Goal: Task Accomplishment & Management: Use online tool/utility

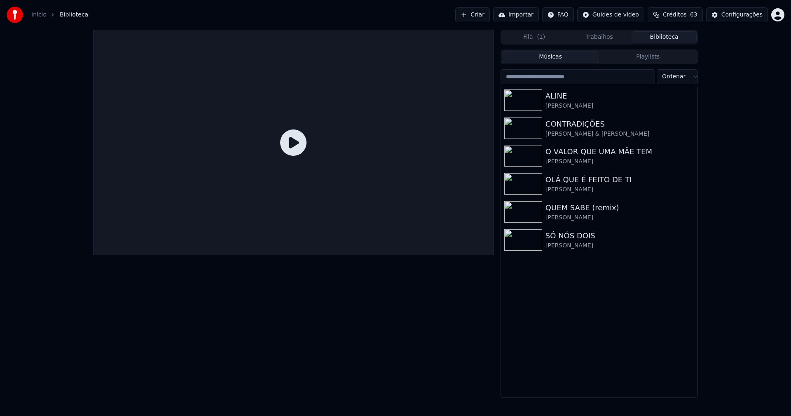
click at [37, 16] on link "Início" at bounding box center [38, 15] width 15 height 8
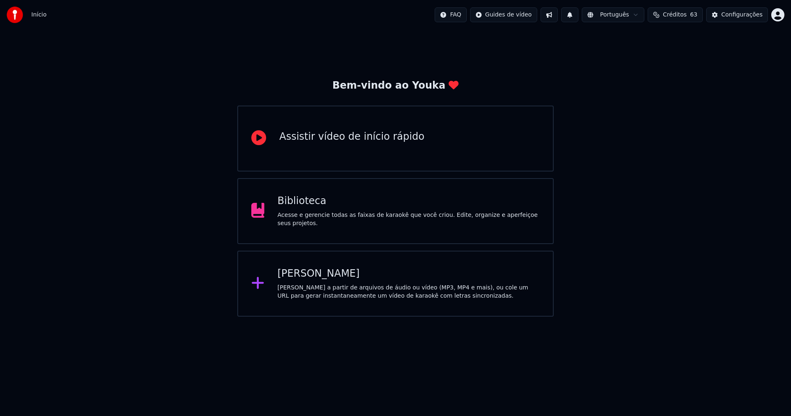
click at [321, 275] on div "[PERSON_NAME]" at bounding box center [409, 273] width 262 height 13
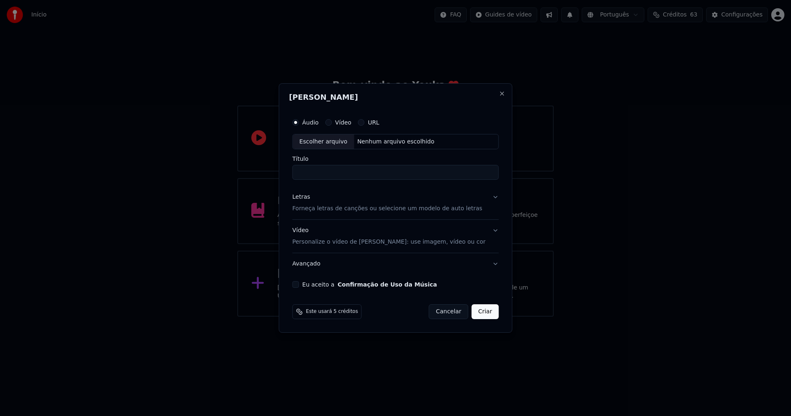
click at [338, 143] on div "Escolher arquivo" at bounding box center [323, 141] width 61 height 15
type input "**********"
click at [309, 199] on div "Letras" at bounding box center [302, 197] width 18 height 8
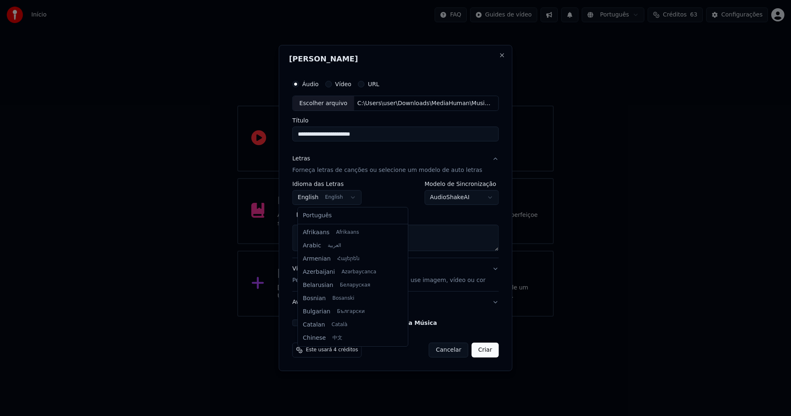
click at [322, 198] on body "**********" at bounding box center [395, 158] width 791 height 316
select select "**"
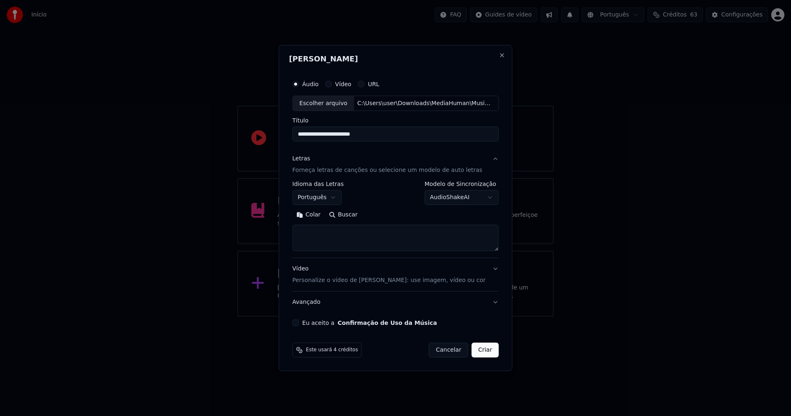
click at [315, 214] on button "Colar" at bounding box center [309, 214] width 33 height 13
click at [398, 213] on button "Expandir" at bounding box center [388, 214] width 43 height 13
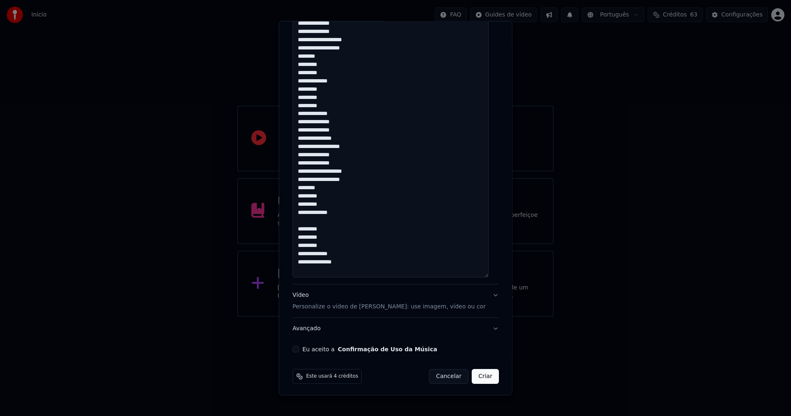
scroll to position [607, 0]
click at [299, 348] on button "Eu aceito a Confirmação de Uso da Música" at bounding box center [296, 347] width 7 height 7
click at [474, 376] on button "Criar" at bounding box center [485, 374] width 27 height 15
type textarea "**********"
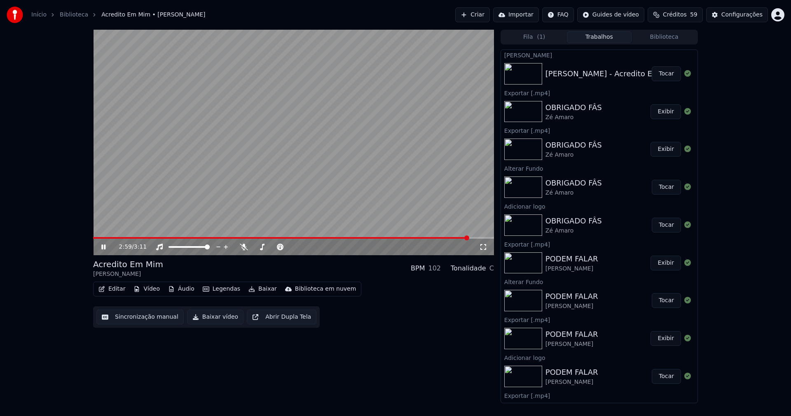
click at [105, 247] on icon at bounding box center [103, 246] width 4 height 5
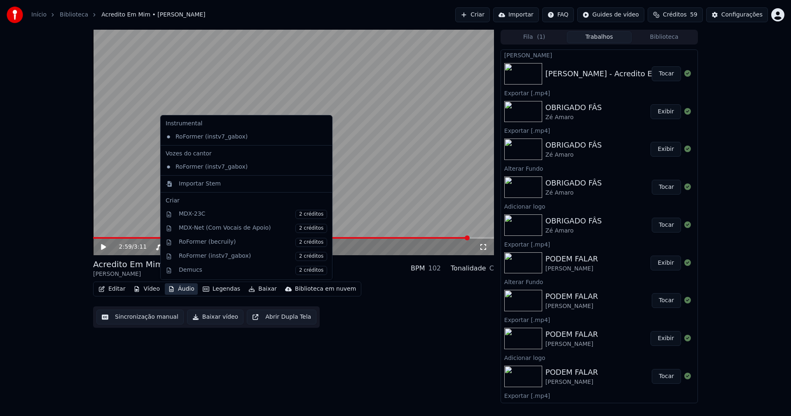
click at [183, 290] on button "Áudio" at bounding box center [181, 289] width 33 height 12
click at [193, 183] on div "Importar Stem" at bounding box center [200, 184] width 42 height 8
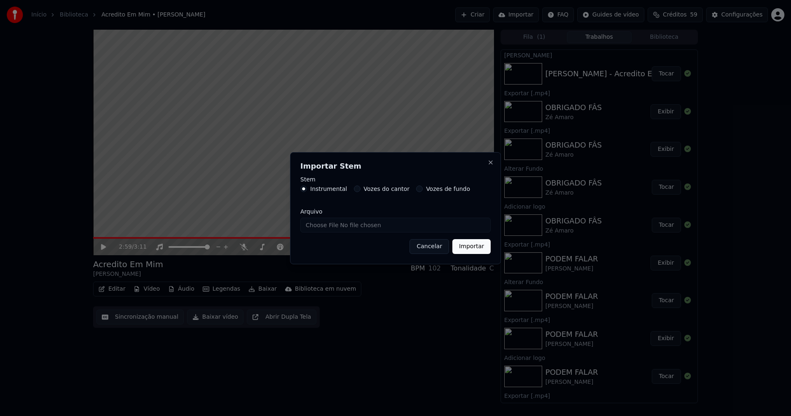
click at [330, 225] on input "Arquivo" at bounding box center [395, 225] width 190 height 15
type input "**********"
click at [468, 249] on button "Importar" at bounding box center [471, 246] width 38 height 15
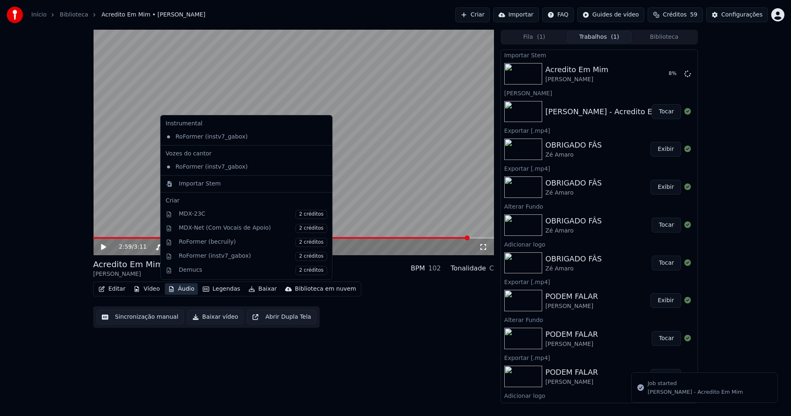
click at [184, 293] on button "Áudio" at bounding box center [181, 289] width 33 height 12
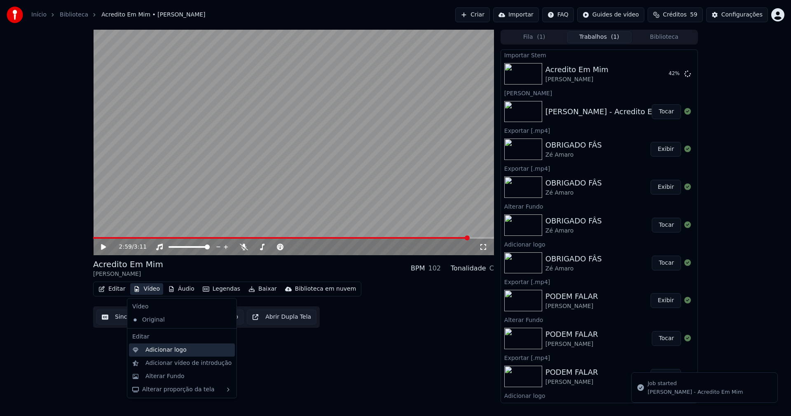
click at [161, 351] on div "Adicionar logo" at bounding box center [165, 350] width 41 height 8
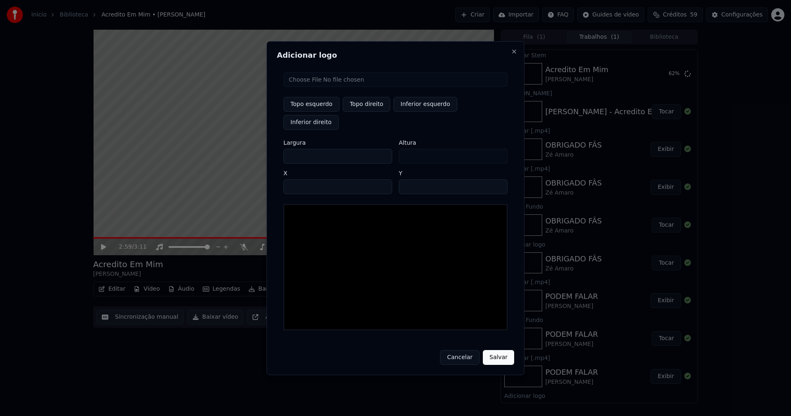
click at [309, 87] on input "file" at bounding box center [395, 79] width 224 height 15
type input "**********"
type input "***"
click at [366, 112] on button "Topo direito" at bounding box center [366, 104] width 47 height 15
type input "****"
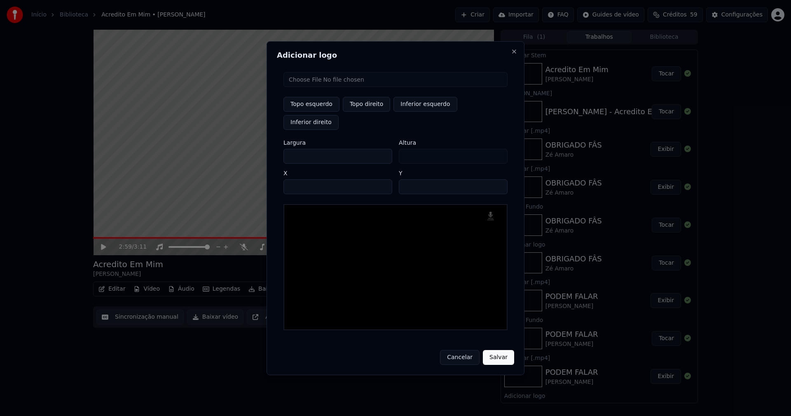
drag, startPoint x: 297, startPoint y: 146, endPoint x: 230, endPoint y: 155, distance: 68.1
click at [230, 155] on body "Início Biblioteca Acredito Em Mim • [PERSON_NAME] Importar FAQ Guides de vídeo …" at bounding box center [395, 208] width 791 height 416
type input "**"
type input "***"
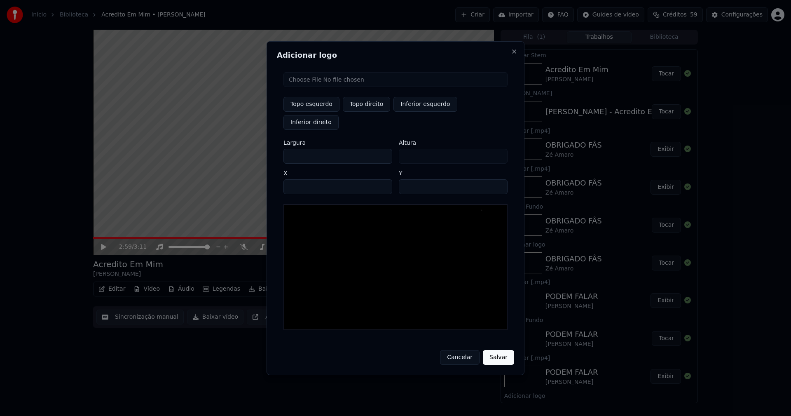
type input "***"
click at [300, 179] on input "****" at bounding box center [337, 186] width 109 height 15
type input "****"
click at [497, 179] on input "**" at bounding box center [453, 186] width 109 height 15
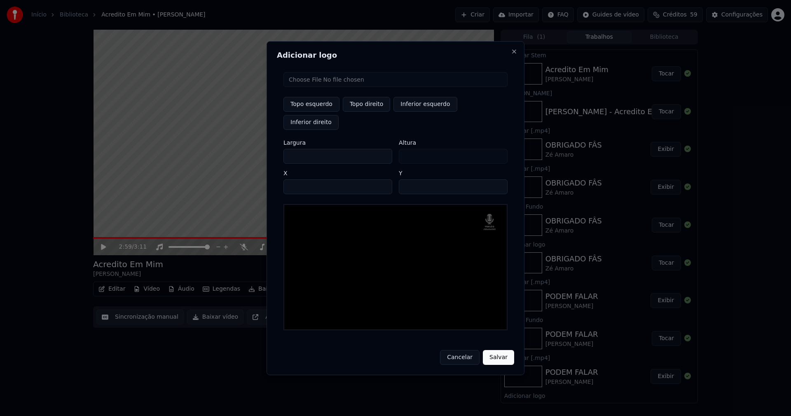
click at [497, 179] on input "**" at bounding box center [453, 186] width 109 height 15
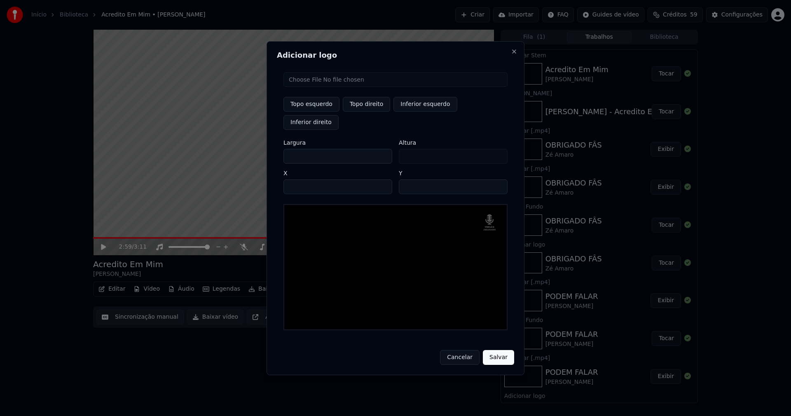
type input "**"
click at [497, 181] on input "**" at bounding box center [453, 186] width 109 height 15
click at [504, 350] on button "Salvar" at bounding box center [498, 357] width 31 height 15
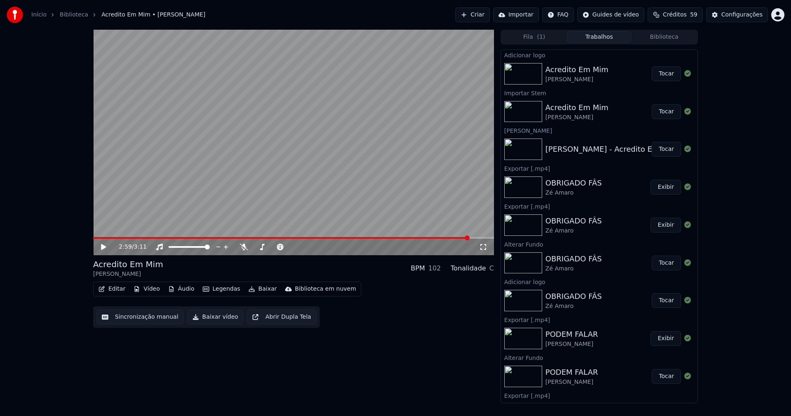
click at [658, 73] on button "Tocar" at bounding box center [666, 73] width 29 height 15
drag, startPoint x: 101, startPoint y: 246, endPoint x: 126, endPoint y: 286, distance: 48.1
click at [101, 245] on icon at bounding box center [109, 247] width 19 height 7
click at [117, 291] on button "Editar" at bounding box center [111, 289] width 33 height 12
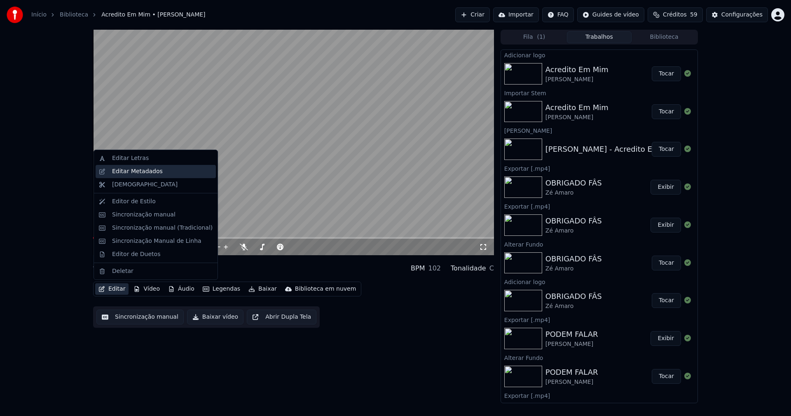
click at [140, 172] on div "Editar Metadados" at bounding box center [137, 171] width 51 height 8
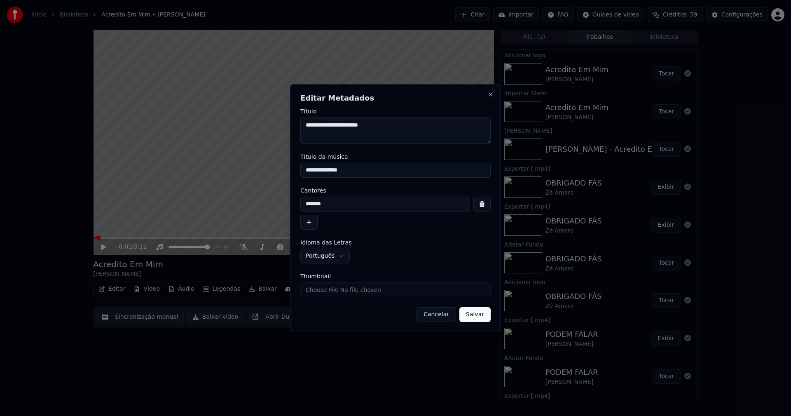
drag, startPoint x: 298, startPoint y: 171, endPoint x: 263, endPoint y: 171, distance: 35.0
click at [263, 171] on body "Início Biblioteca Acredito Em Mim • [PERSON_NAME] Importar FAQ Guides de vídeo …" at bounding box center [395, 208] width 791 height 416
type input "**********"
click at [328, 289] on input "Thumbnail" at bounding box center [395, 289] width 190 height 15
type input "**********"
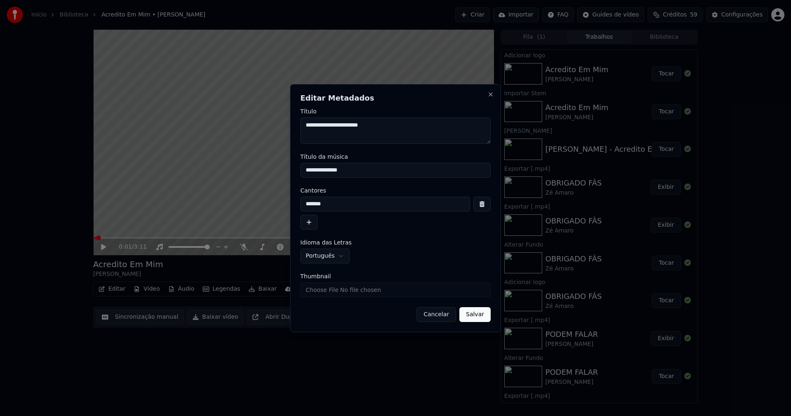
click at [474, 316] on button "Salvar" at bounding box center [474, 314] width 31 height 15
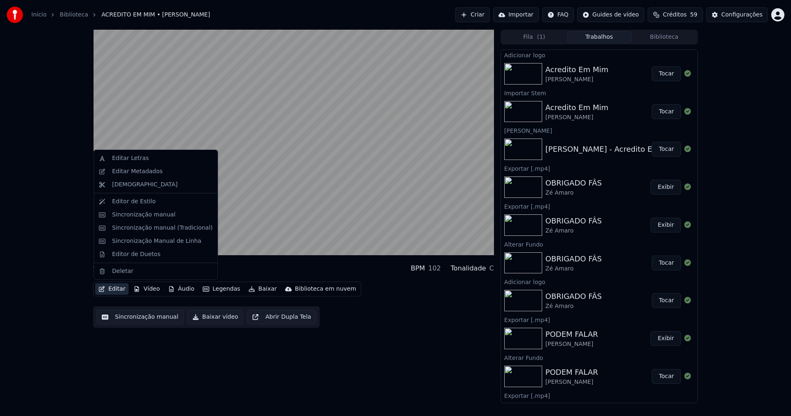
click at [118, 290] on button "Editar" at bounding box center [111, 289] width 33 height 12
click at [158, 230] on div "Sincronização manual (Tradicional)" at bounding box center [162, 228] width 101 height 8
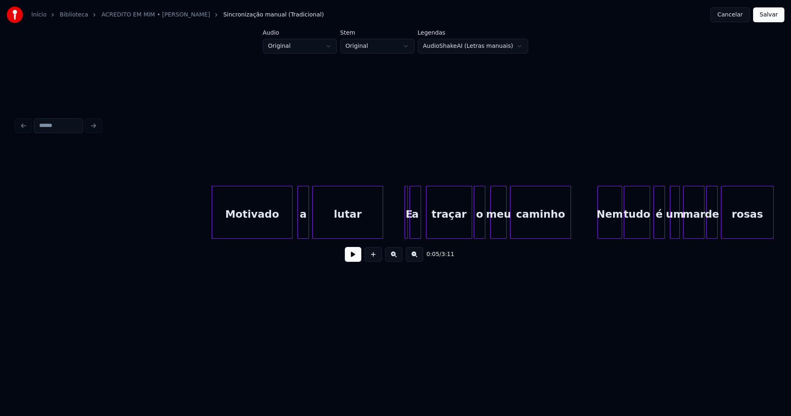
scroll to position [0, 297]
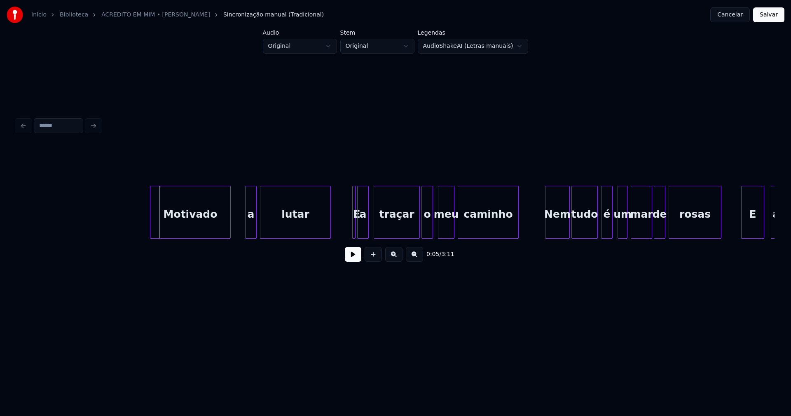
click at [198, 233] on div "Motivado" at bounding box center [190, 214] width 80 height 56
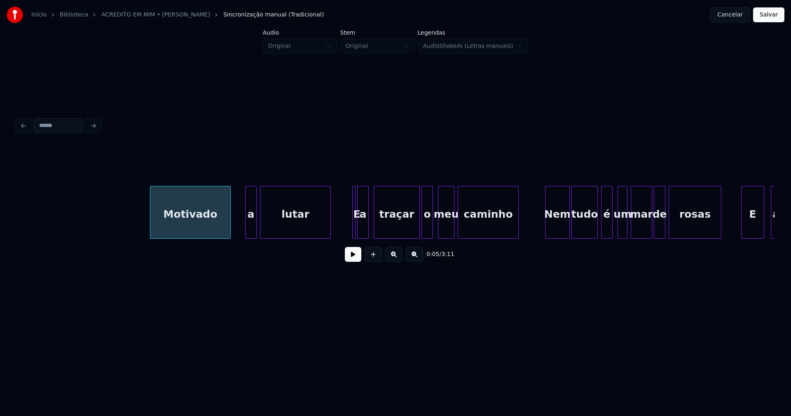
click at [354, 261] on button at bounding box center [353, 254] width 16 height 15
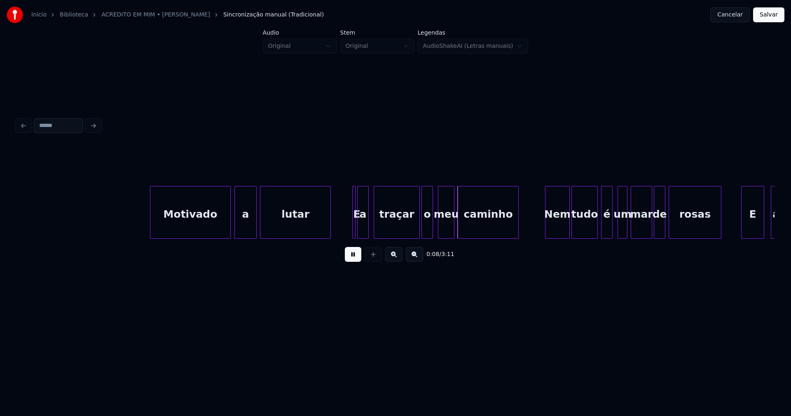
click at [237, 235] on div "a" at bounding box center [245, 212] width 22 height 53
click at [355, 258] on button at bounding box center [353, 254] width 16 height 15
click at [354, 222] on div at bounding box center [355, 212] width 2 height 52
click at [348, 225] on div at bounding box center [349, 212] width 2 height 52
click at [353, 260] on button at bounding box center [353, 254] width 16 height 15
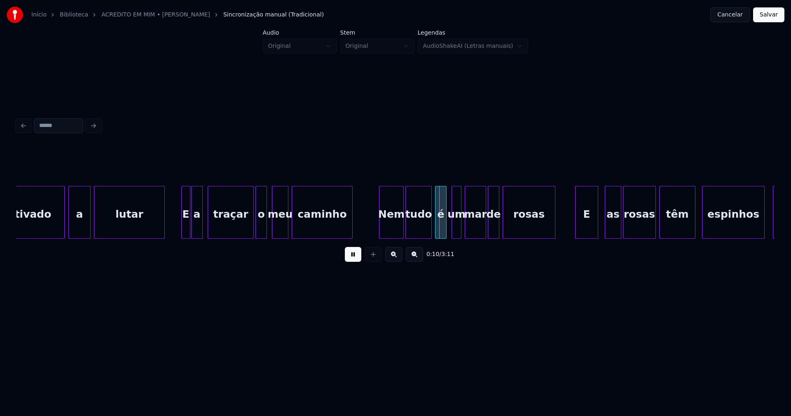
scroll to position [0, 498]
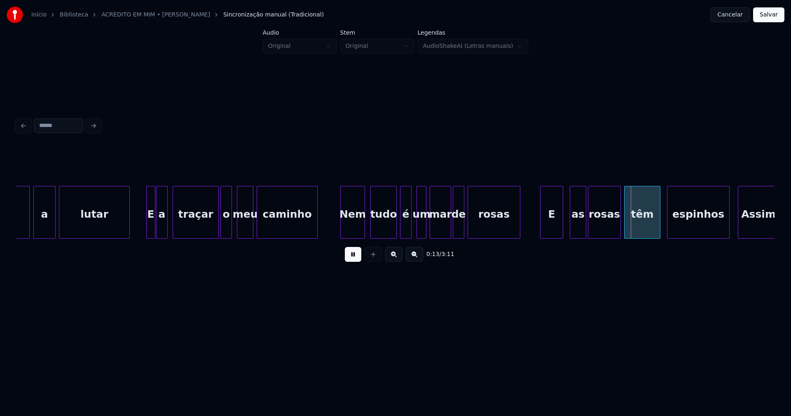
click at [351, 227] on div "Nem" at bounding box center [353, 214] width 24 height 56
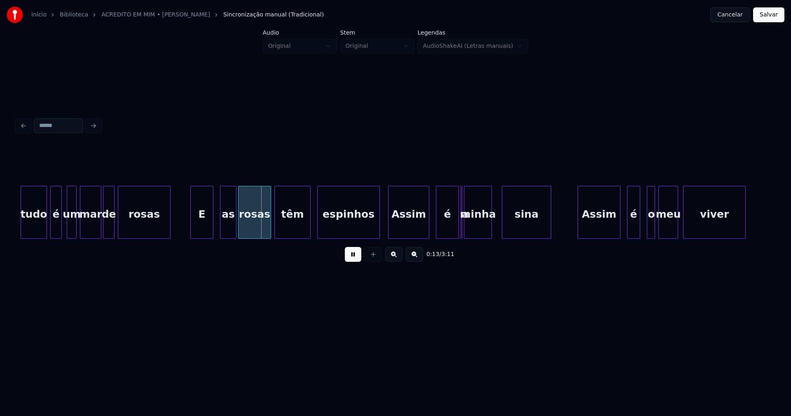
scroll to position [0, 857]
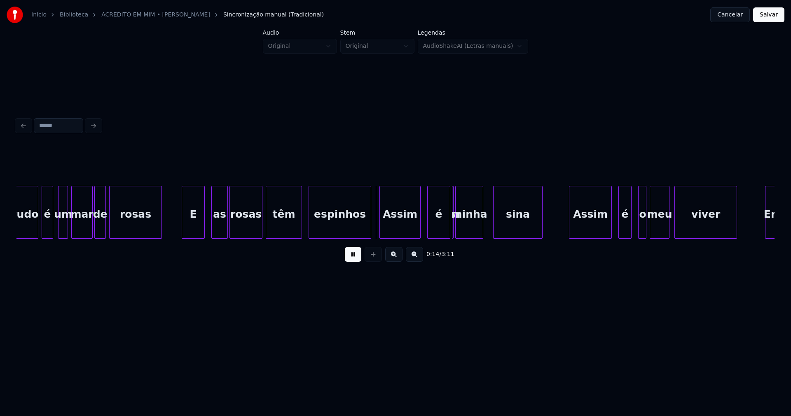
click at [194, 219] on div "E" at bounding box center [193, 214] width 22 height 56
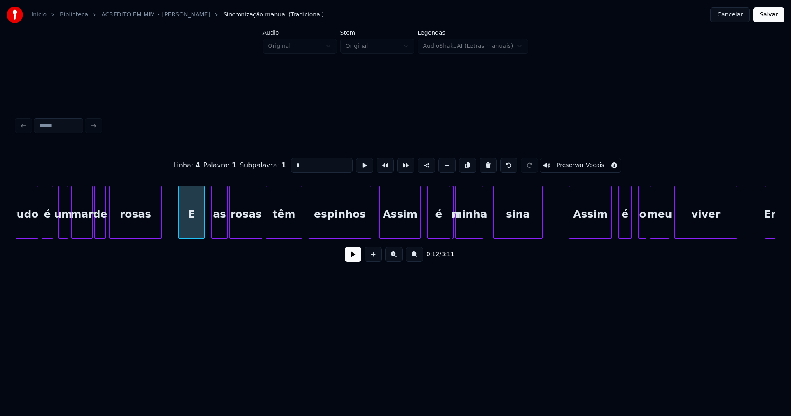
click at [181, 225] on div at bounding box center [180, 212] width 2 height 52
click at [351, 259] on button at bounding box center [353, 254] width 16 height 15
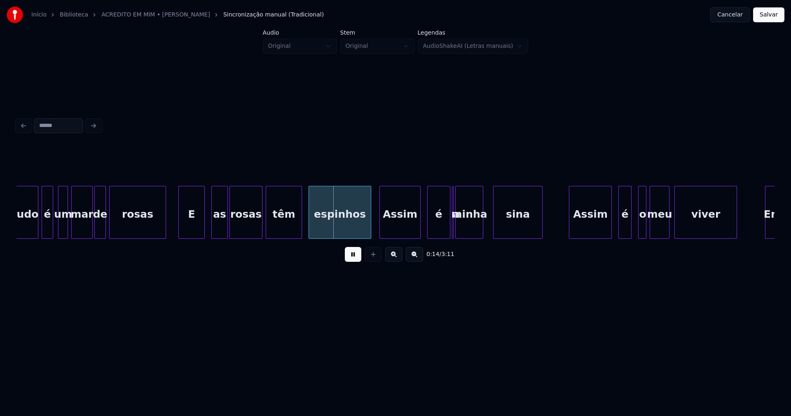
click at [164, 223] on div at bounding box center [164, 212] width 2 height 52
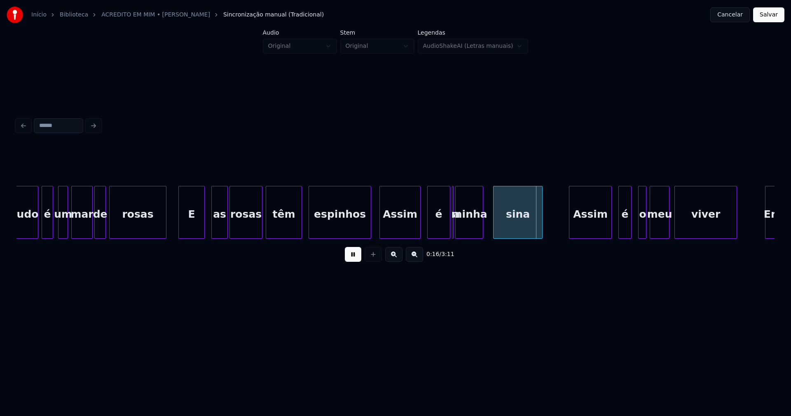
click at [356, 259] on button at bounding box center [353, 254] width 16 height 15
click at [421, 231] on div at bounding box center [420, 212] width 2 height 52
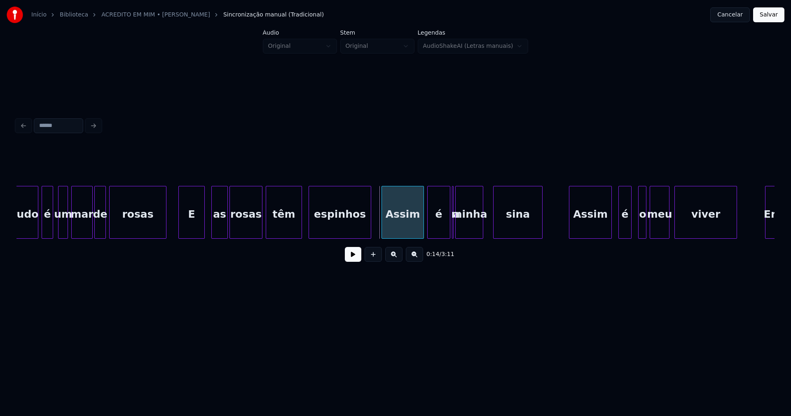
click at [395, 230] on div "Assim" at bounding box center [403, 214] width 42 height 56
click at [446, 230] on div at bounding box center [445, 212] width 2 height 52
click at [454, 232] on div at bounding box center [453, 212] width 2 height 52
click at [453, 225] on div at bounding box center [454, 212] width 2 height 52
click at [464, 193] on div at bounding box center [465, 212] width 2 height 52
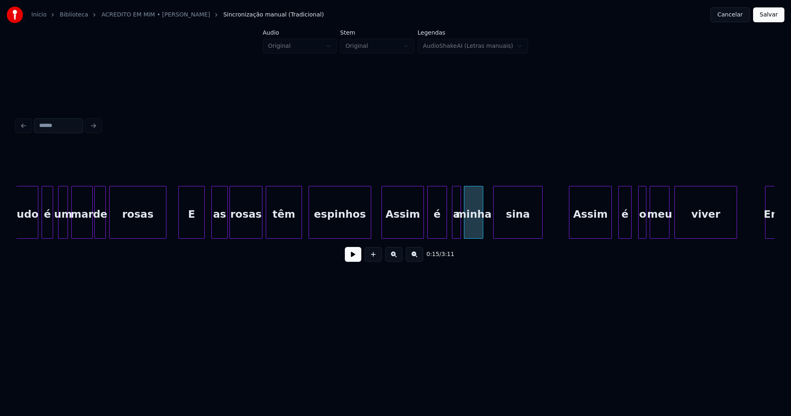
click at [460, 201] on div at bounding box center [459, 212] width 2 height 52
click at [452, 228] on div at bounding box center [452, 212] width 2 height 52
click at [357, 258] on button at bounding box center [353, 254] width 16 height 15
drag, startPoint x: 378, startPoint y: 234, endPoint x: 434, endPoint y: 231, distance: 56.1
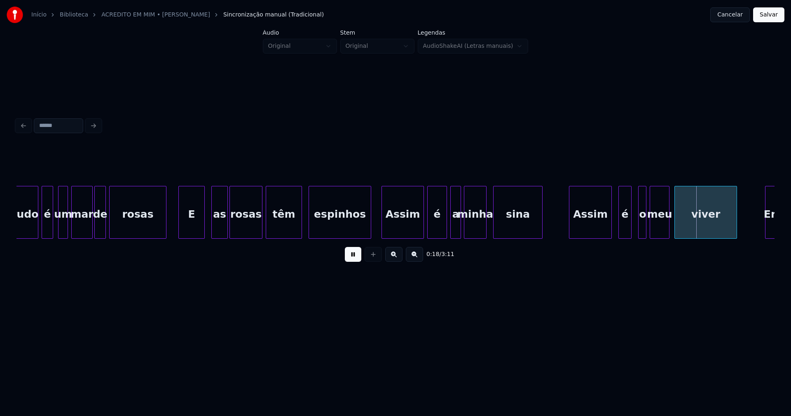
click at [485, 226] on div at bounding box center [485, 212] width 2 height 52
click at [355, 260] on button at bounding box center [353, 254] width 16 height 15
click at [597, 227] on div "Assim" at bounding box center [587, 214] width 42 height 56
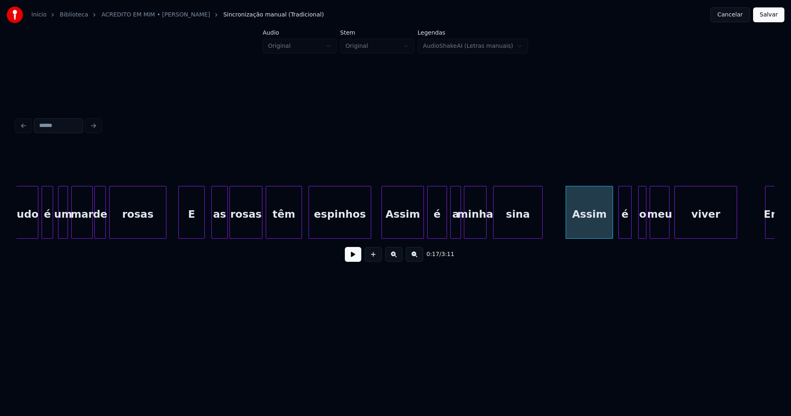
click at [612, 225] on div at bounding box center [611, 212] width 2 height 52
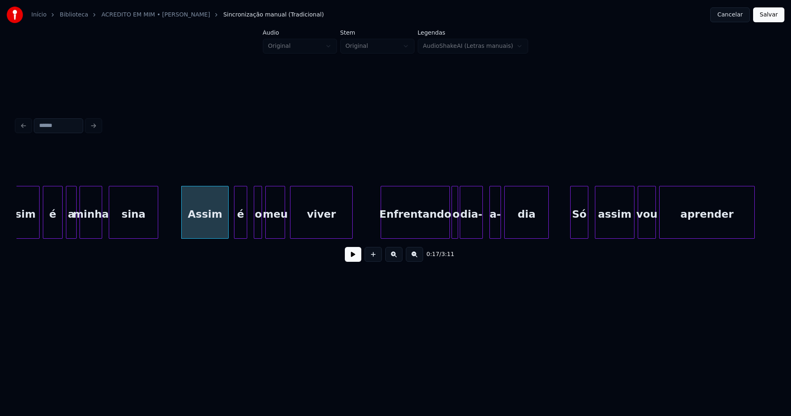
scroll to position [0, 1259]
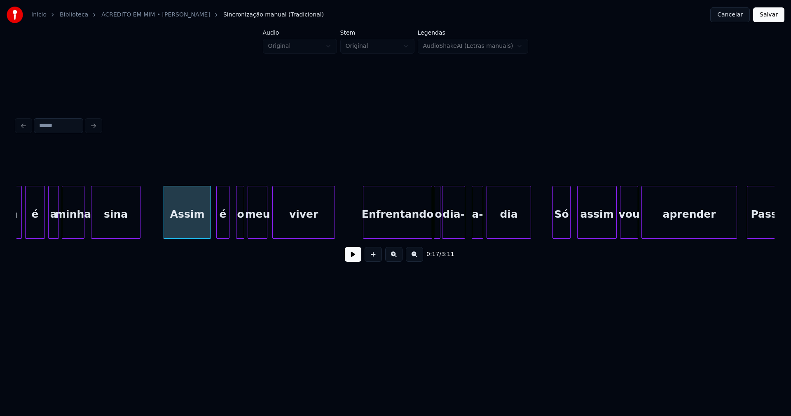
drag, startPoint x: 359, startPoint y: 262, endPoint x: 234, endPoint y: 237, distance: 127.2
click at [358, 261] on button at bounding box center [353, 254] width 16 height 15
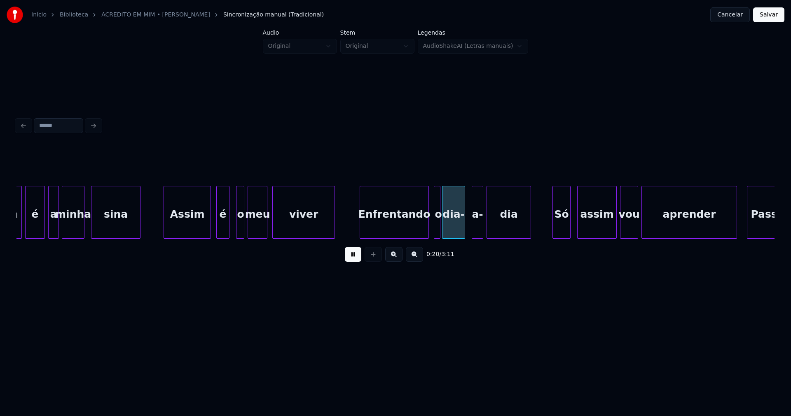
click at [397, 232] on div "Enfrentando" at bounding box center [394, 214] width 68 height 56
click at [431, 231] on div at bounding box center [431, 212] width 2 height 52
click at [471, 230] on div at bounding box center [470, 212] width 2 height 52
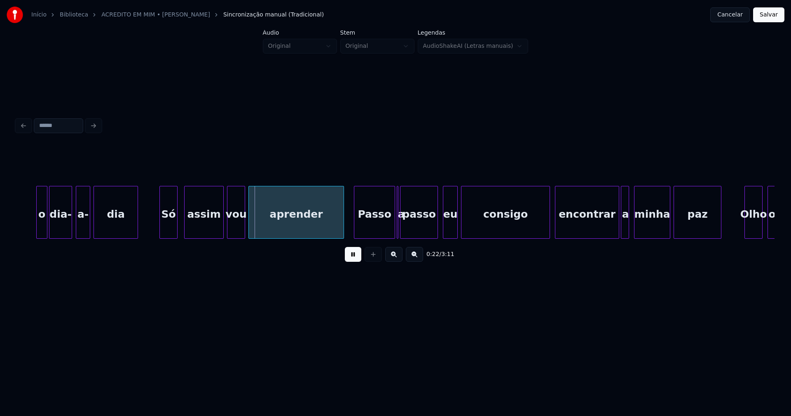
scroll to position [0, 1678]
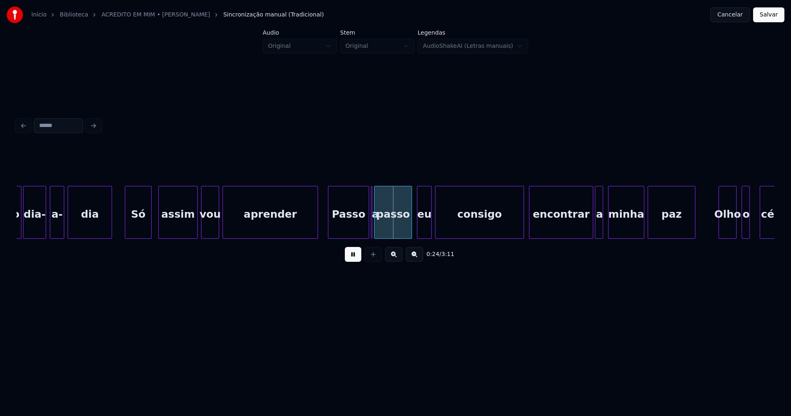
click at [127, 229] on div at bounding box center [126, 212] width 2 height 52
click at [356, 258] on button at bounding box center [353, 254] width 16 height 15
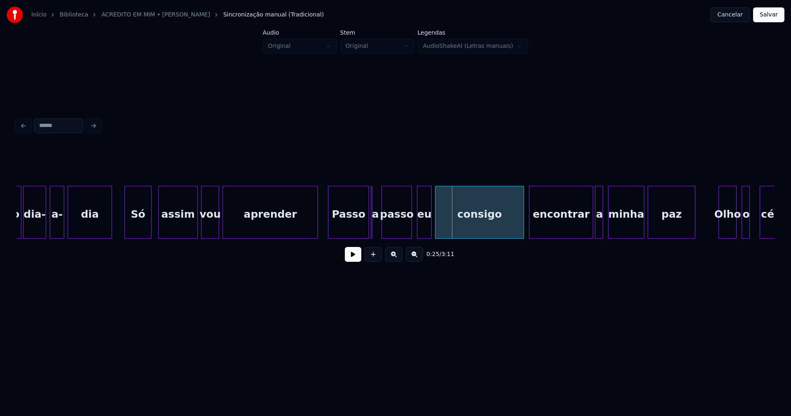
click at [383, 227] on div at bounding box center [383, 212] width 2 height 52
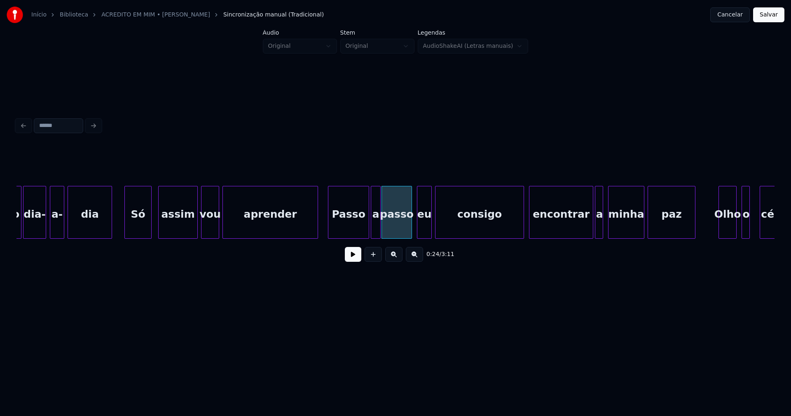
click at [379, 228] on div at bounding box center [379, 212] width 2 height 52
click at [328, 225] on div "Passo" at bounding box center [348, 212] width 41 height 53
click at [330, 225] on div at bounding box center [329, 212] width 2 height 52
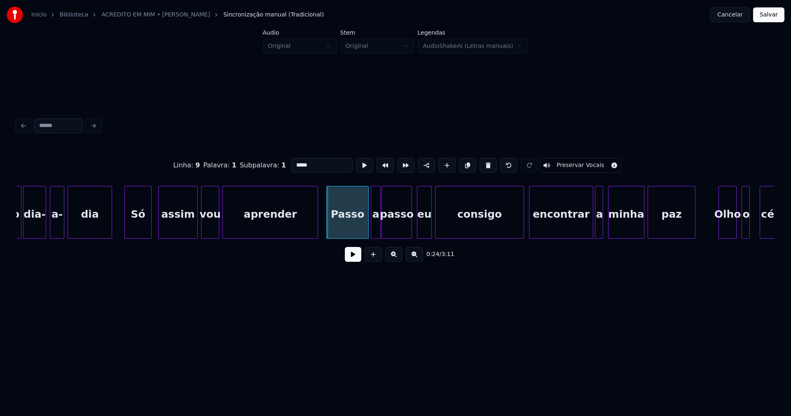
click at [328, 231] on div at bounding box center [328, 212] width 2 height 52
click at [349, 262] on button at bounding box center [353, 254] width 16 height 15
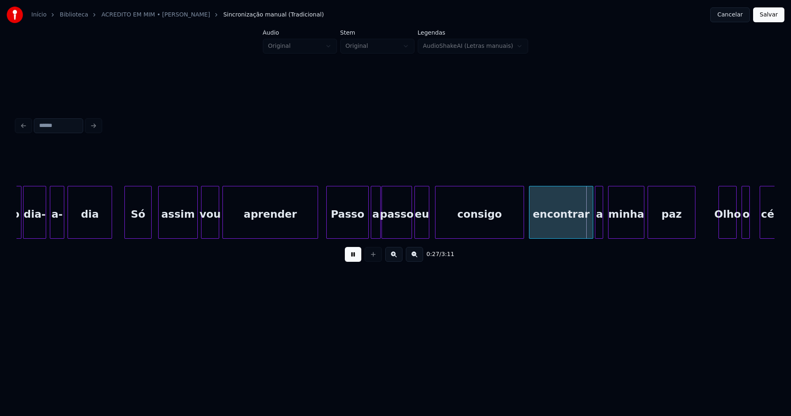
click at [422, 233] on div "eu" at bounding box center [422, 214] width 14 height 56
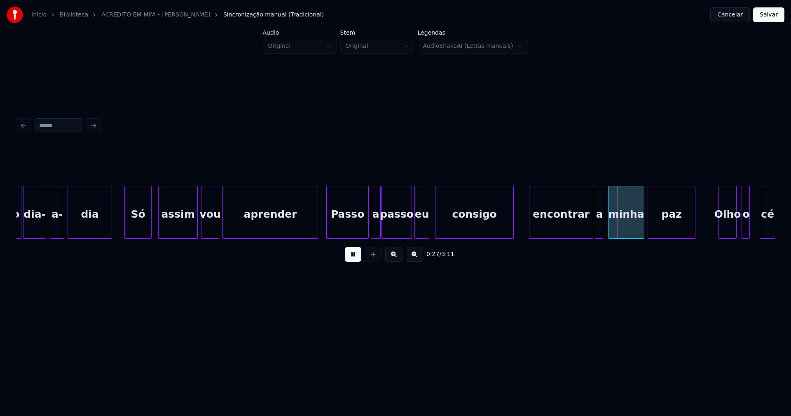
click at [512, 236] on div "o dia- a- dia Só assim vou aprender Passo a passo eu consigo encontrar a minha …" at bounding box center [395, 212] width 758 height 53
click at [350, 258] on button at bounding box center [353, 254] width 16 height 15
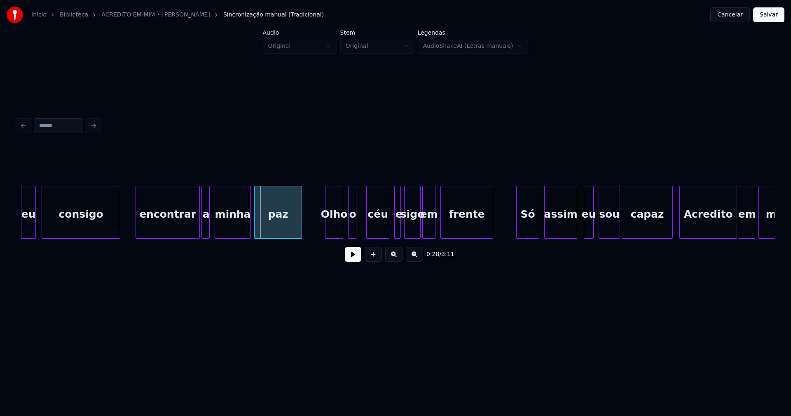
scroll to position [0, 2080]
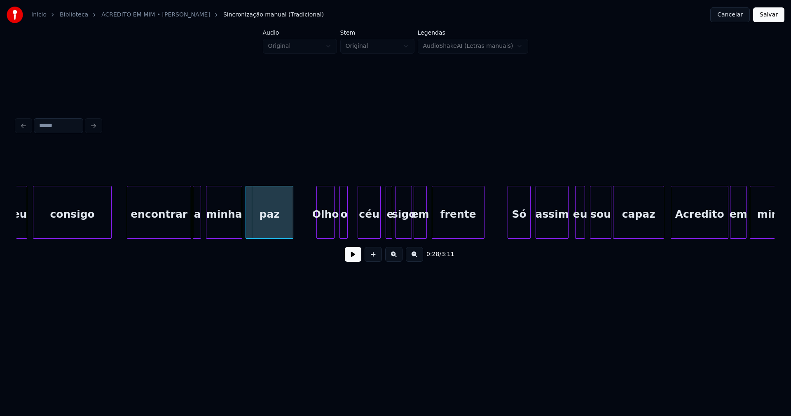
click at [356, 258] on button at bounding box center [353, 254] width 16 height 15
click at [358, 262] on button at bounding box center [353, 254] width 16 height 15
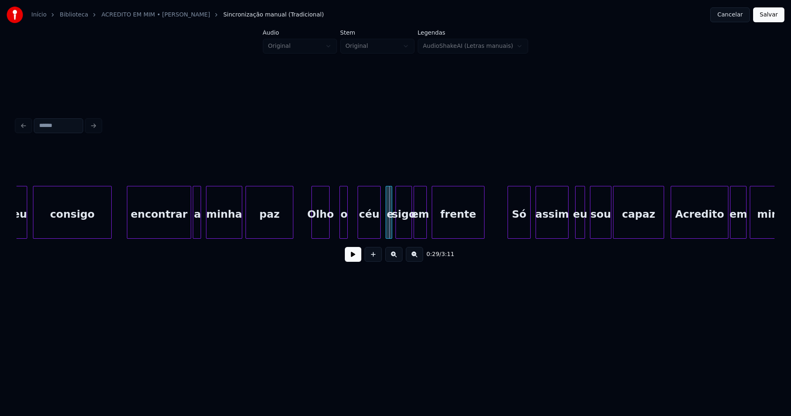
click at [321, 232] on div "Olho" at bounding box center [320, 214] width 17 height 56
click at [352, 256] on button at bounding box center [353, 254] width 16 height 15
click at [355, 259] on button at bounding box center [353, 254] width 16 height 15
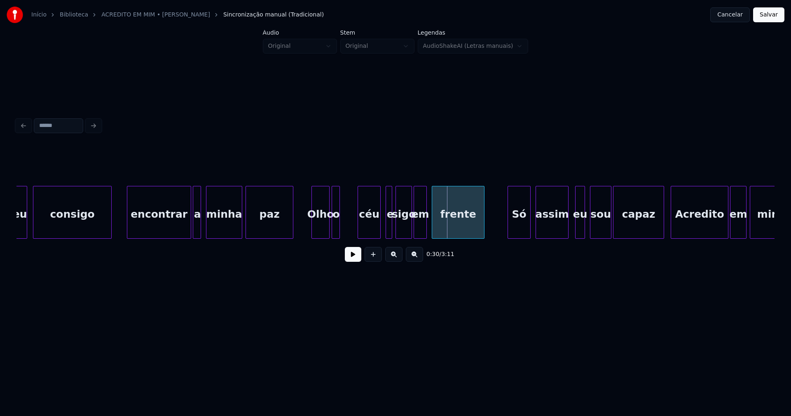
click at [335, 233] on div "o" at bounding box center [336, 214] width 8 height 56
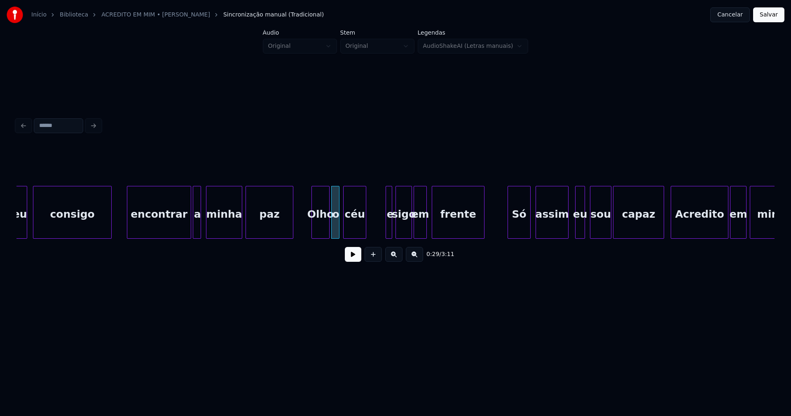
click at [356, 230] on div "céu" at bounding box center [355, 214] width 22 height 56
click at [350, 258] on button at bounding box center [353, 254] width 16 height 15
click at [378, 228] on div at bounding box center [378, 212] width 2 height 52
click at [382, 230] on div at bounding box center [382, 212] width 2 height 52
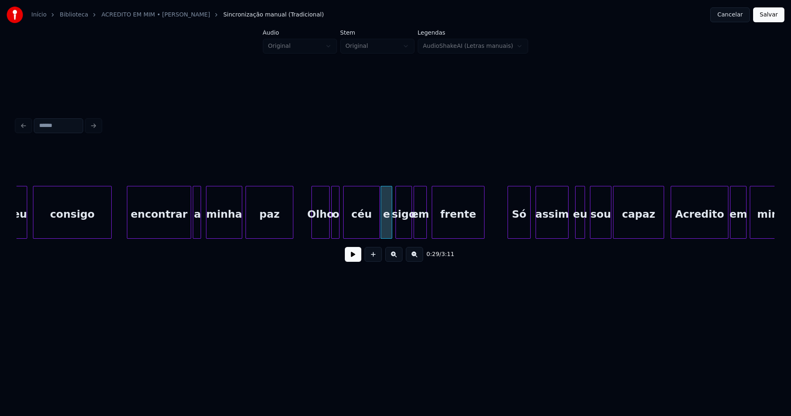
click at [351, 261] on button at bounding box center [353, 254] width 16 height 15
click at [355, 258] on button at bounding box center [353, 254] width 16 height 15
click at [500, 232] on div at bounding box center [500, 212] width 2 height 52
click at [533, 223] on div at bounding box center [533, 212] width 2 height 52
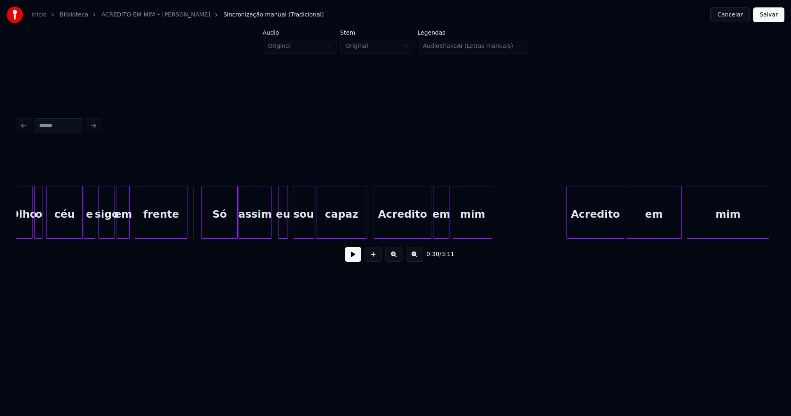
scroll to position [0, 2377]
click at [354, 259] on button at bounding box center [353, 254] width 16 height 15
click at [356, 234] on div at bounding box center [355, 212] width 2 height 52
click at [387, 227] on div "Acredito" at bounding box center [399, 214] width 57 height 56
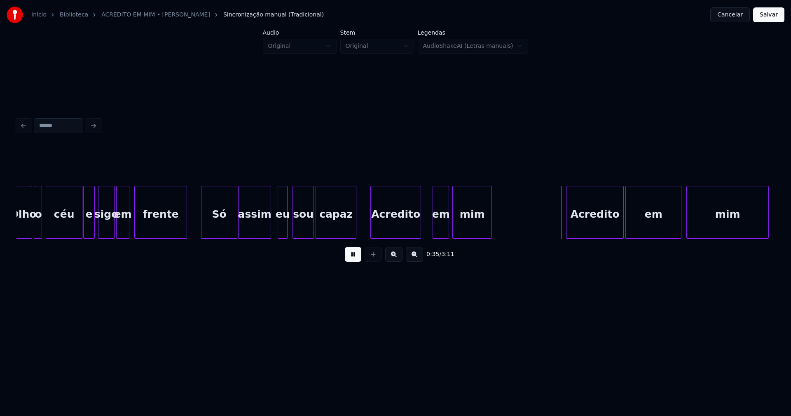
click at [419, 234] on div at bounding box center [419, 212] width 2 height 52
click at [426, 234] on div at bounding box center [425, 212] width 2 height 52
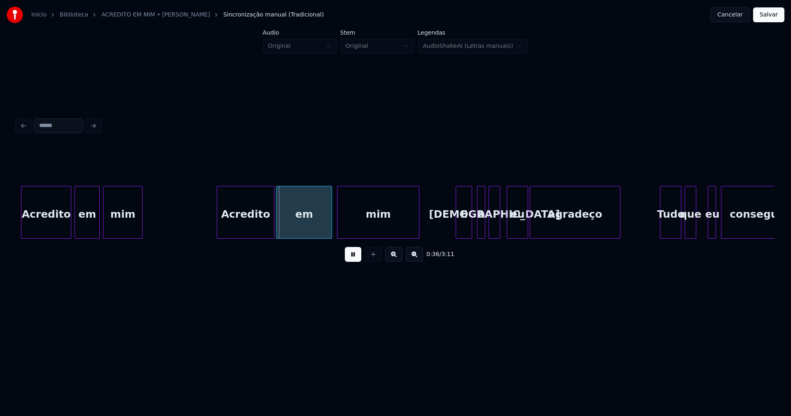
scroll to position [0, 2744]
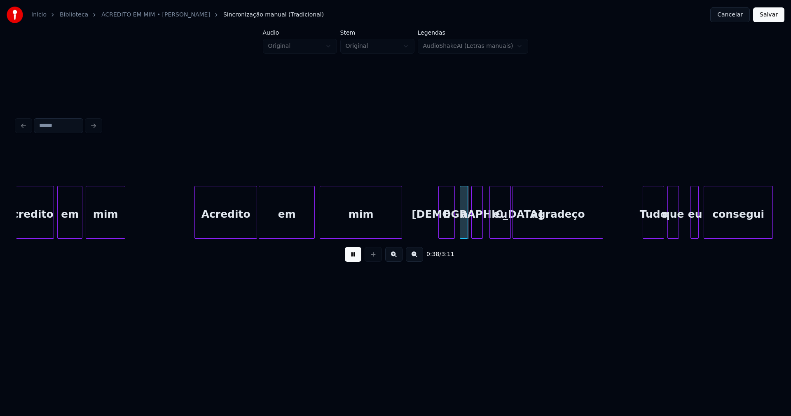
click at [195, 228] on div at bounding box center [196, 212] width 2 height 52
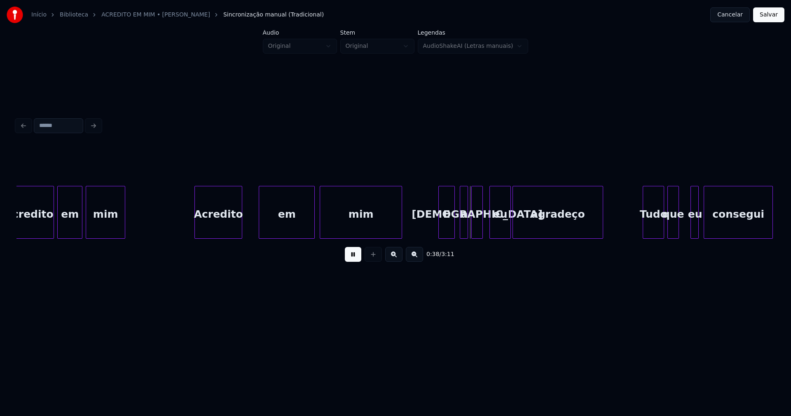
click at [241, 231] on div at bounding box center [240, 212] width 2 height 52
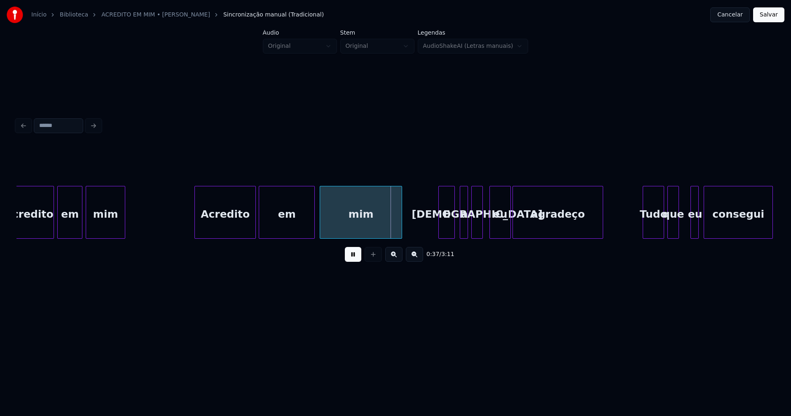
click at [255, 222] on div at bounding box center [254, 212] width 2 height 52
click at [438, 226] on div at bounding box center [437, 212] width 2 height 52
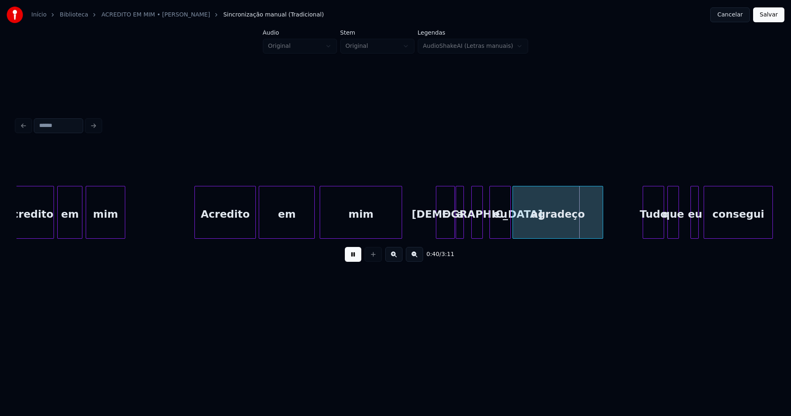
click at [460, 227] on div "a" at bounding box center [460, 214] width 8 height 56
click at [468, 231] on div at bounding box center [469, 212] width 2 height 52
click at [493, 228] on div "eu" at bounding box center [498, 214] width 21 height 56
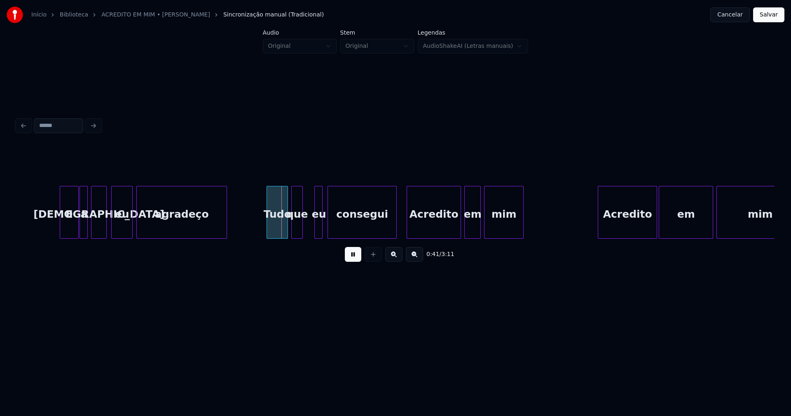
scroll to position [0, 3164]
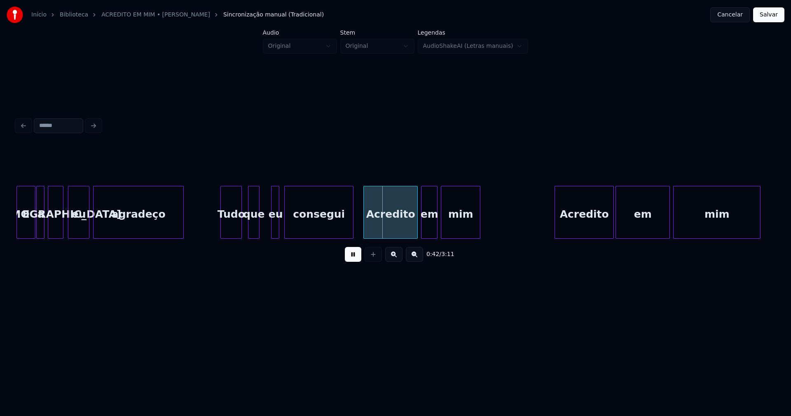
click at [234, 227] on div "Tudo" at bounding box center [231, 214] width 21 height 56
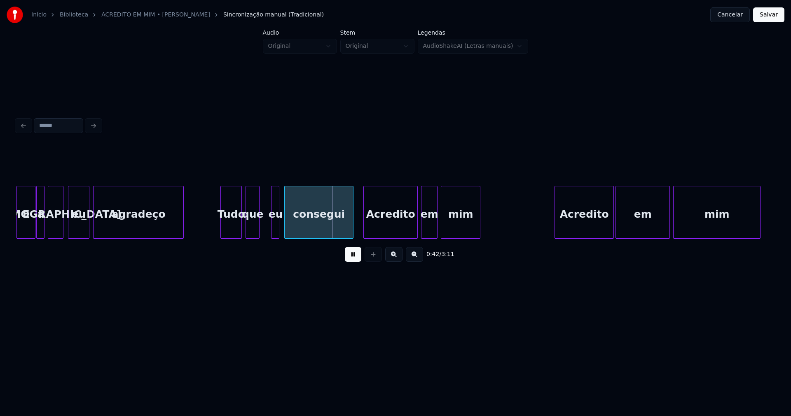
click at [246, 232] on div at bounding box center [247, 212] width 2 height 52
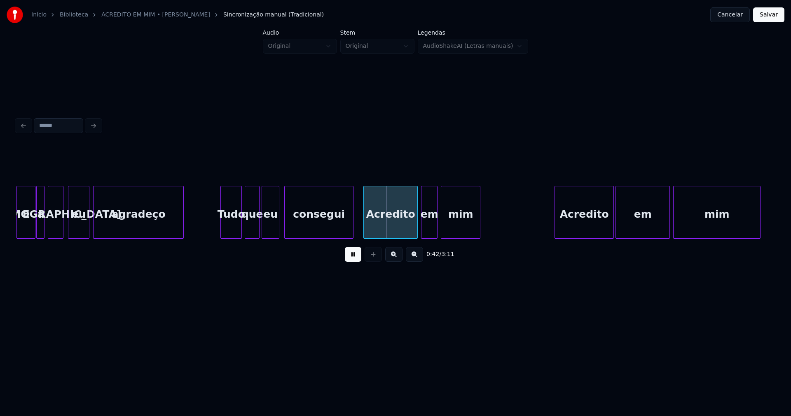
click at [262, 227] on div at bounding box center [263, 212] width 2 height 52
click at [270, 227] on div "eu" at bounding box center [269, 214] width 17 height 56
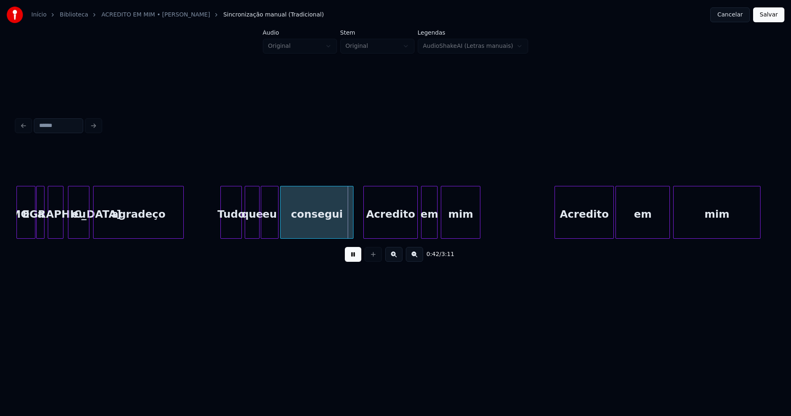
click at [281, 225] on div at bounding box center [282, 212] width 2 height 52
click at [347, 228] on div at bounding box center [346, 212] width 2 height 52
click at [357, 224] on div at bounding box center [357, 212] width 2 height 52
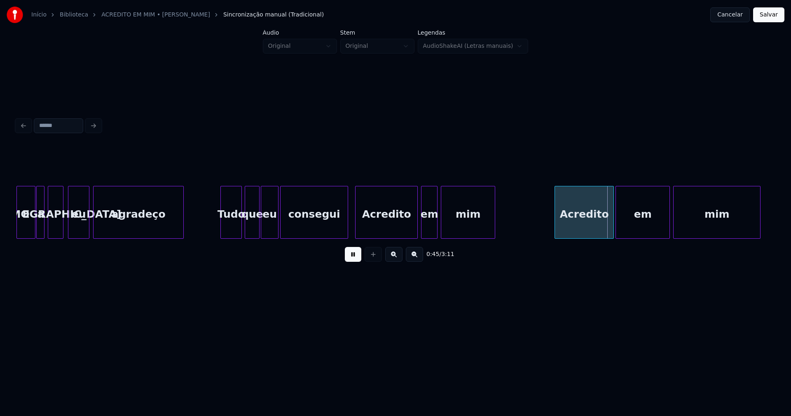
click at [494, 221] on div at bounding box center [493, 212] width 2 height 52
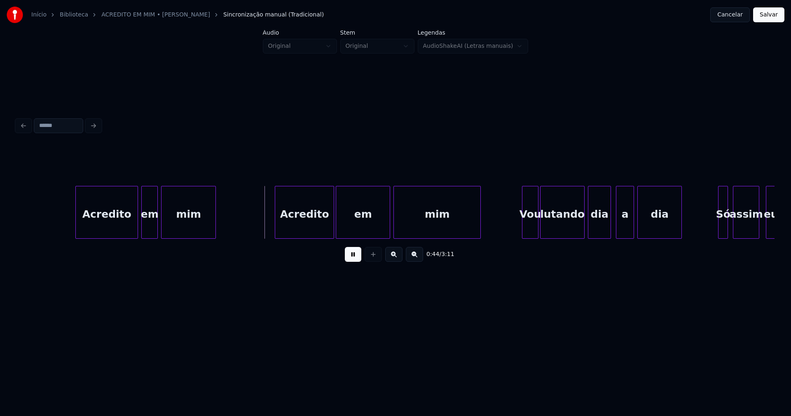
scroll to position [0, 3557]
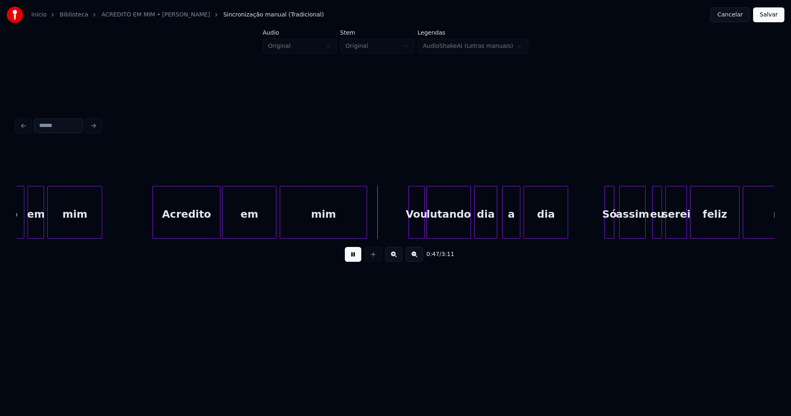
click at [154, 227] on div at bounding box center [154, 212] width 2 height 52
drag, startPoint x: 345, startPoint y: 260, endPoint x: 375, endPoint y: 241, distance: 36.1
click at [347, 259] on button at bounding box center [353, 254] width 16 height 15
click at [401, 234] on div at bounding box center [401, 212] width 2 height 52
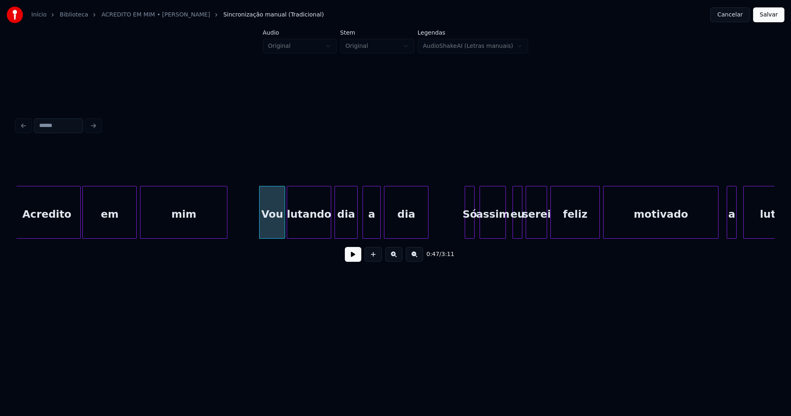
scroll to position [0, 3758]
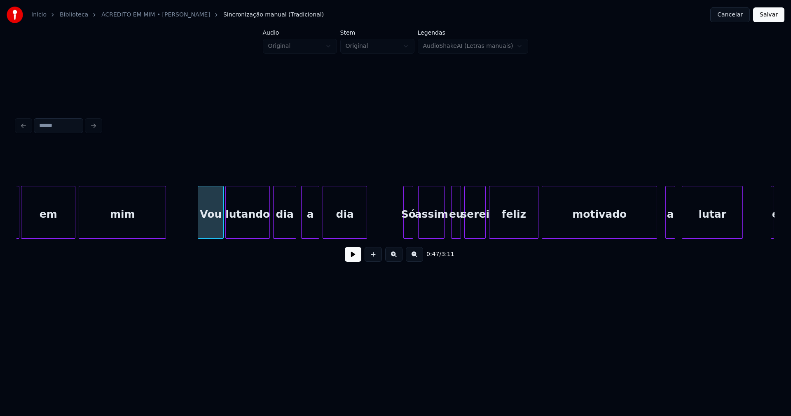
click at [354, 260] on button at bounding box center [353, 254] width 16 height 15
click at [354, 259] on button at bounding box center [353, 254] width 16 height 15
click at [257, 229] on div "lutando" at bounding box center [248, 214] width 44 height 56
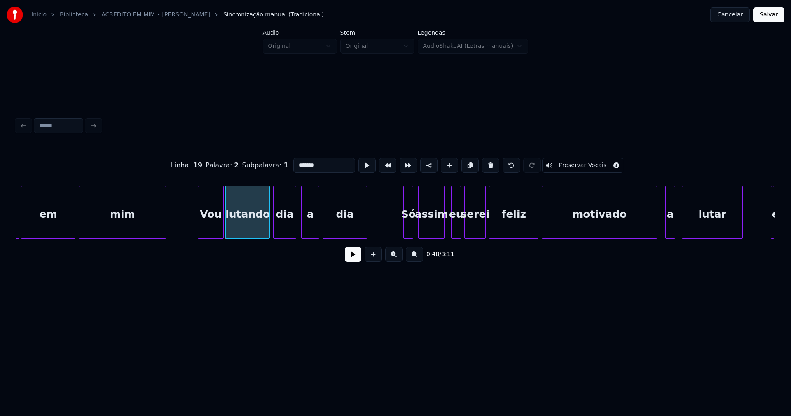
click at [319, 164] on input "*******" at bounding box center [324, 165] width 62 height 15
type input "*********"
click at [349, 262] on button at bounding box center [353, 254] width 16 height 15
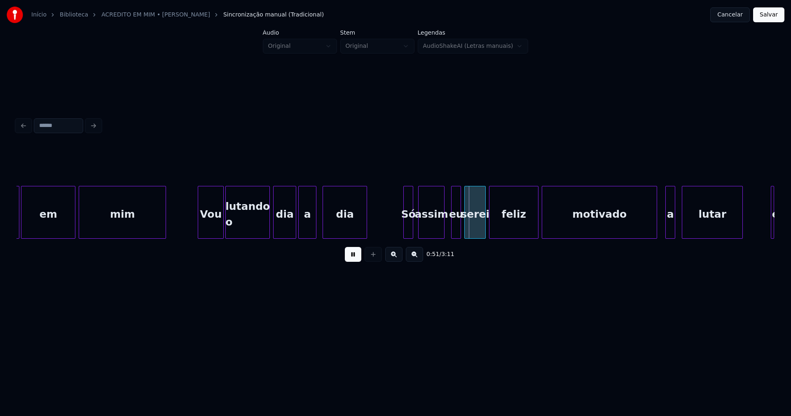
click at [308, 231] on div "a" at bounding box center [307, 214] width 17 height 56
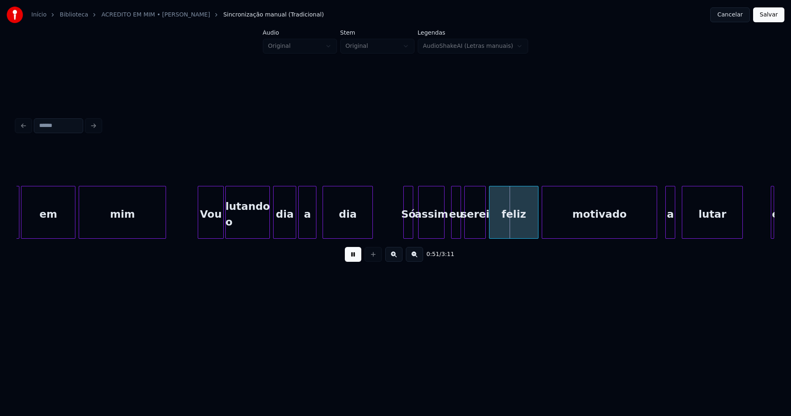
click at [372, 226] on div at bounding box center [371, 212] width 2 height 52
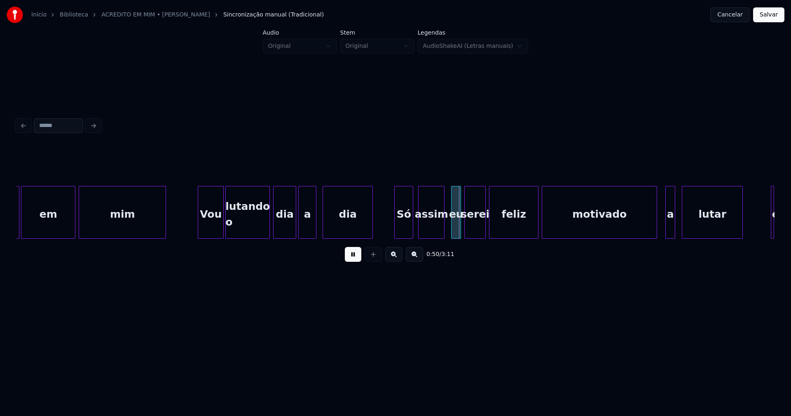
click at [396, 237] on div "Acredito em mim Vou lutando o dia a dia Só assim eu serei feliz motivado a luta…" at bounding box center [395, 212] width 758 height 53
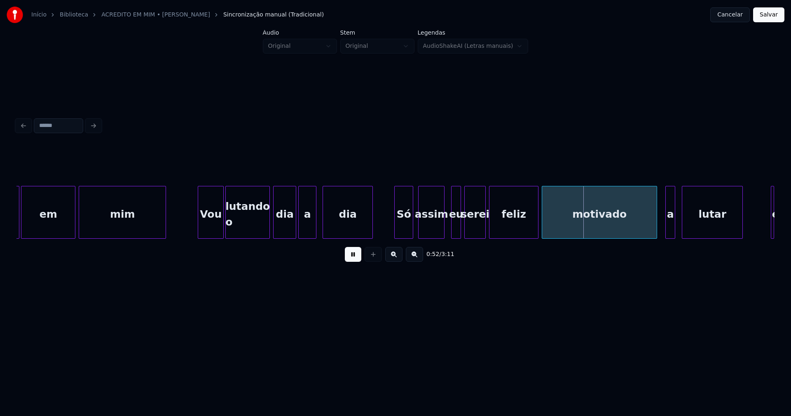
drag, startPoint x: 352, startPoint y: 262, endPoint x: 432, endPoint y: 235, distance: 84.0
click at [354, 262] on button at bounding box center [353, 254] width 16 height 15
click at [477, 228] on div "serei" at bounding box center [475, 214] width 21 height 56
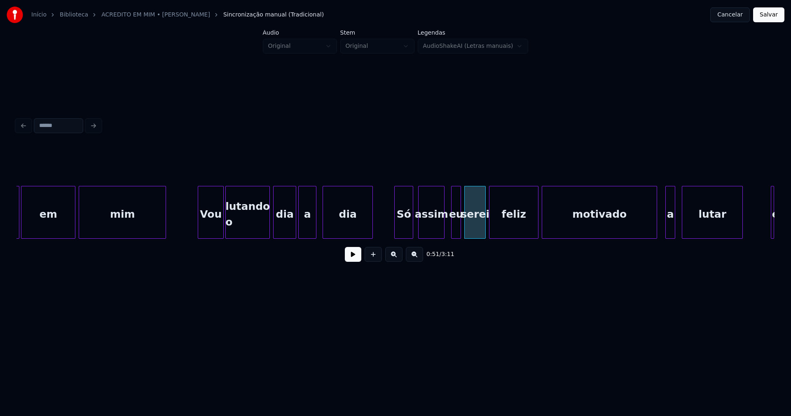
click at [478, 227] on div "serei" at bounding box center [475, 214] width 21 height 56
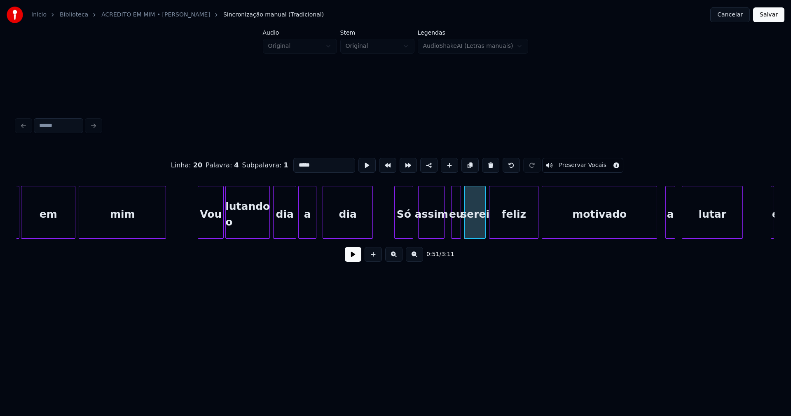
click at [311, 163] on input "*****" at bounding box center [324, 165] width 62 height 15
click at [449, 228] on div at bounding box center [448, 212] width 2 height 52
click at [454, 228] on div at bounding box center [455, 212] width 2 height 52
click at [460, 230] on div at bounding box center [461, 212] width 2 height 52
type input "***"
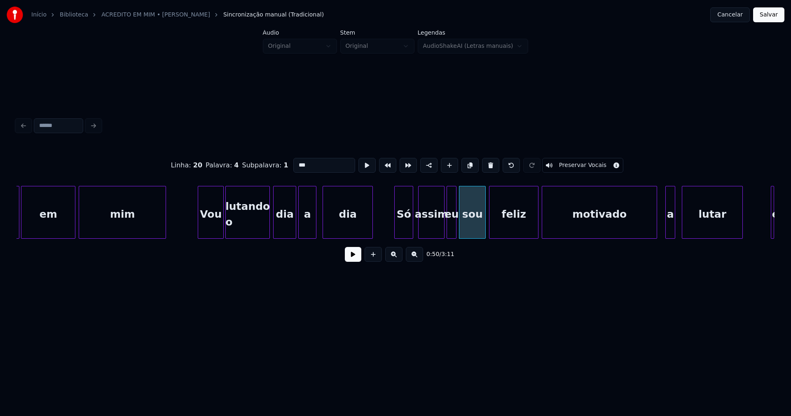
drag, startPoint x: 381, startPoint y: 226, endPoint x: 366, endPoint y: 251, distance: 28.7
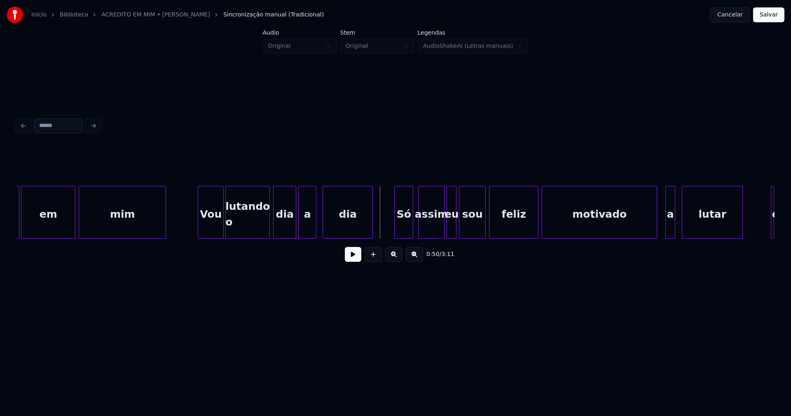
click at [357, 259] on button at bounding box center [353, 254] width 16 height 15
click at [353, 260] on button at bounding box center [353, 254] width 16 height 15
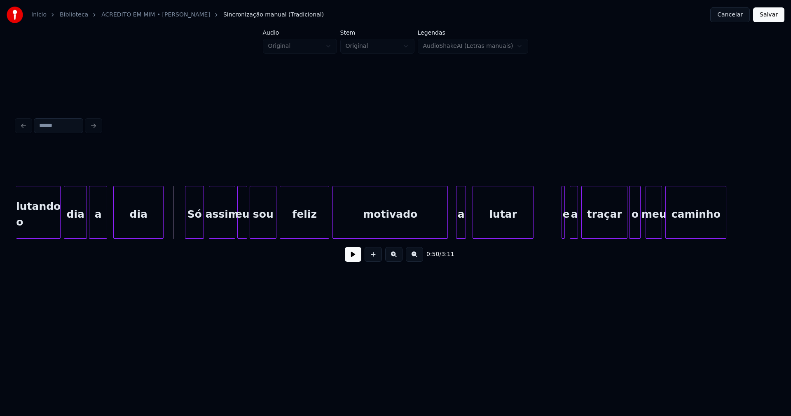
scroll to position [0, 3968]
click at [351, 257] on button at bounding box center [353, 254] width 16 height 15
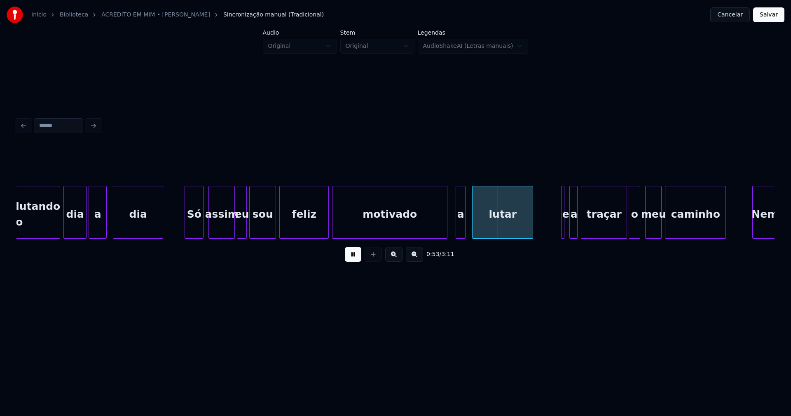
click at [387, 224] on div at bounding box center [388, 212] width 2 height 52
click at [344, 223] on div at bounding box center [343, 212] width 2 height 52
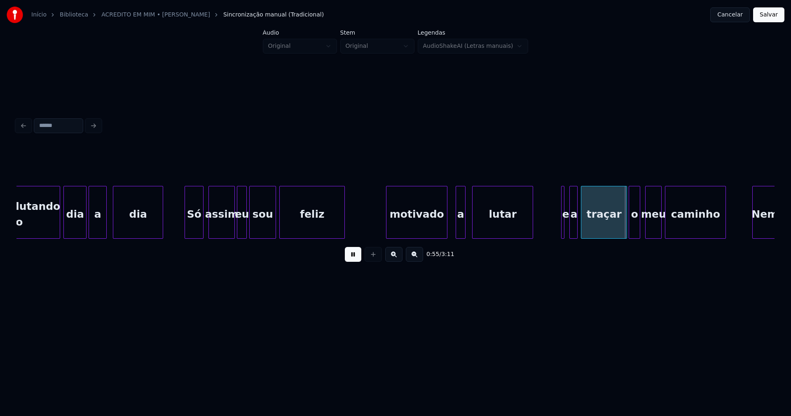
click at [387, 226] on div at bounding box center [387, 212] width 2 height 52
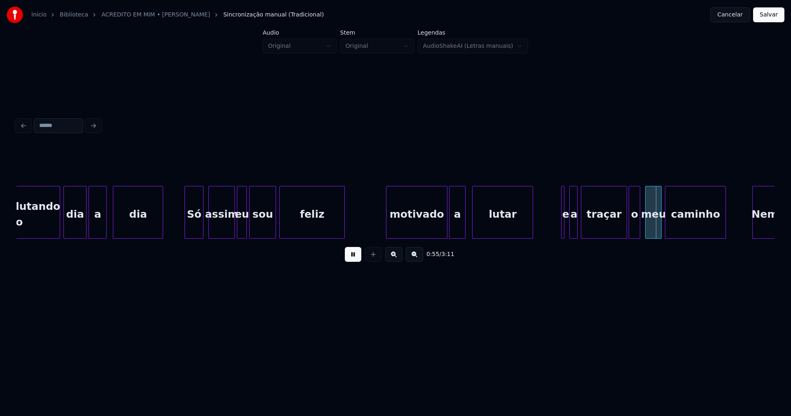
click at [450, 230] on div at bounding box center [451, 212] width 2 height 52
drag, startPoint x: 355, startPoint y: 262, endPoint x: 398, endPoint y: 230, distance: 53.1
click at [356, 260] on button at bounding box center [353, 254] width 16 height 15
click at [402, 225] on div "motivado" at bounding box center [416, 214] width 61 height 56
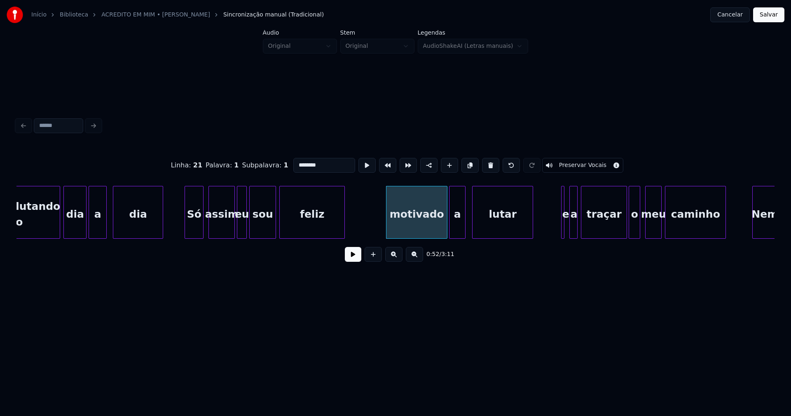
click at [298, 163] on input "********" at bounding box center [324, 165] width 62 height 15
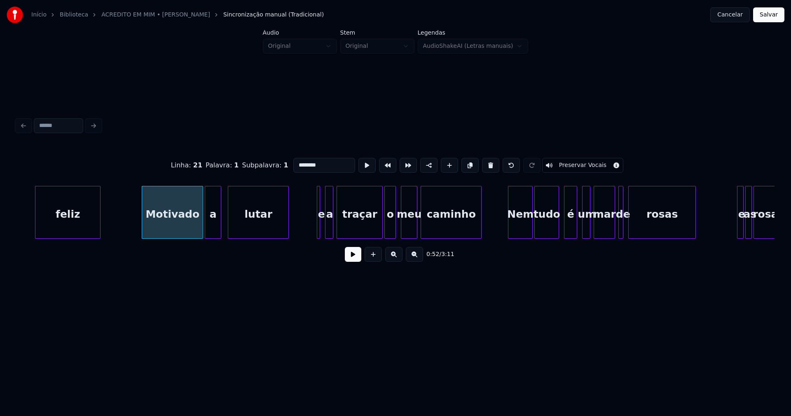
scroll to position [0, 4230]
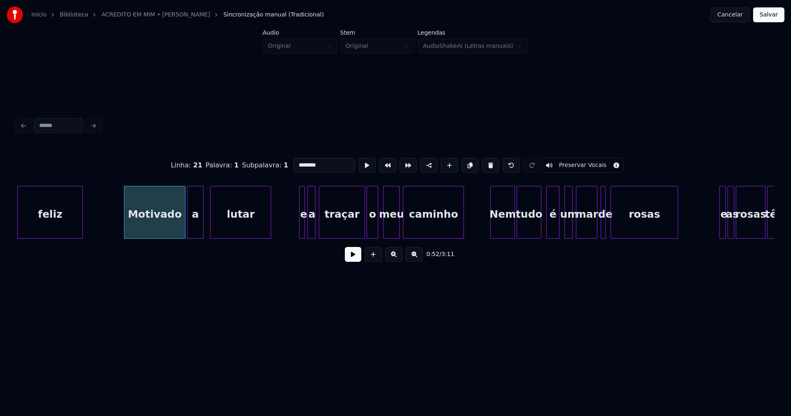
click at [303, 225] on div at bounding box center [303, 212] width 2 height 52
click at [297, 227] on div at bounding box center [297, 212] width 2 height 52
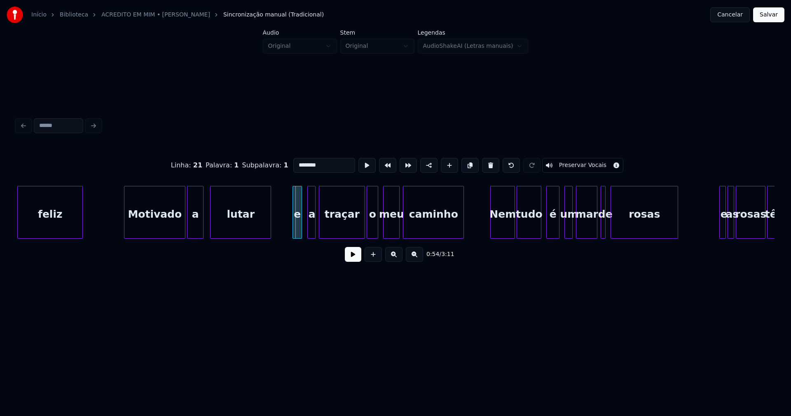
click at [298, 231] on div "e" at bounding box center [297, 214] width 9 height 56
click at [300, 227] on div at bounding box center [300, 212] width 2 height 52
click at [307, 229] on div "a" at bounding box center [308, 214] width 8 height 56
type input "********"
click at [351, 258] on button at bounding box center [353, 254] width 16 height 15
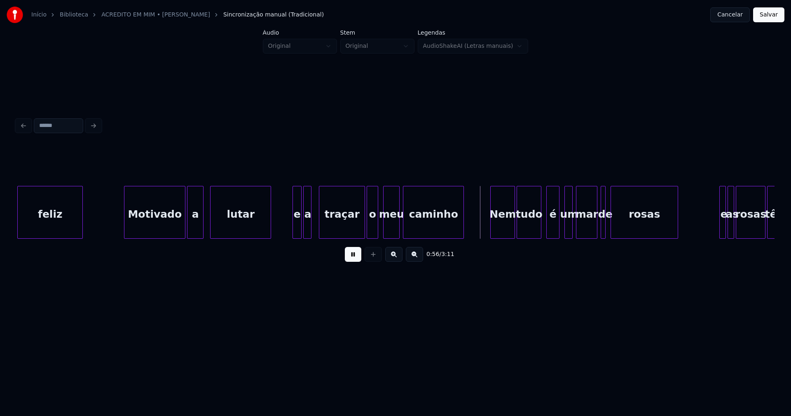
click at [348, 257] on button at bounding box center [353, 254] width 16 height 15
click at [317, 231] on div at bounding box center [317, 212] width 2 height 52
click at [351, 261] on button at bounding box center [353, 254] width 16 height 15
click at [499, 227] on div "Nem" at bounding box center [499, 214] width 24 height 56
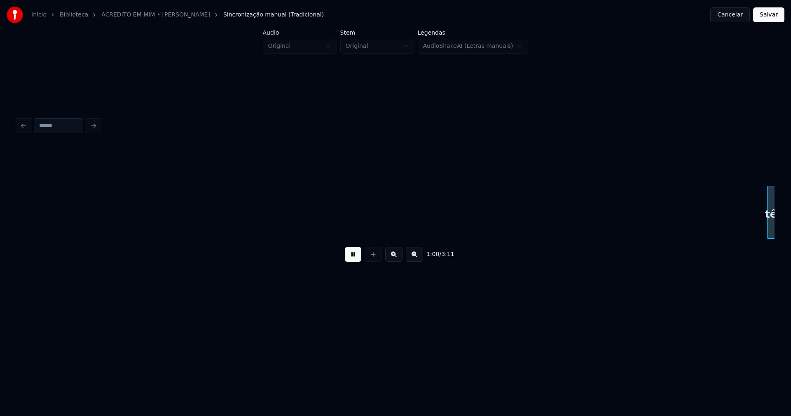
scroll to position [0, 4988]
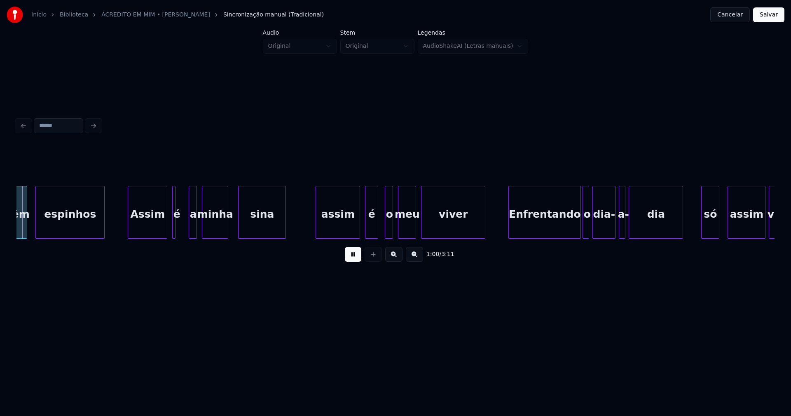
click at [356, 260] on button at bounding box center [353, 254] width 16 height 15
click at [630, 230] on div at bounding box center [629, 212] width 2 height 52
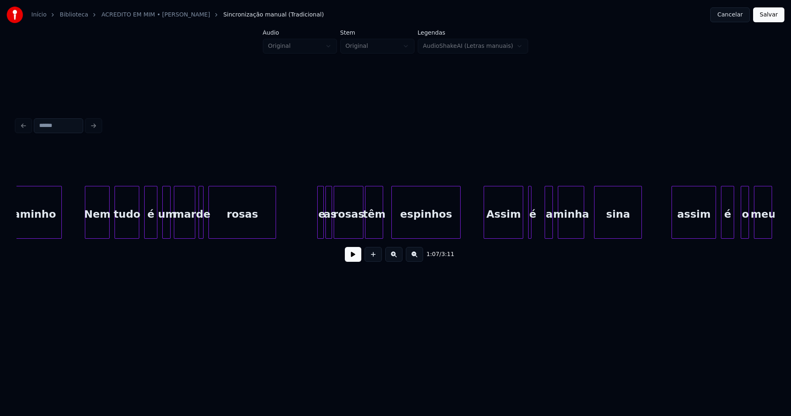
scroll to position [0, 4623]
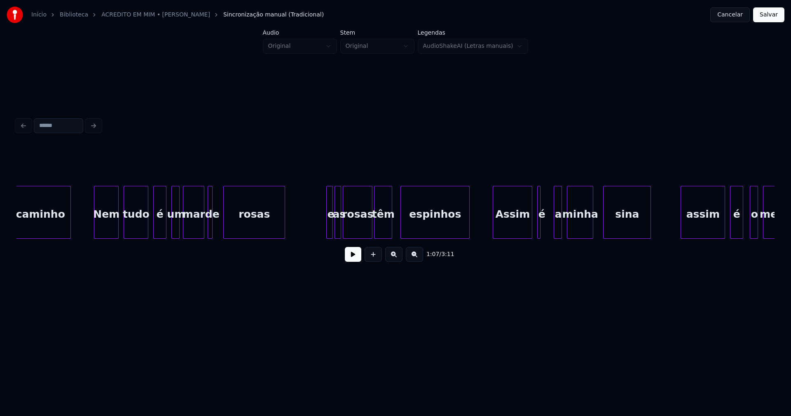
click at [225, 225] on div at bounding box center [225, 212] width 2 height 52
click at [220, 224] on div at bounding box center [220, 212] width 2 height 52
click at [170, 225] on div at bounding box center [170, 212] width 2 height 52
click at [323, 225] on div at bounding box center [322, 212] width 2 height 52
click at [320, 229] on div "e" at bounding box center [319, 214] width 11 height 56
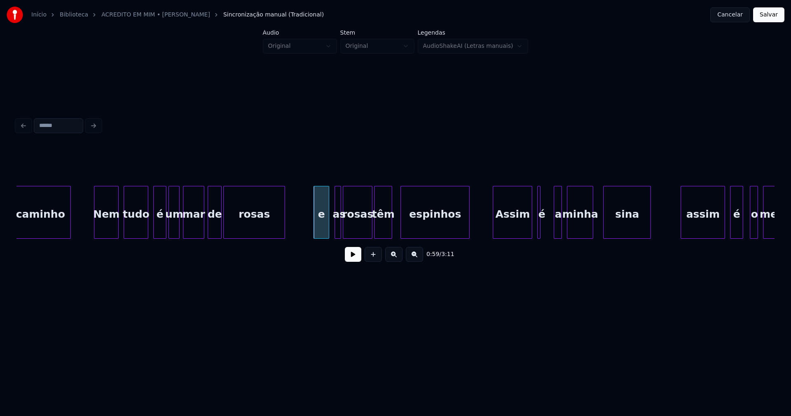
click at [329, 226] on div at bounding box center [327, 212] width 2 height 52
click at [330, 227] on div at bounding box center [331, 212] width 2 height 52
click at [349, 258] on button at bounding box center [353, 254] width 16 height 15
click at [394, 227] on div at bounding box center [393, 212] width 2 height 52
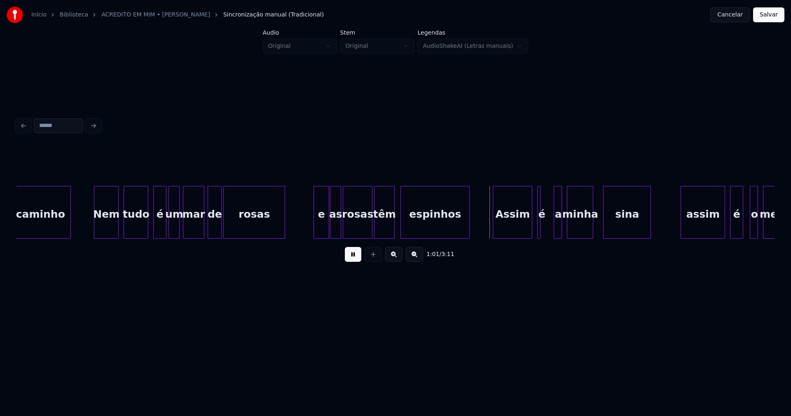
click at [353, 261] on button at bounding box center [353, 254] width 16 height 15
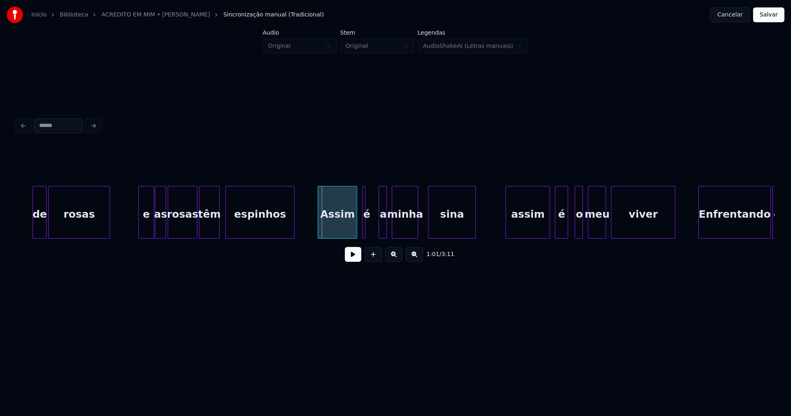
scroll to position [0, 4816]
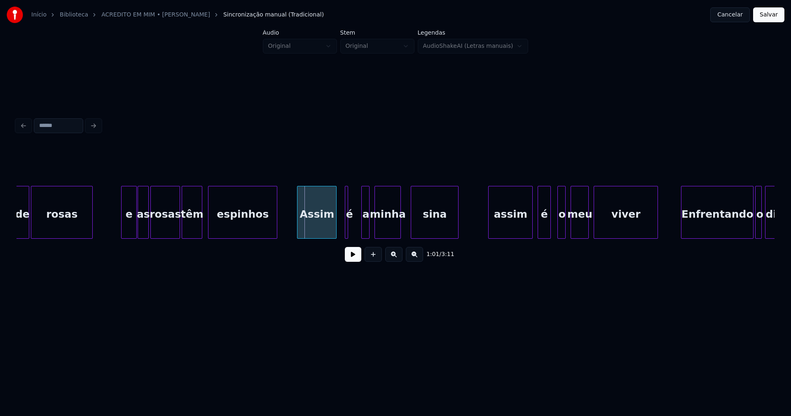
click at [324, 225] on div "Assim" at bounding box center [316, 214] width 39 height 56
click at [338, 226] on div "é" at bounding box center [339, 212] width 3 height 53
click at [344, 225] on div at bounding box center [344, 212] width 2 height 52
click at [351, 231] on div "a" at bounding box center [352, 214] width 8 height 56
click at [368, 229] on div at bounding box center [366, 212] width 2 height 52
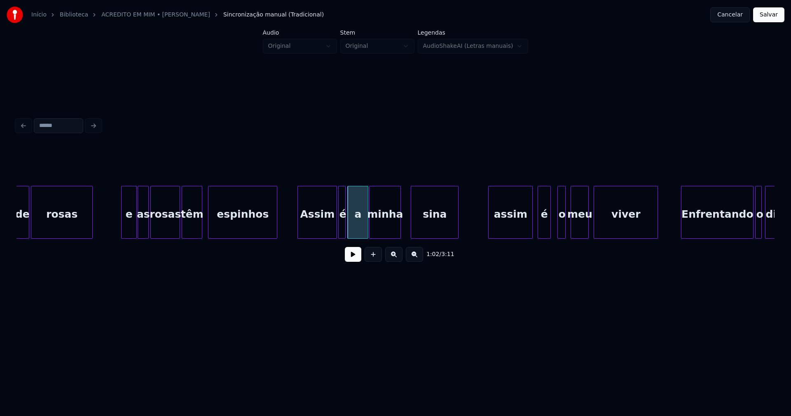
click at [371, 233] on div at bounding box center [371, 212] width 2 height 52
drag, startPoint x: 289, startPoint y: 230, endPoint x: 327, endPoint y: 255, distance: 45.5
click at [353, 259] on button at bounding box center [353, 254] width 16 height 15
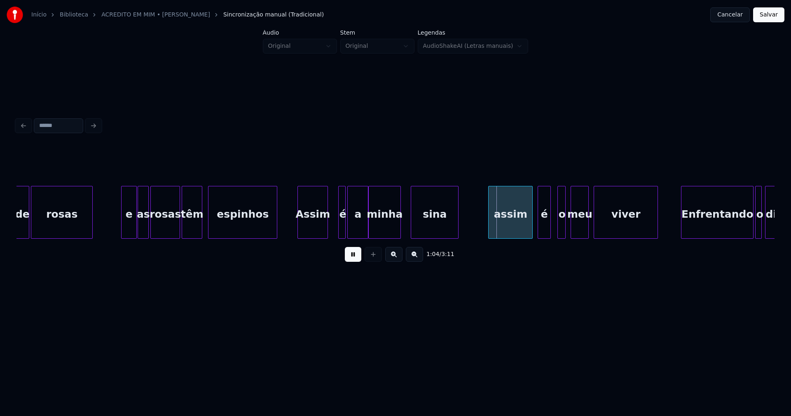
click at [326, 233] on div at bounding box center [326, 212] width 2 height 52
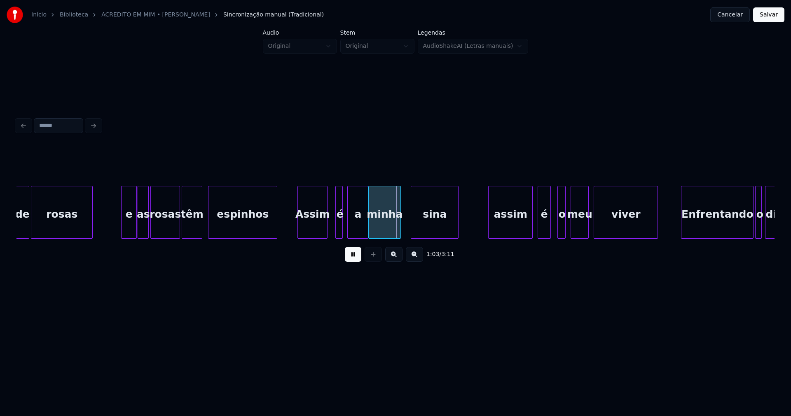
click at [335, 227] on div "é" at bounding box center [338, 212] width 7 height 53
click at [334, 229] on div at bounding box center [334, 212] width 2 height 52
click at [334, 230] on div "é" at bounding box center [334, 214] width 9 height 56
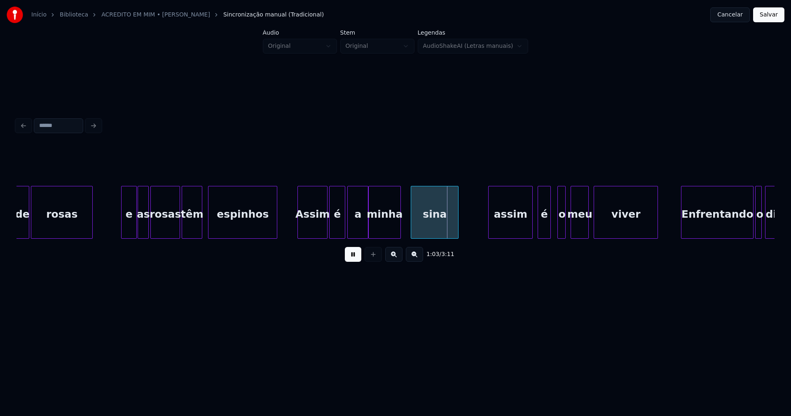
click at [343, 225] on div at bounding box center [343, 212] width 2 height 52
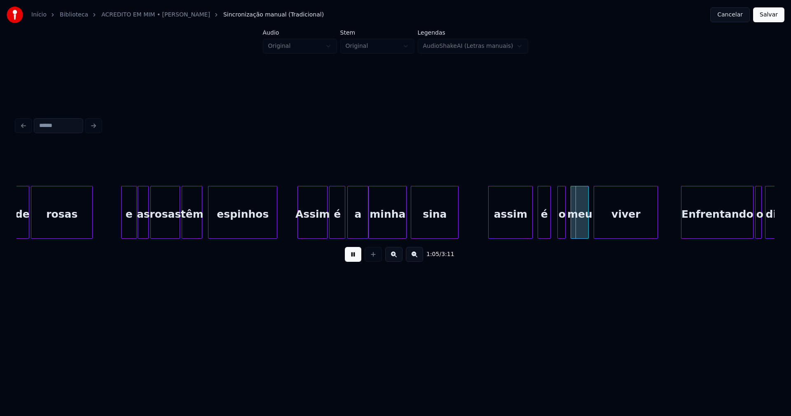
click at [405, 225] on div at bounding box center [405, 212] width 2 height 52
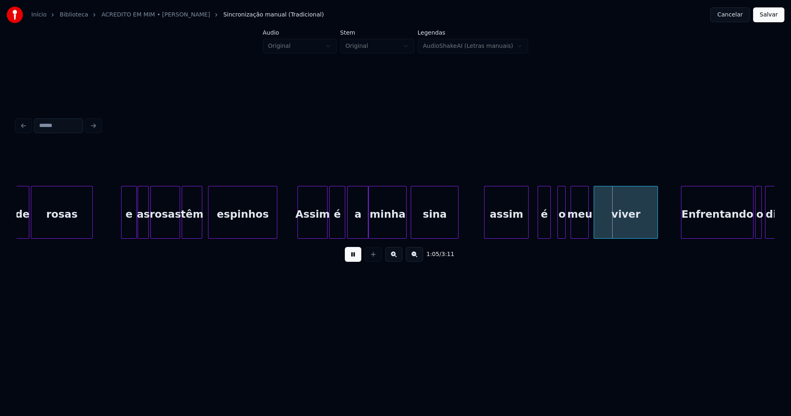
click at [507, 225] on div "assim" at bounding box center [507, 214] width 44 height 56
click at [540, 226] on div "é" at bounding box center [538, 214] width 12 height 56
click at [523, 231] on div at bounding box center [523, 212] width 2 height 52
click at [534, 231] on div "é" at bounding box center [532, 214] width 12 height 56
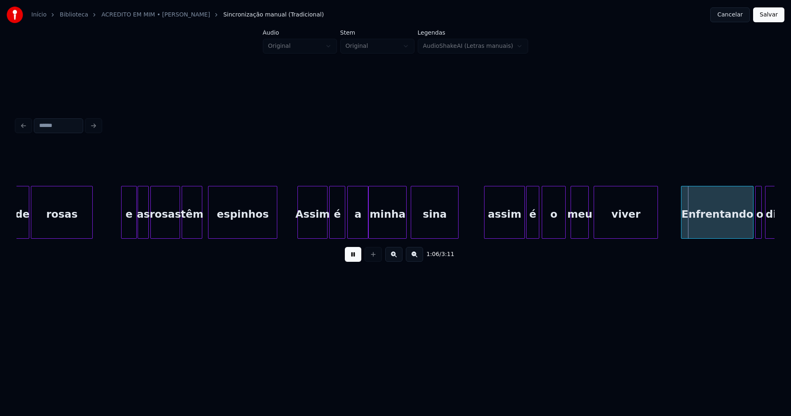
click at [543, 233] on div at bounding box center [543, 212] width 2 height 52
click at [349, 256] on button at bounding box center [353, 254] width 16 height 15
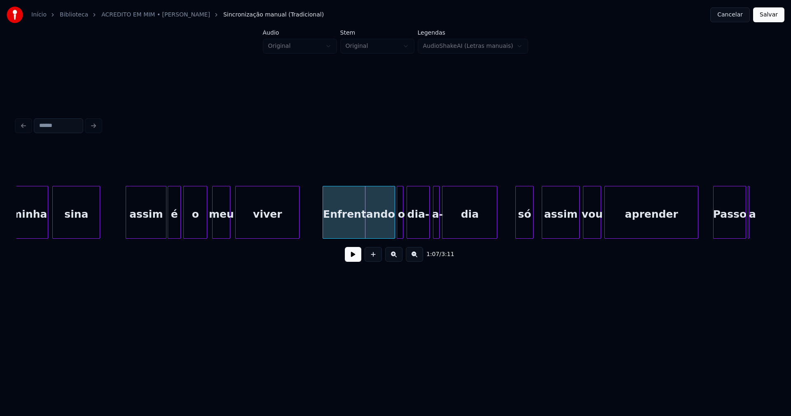
scroll to position [0, 5182]
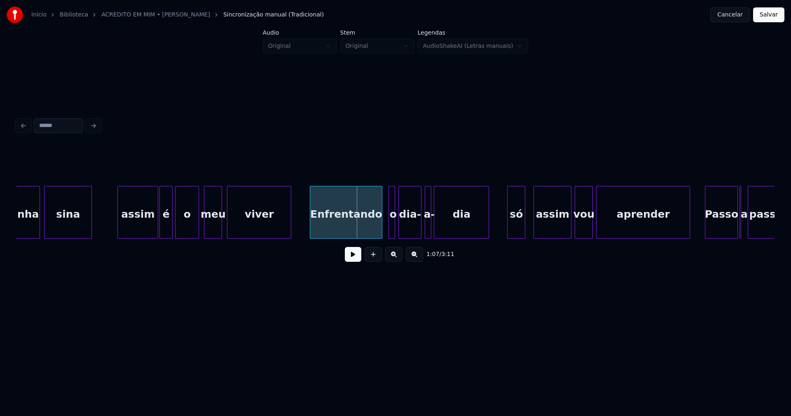
click at [363, 225] on div "Enfrentando" at bounding box center [346, 214] width 72 height 56
click at [384, 234] on div at bounding box center [385, 212] width 2 height 52
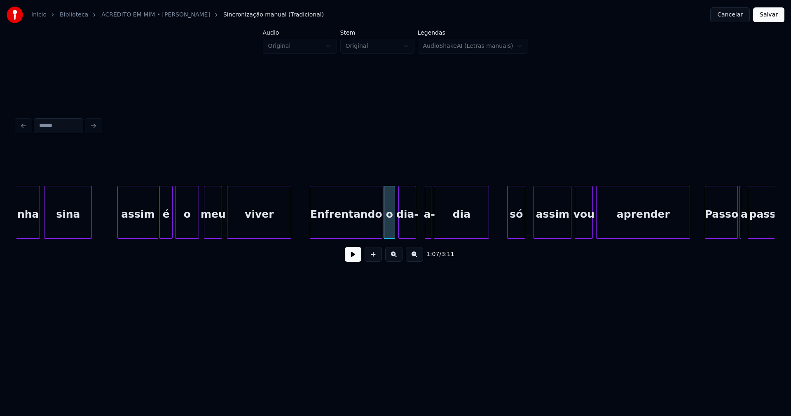
click at [415, 232] on div at bounding box center [414, 212] width 2 height 52
click at [419, 232] on div at bounding box center [420, 212] width 2 height 52
click at [506, 234] on div "só" at bounding box center [507, 214] width 17 height 56
click at [354, 260] on button at bounding box center [353, 254] width 16 height 15
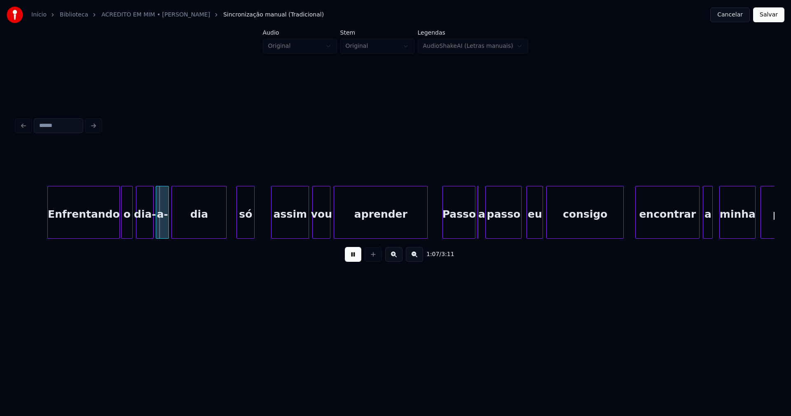
scroll to position [0, 5515]
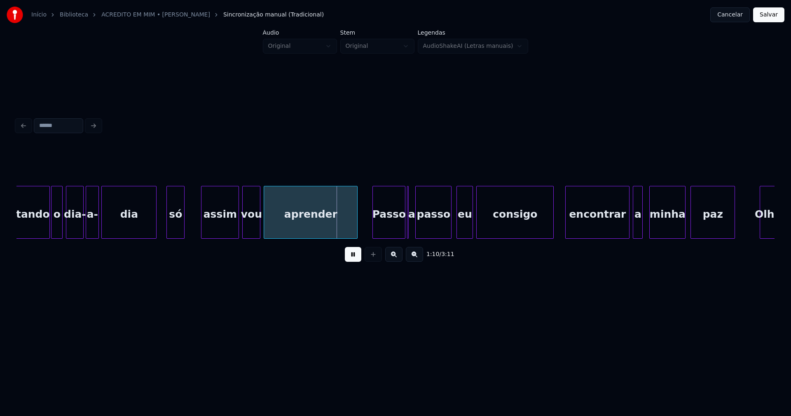
click at [196, 219] on div at bounding box center [195, 212] width 2 height 52
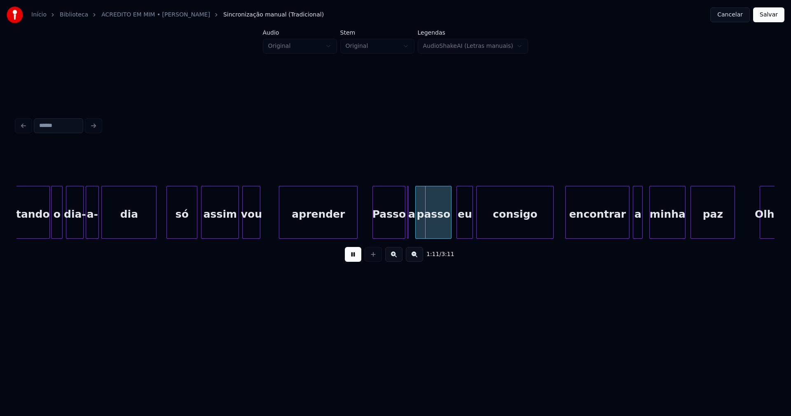
click at [281, 223] on div at bounding box center [280, 212] width 2 height 52
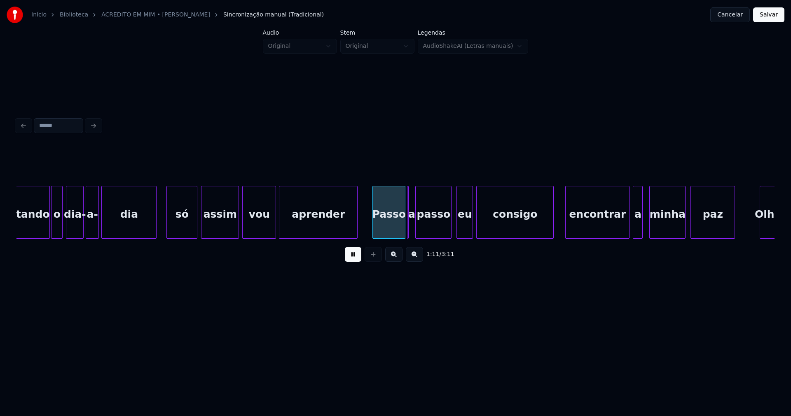
click at [275, 221] on div at bounding box center [274, 212] width 2 height 52
drag, startPoint x: 351, startPoint y: 258, endPoint x: 421, endPoint y: 237, distance: 73.0
click at [358, 257] on button at bounding box center [353, 254] width 16 height 15
click at [412, 231] on div at bounding box center [411, 212] width 2 height 52
click at [354, 259] on button at bounding box center [353, 254] width 16 height 15
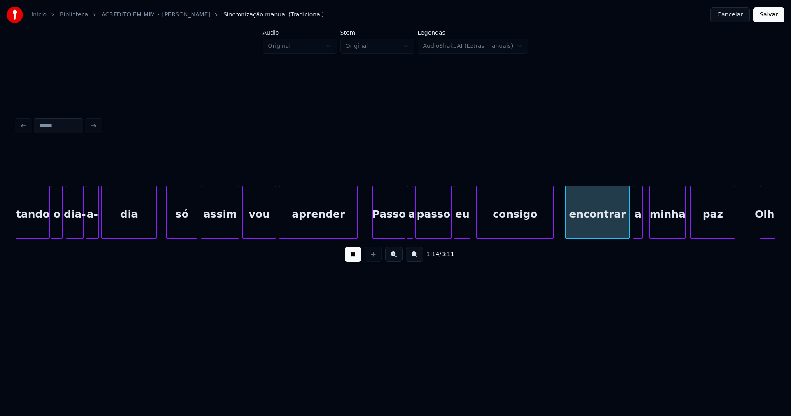
click at [461, 229] on div "eu" at bounding box center [462, 214] width 16 height 56
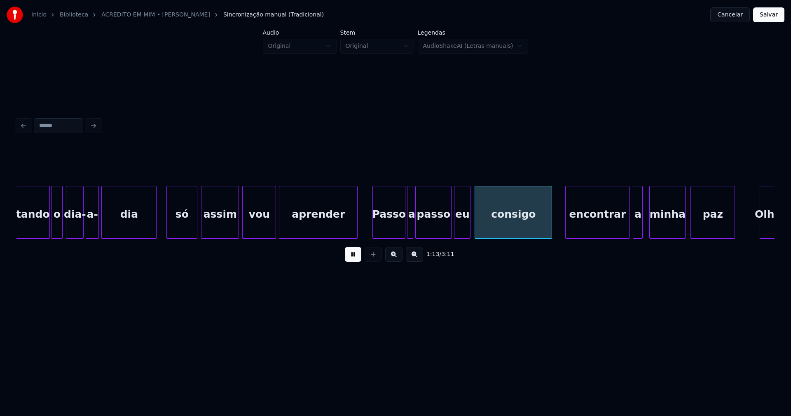
click at [515, 229] on div "consigo" at bounding box center [513, 214] width 77 height 56
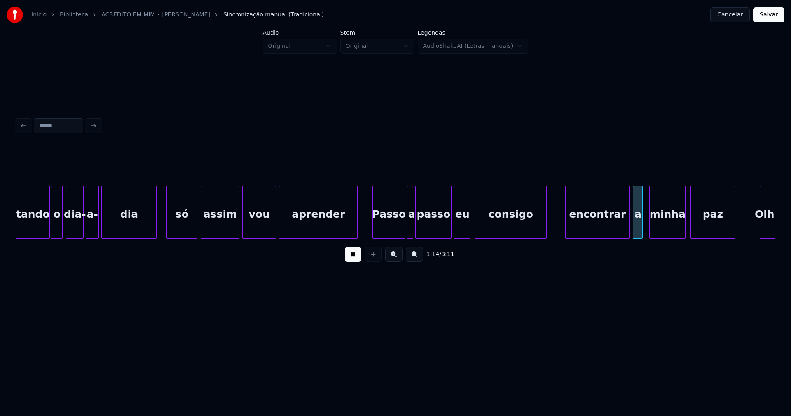
click at [546, 229] on div at bounding box center [545, 212] width 2 height 52
click at [583, 224] on div "encontrar" at bounding box center [593, 214] width 63 height 56
click at [631, 230] on div at bounding box center [630, 212] width 2 height 52
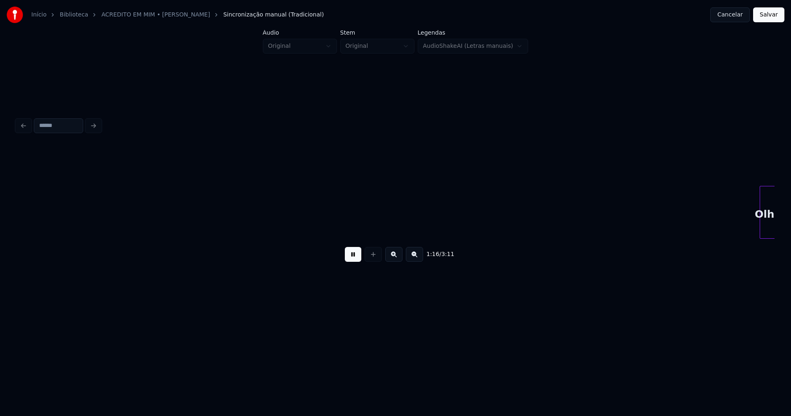
scroll to position [0, 6274]
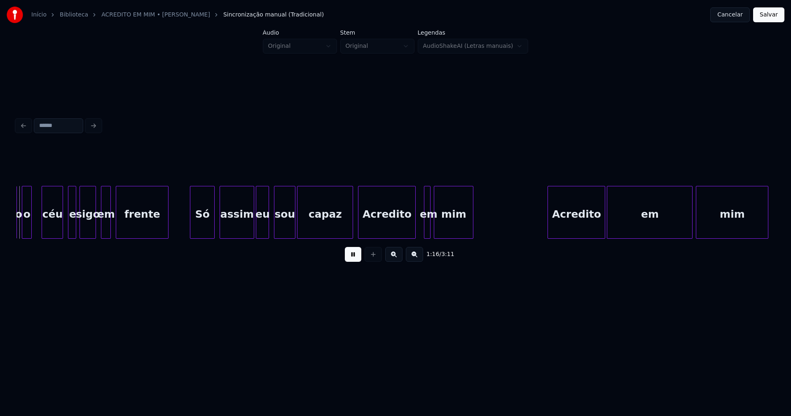
click at [355, 259] on button at bounding box center [353, 254] width 16 height 15
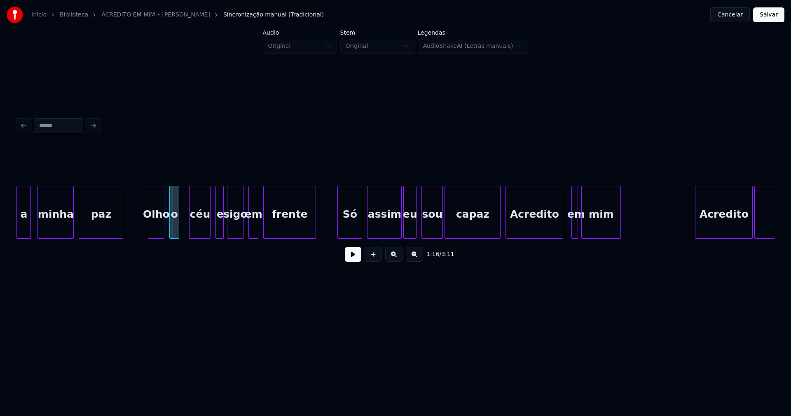
scroll to position [0, 6092]
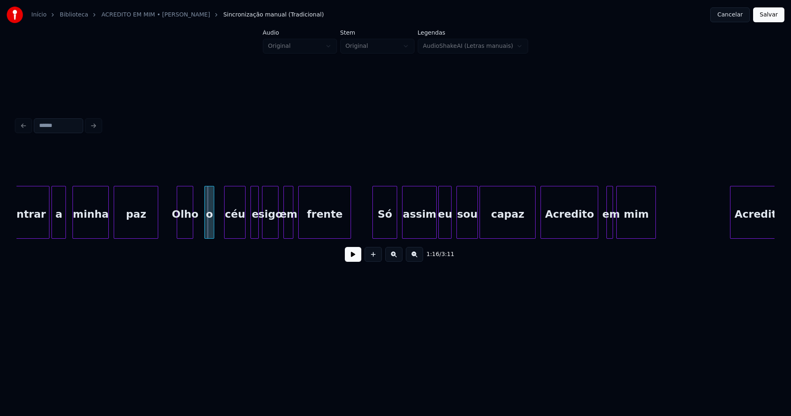
click at [185, 234] on div "Olho" at bounding box center [185, 214] width 16 height 56
click at [351, 260] on button at bounding box center [353, 254] width 16 height 15
click at [349, 261] on button at bounding box center [353, 254] width 16 height 15
click at [202, 232] on div "o" at bounding box center [201, 214] width 9 height 56
click at [216, 233] on div "céu" at bounding box center [219, 214] width 21 height 56
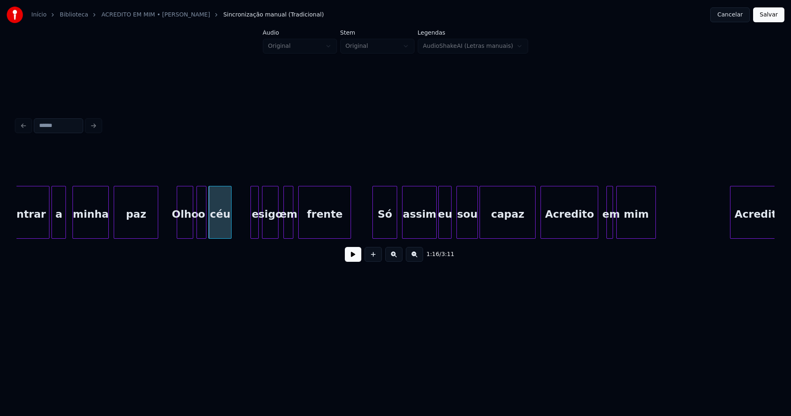
click at [230, 226] on div at bounding box center [230, 212] width 2 height 52
click at [357, 258] on button at bounding box center [353, 254] width 16 height 15
drag, startPoint x: 353, startPoint y: 259, endPoint x: 347, endPoint y: 257, distance: 6.1
click at [353, 259] on button at bounding box center [353, 254] width 16 height 15
click at [245, 220] on div at bounding box center [245, 212] width 2 height 52
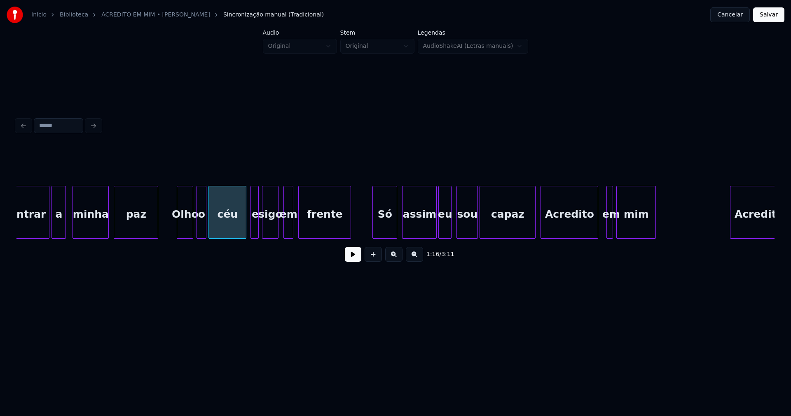
click at [356, 258] on button at bounding box center [353, 254] width 16 height 15
click at [294, 230] on div at bounding box center [293, 212] width 2 height 52
click at [356, 259] on button at bounding box center [353, 254] width 16 height 15
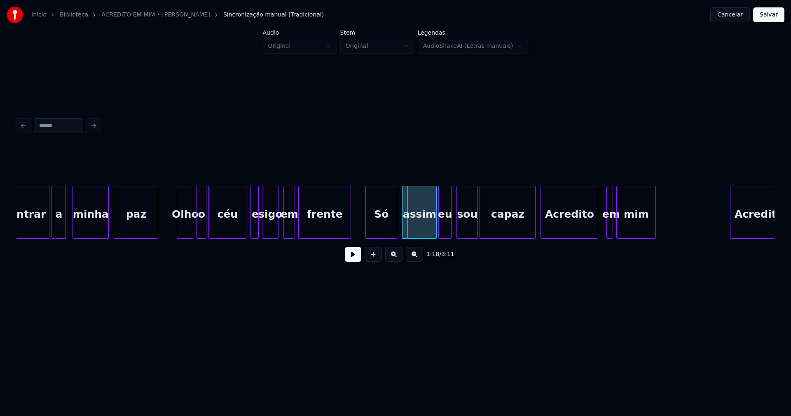
click at [368, 229] on div at bounding box center [367, 212] width 2 height 52
click at [351, 260] on button at bounding box center [353, 254] width 16 height 15
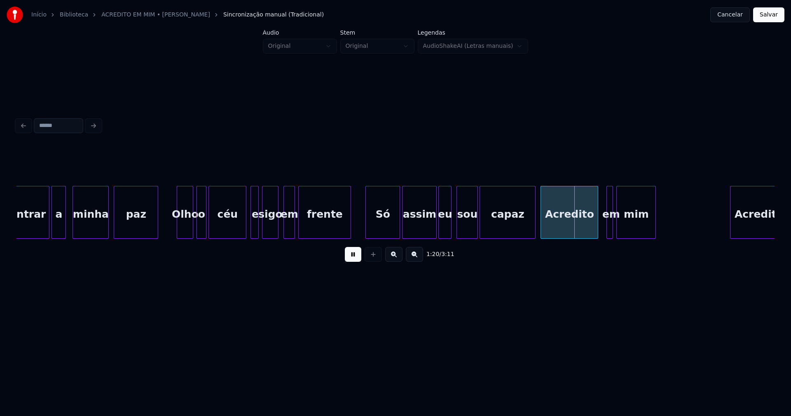
click at [398, 232] on div at bounding box center [398, 212] width 2 height 52
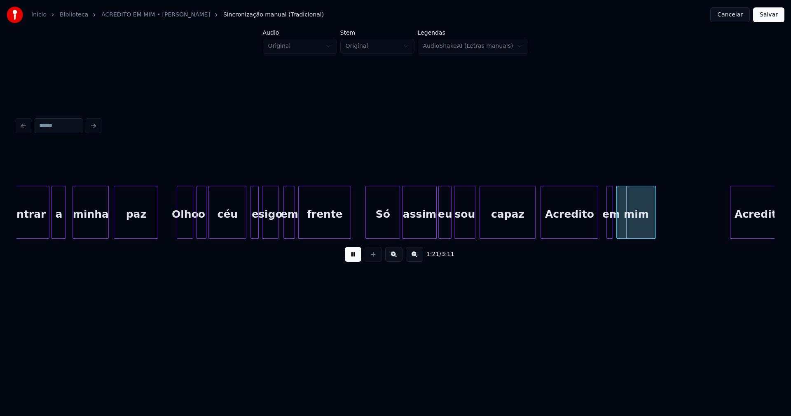
click at [466, 226] on div "sou" at bounding box center [464, 214] width 21 height 56
click at [359, 258] on button at bounding box center [353, 254] width 16 height 15
click at [524, 237] on div "Olho o céu e sigo em frente Só assim eu sou capaz Acredito em mim Acredito paz …" at bounding box center [395, 212] width 758 height 53
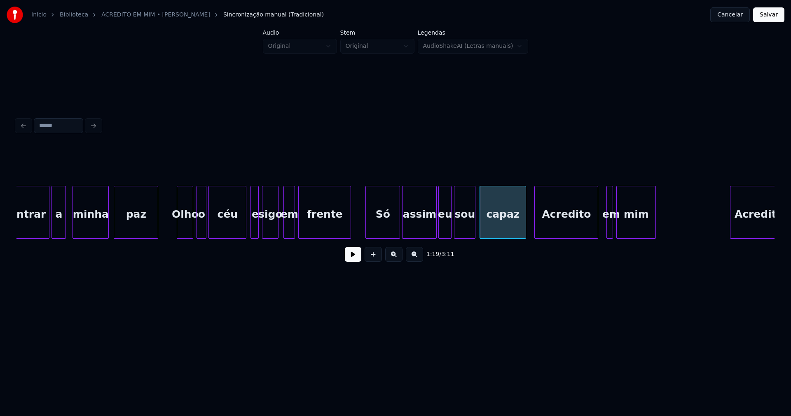
click at [535, 233] on div at bounding box center [536, 212] width 2 height 52
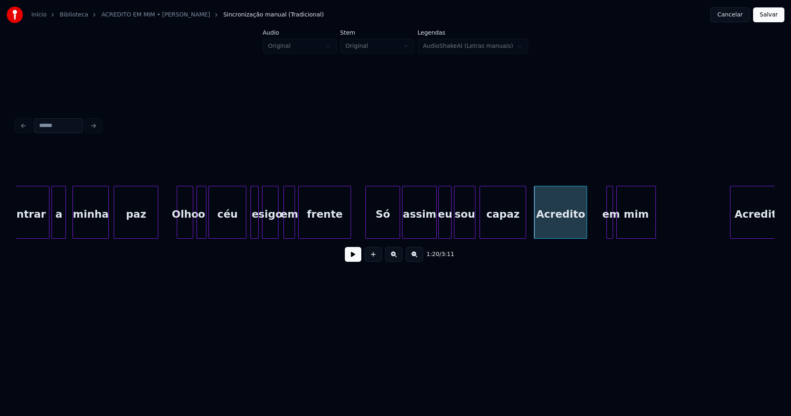
click at [584, 234] on div at bounding box center [585, 212] width 2 height 52
click at [592, 232] on div at bounding box center [592, 212] width 2 height 52
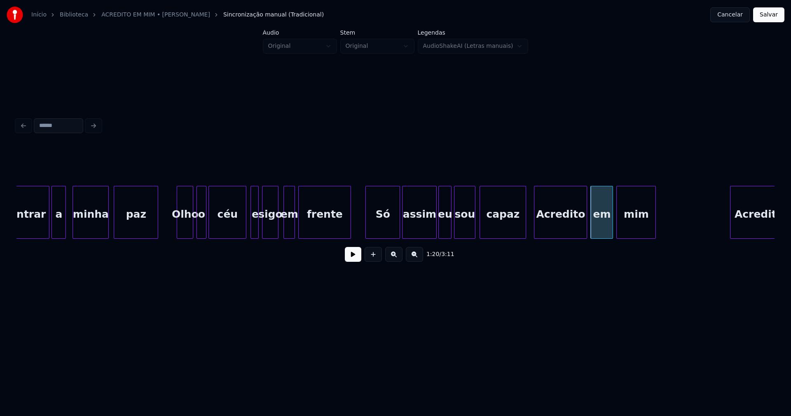
click at [355, 256] on button at bounding box center [353, 254] width 16 height 15
drag, startPoint x: 346, startPoint y: 259, endPoint x: 556, endPoint y: 248, distance: 210.8
click at [351, 258] on button at bounding box center [353, 254] width 16 height 15
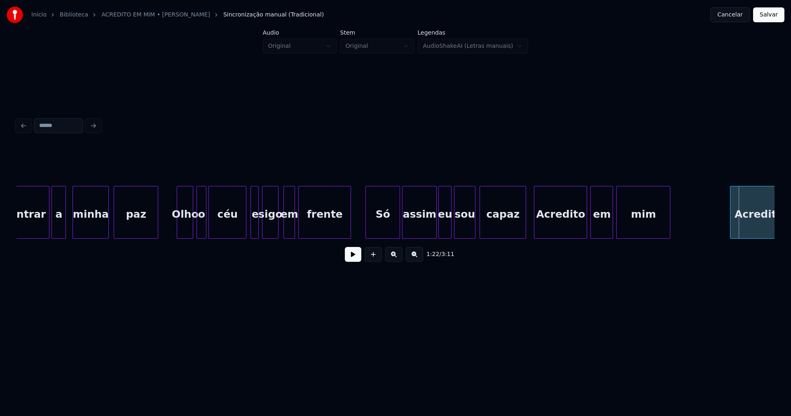
click at [669, 218] on div at bounding box center [669, 212] width 2 height 52
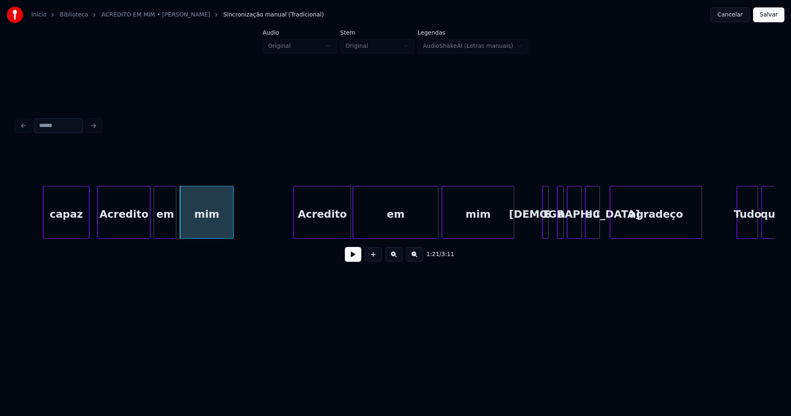
scroll to position [0, 6555]
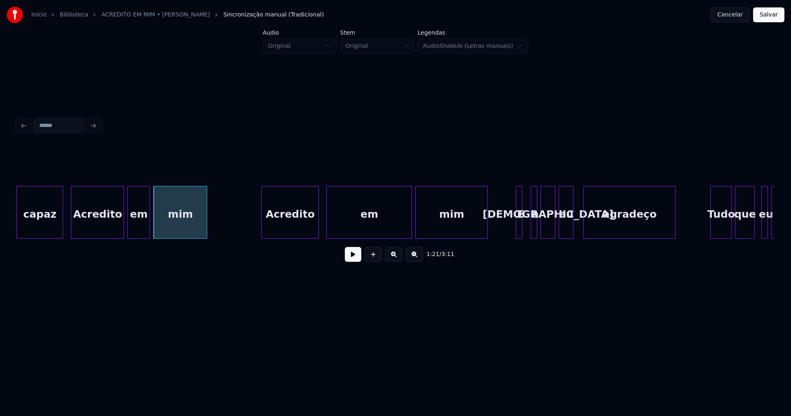
click at [298, 225] on div "Acredito" at bounding box center [290, 214] width 57 height 56
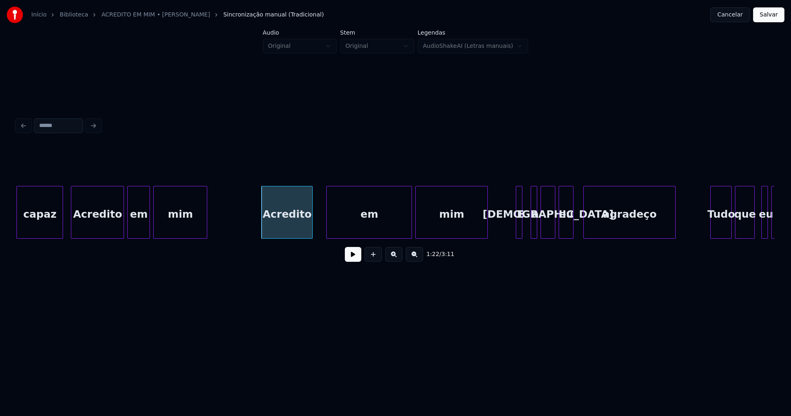
click at [312, 227] on div at bounding box center [311, 212] width 2 height 52
click at [317, 227] on div at bounding box center [317, 212] width 2 height 52
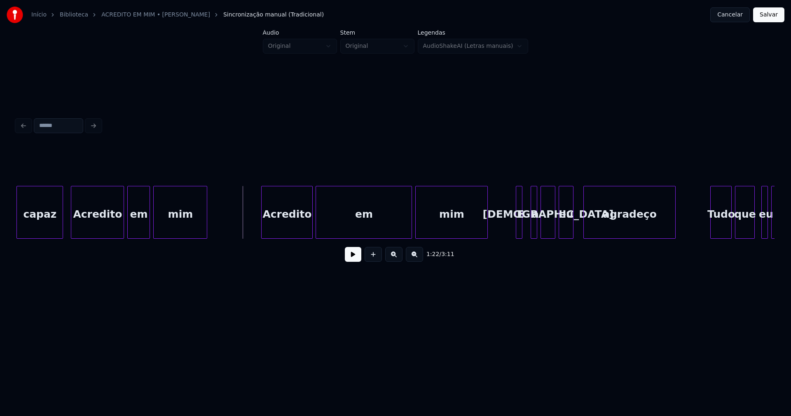
click at [350, 260] on button at bounding box center [353, 254] width 16 height 15
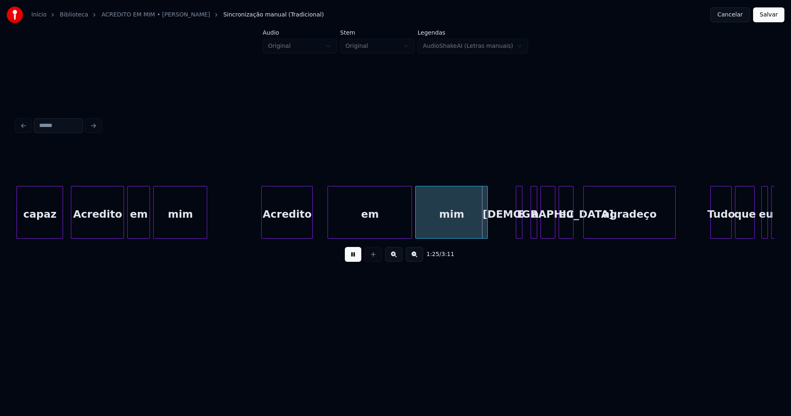
click at [329, 215] on div at bounding box center [329, 212] width 2 height 52
click at [323, 217] on div at bounding box center [322, 212] width 2 height 52
click at [333, 224] on div at bounding box center [332, 212] width 2 height 52
click at [355, 259] on button at bounding box center [353, 254] width 16 height 15
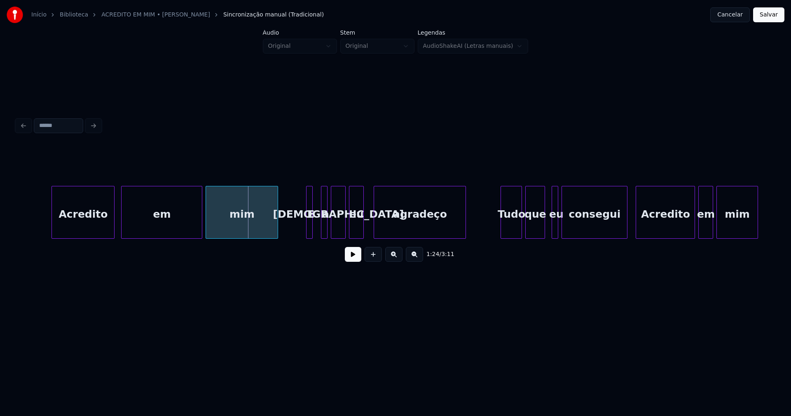
scroll to position [0, 6773]
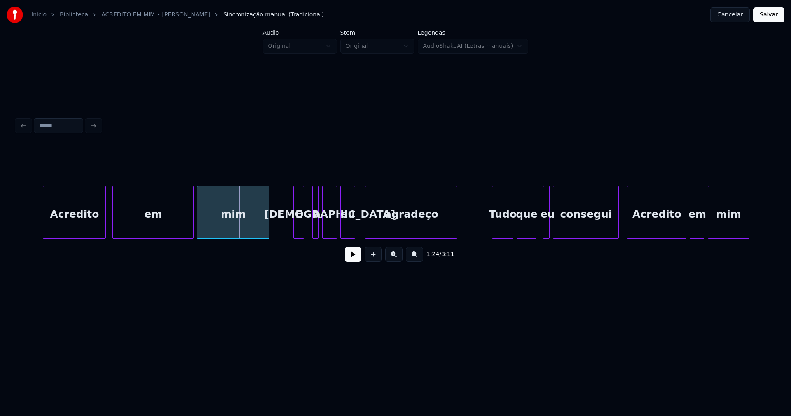
click at [294, 225] on div at bounding box center [295, 212] width 2 height 52
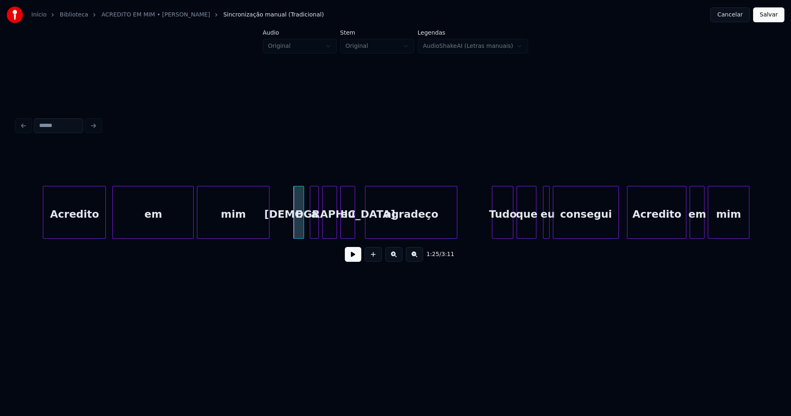
click at [312, 227] on div at bounding box center [311, 212] width 2 height 52
click at [312, 230] on div "a" at bounding box center [311, 214] width 8 height 56
click at [320, 230] on div at bounding box center [320, 212] width 2 height 52
click at [360, 226] on div at bounding box center [359, 212] width 2 height 52
click at [348, 258] on button at bounding box center [353, 254] width 16 height 15
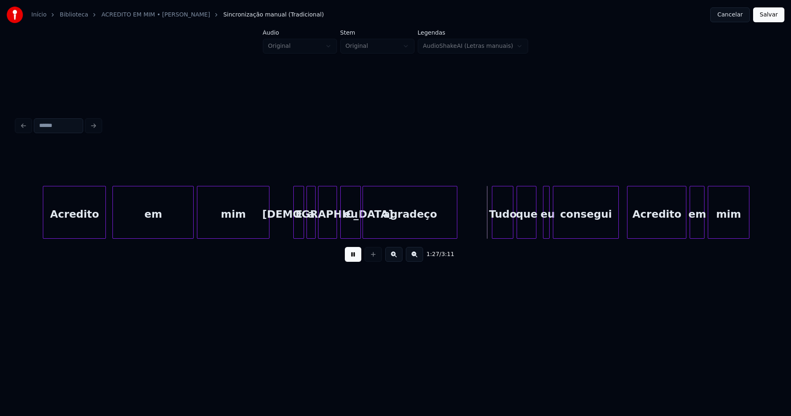
click at [364, 227] on div at bounding box center [364, 212] width 2 height 52
drag, startPoint x: 351, startPoint y: 262, endPoint x: 357, endPoint y: 240, distance: 22.2
click at [351, 262] on button at bounding box center [353, 254] width 16 height 15
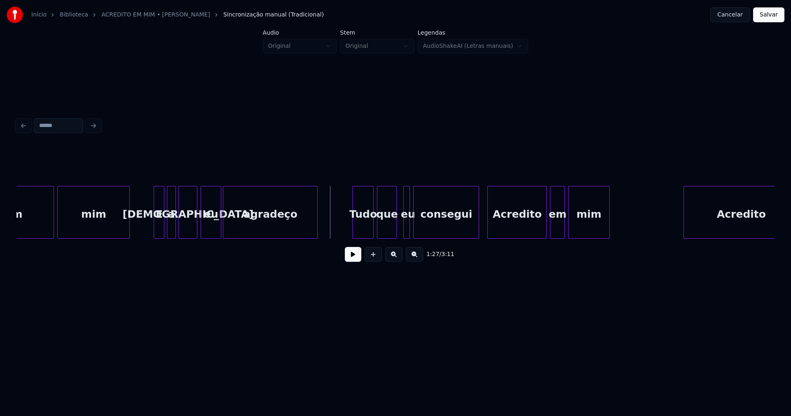
scroll to position [0, 6931]
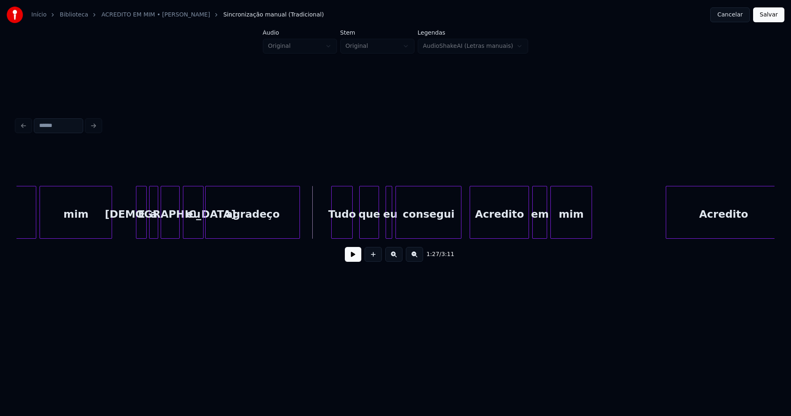
click at [341, 233] on div "Tudo" at bounding box center [342, 214] width 21 height 56
click at [365, 229] on div "que" at bounding box center [366, 214] width 19 height 56
click at [381, 227] on div at bounding box center [382, 212] width 2 height 52
click at [383, 229] on div "eu" at bounding box center [383, 214] width 11 height 56
click at [423, 226] on div "consegui" at bounding box center [426, 214] width 65 height 56
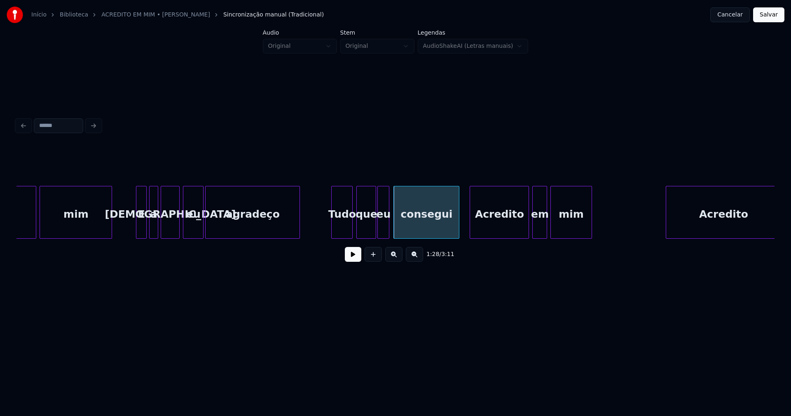
drag, startPoint x: 323, startPoint y: 223, endPoint x: 348, endPoint y: 257, distance: 42.0
click at [351, 258] on button at bounding box center [353, 254] width 16 height 15
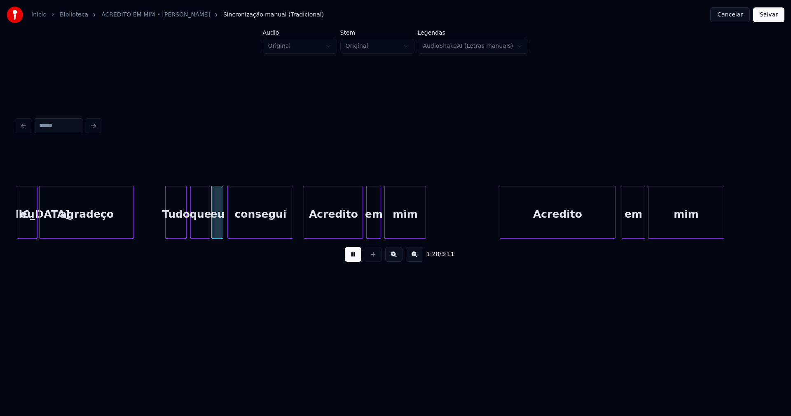
scroll to position [0, 7105]
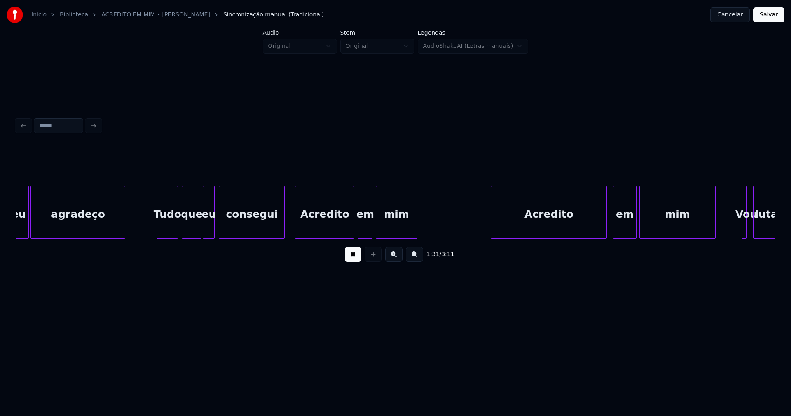
drag, startPoint x: 152, startPoint y: 223, endPoint x: 211, endPoint y: 218, distance: 59.6
click at [152, 223] on div "eu agradeço Tudo que eu consegui Acredito em mim Acredito em mim Vou lutando" at bounding box center [802, 212] width 15782 height 53
click at [311, 223] on div at bounding box center [311, 212] width 2 height 52
click at [343, 230] on div at bounding box center [344, 212] width 2 height 52
click at [349, 228] on div at bounding box center [349, 212] width 2 height 52
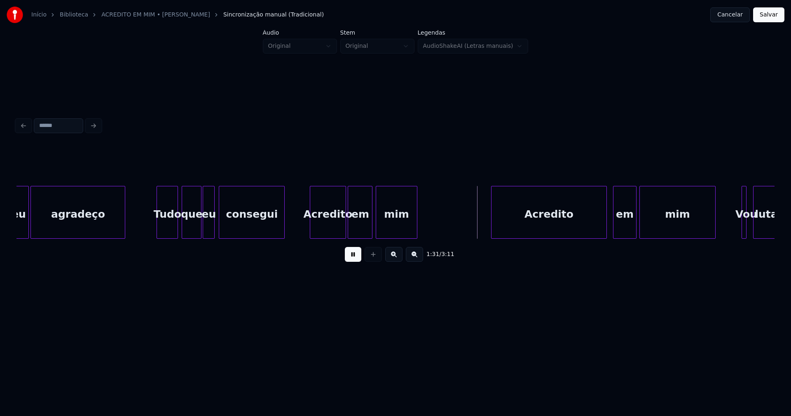
click at [356, 262] on button at bounding box center [353, 254] width 16 height 15
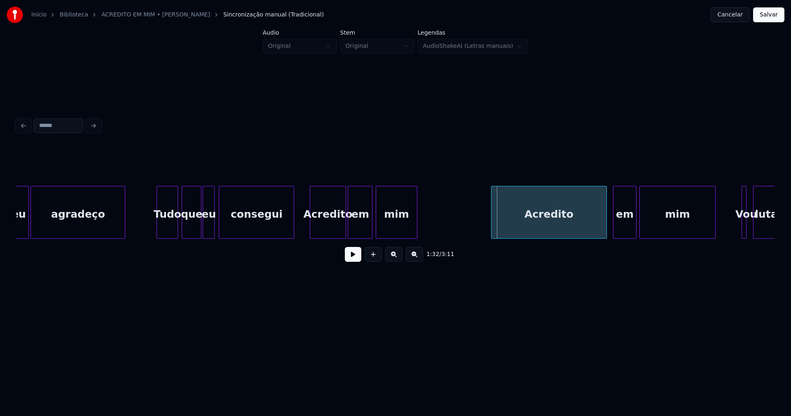
click at [293, 223] on div at bounding box center [292, 212] width 2 height 52
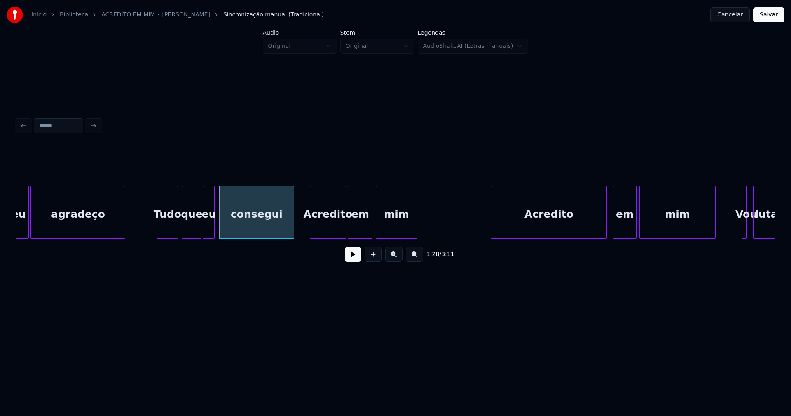
click at [352, 259] on button at bounding box center [353, 254] width 16 height 15
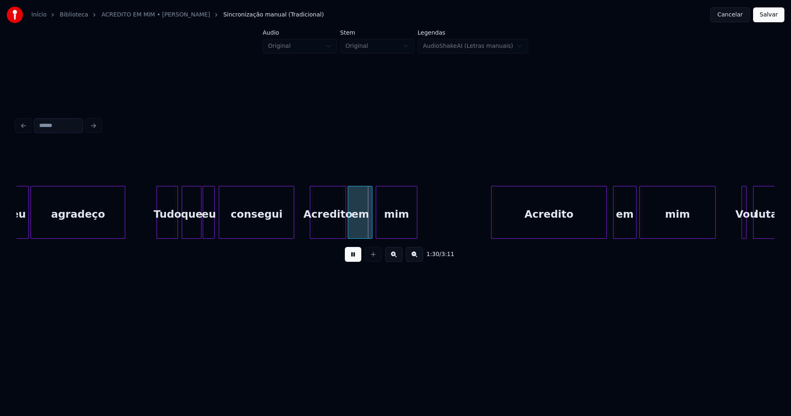
click at [351, 260] on button at bounding box center [353, 254] width 16 height 15
click at [774, 18] on button "Salvar" at bounding box center [768, 14] width 31 height 15
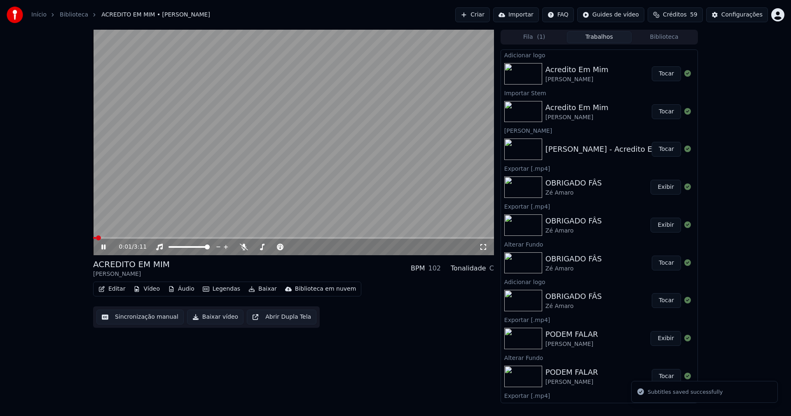
click at [101, 247] on icon at bounding box center [109, 247] width 19 height 7
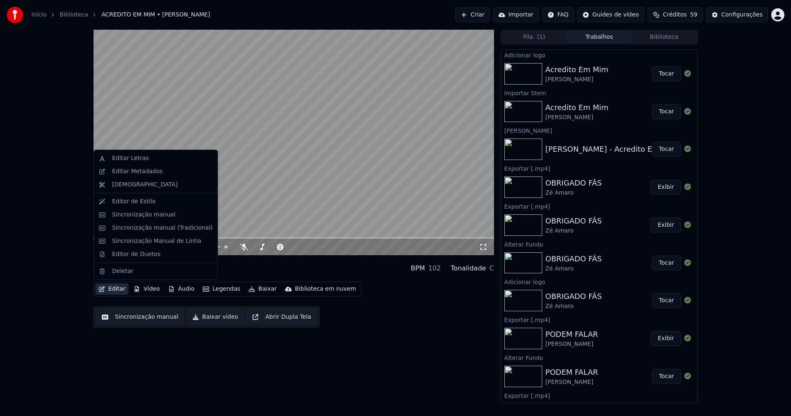
click at [119, 289] on button "Editar" at bounding box center [111, 289] width 33 height 12
click at [159, 231] on div "Sincronização manual (Tradicional)" at bounding box center [162, 228] width 101 height 8
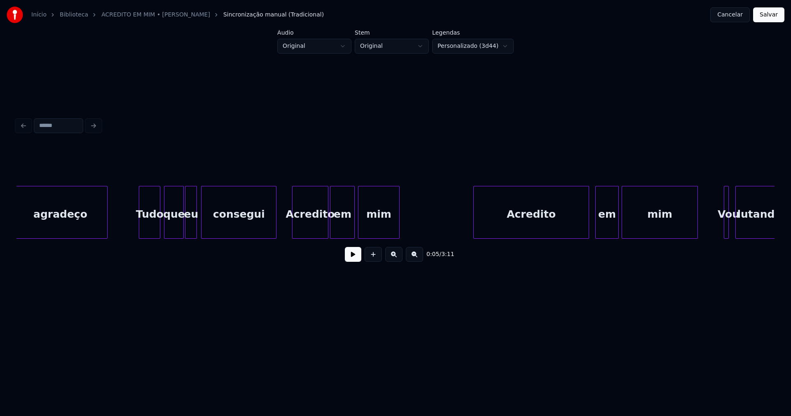
scroll to position [0, 7132]
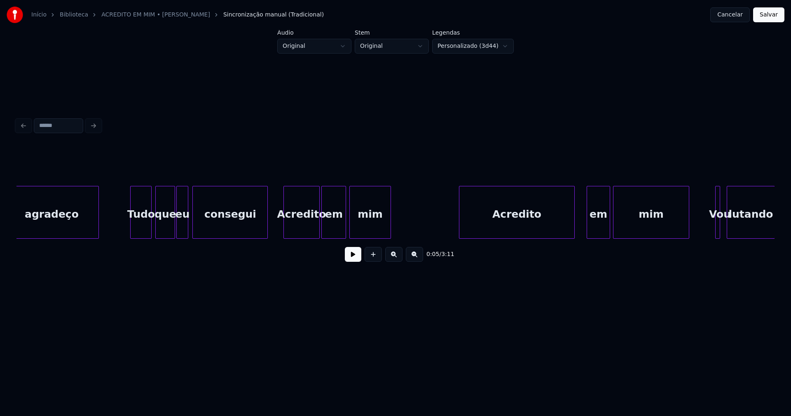
click at [518, 229] on div "Acredito" at bounding box center [516, 214] width 115 height 56
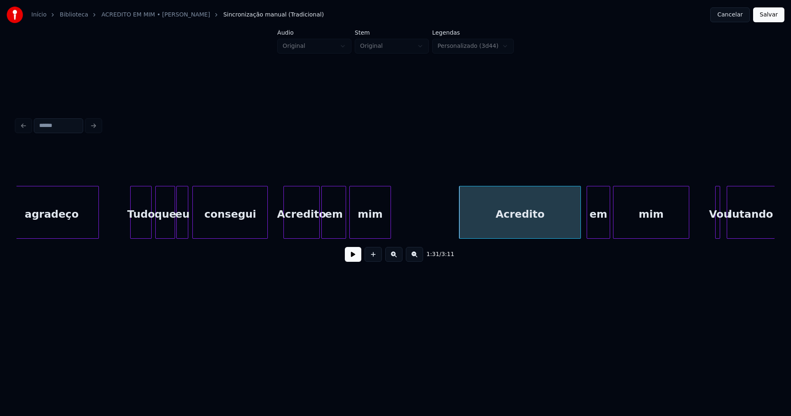
click at [580, 220] on div at bounding box center [579, 212] width 2 height 52
click at [406, 222] on div "agradeço Tudo que eu consegui Acredito em mim Acredito em mim Vou lutando" at bounding box center [776, 212] width 15782 height 53
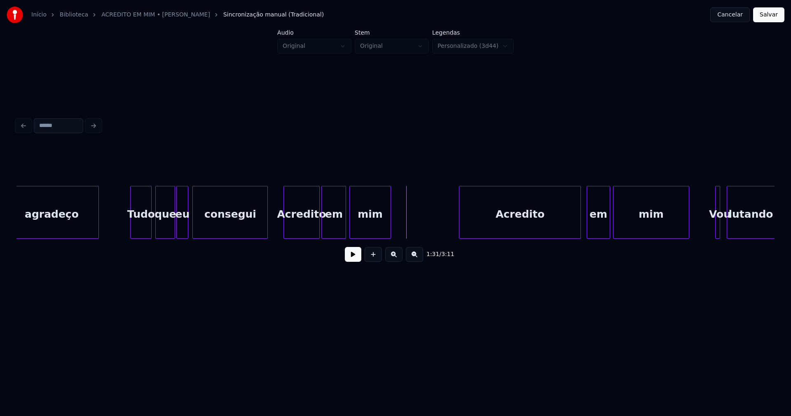
drag, startPoint x: 354, startPoint y: 258, endPoint x: 361, endPoint y: 251, distance: 9.9
click at [355, 258] on button at bounding box center [353, 254] width 16 height 15
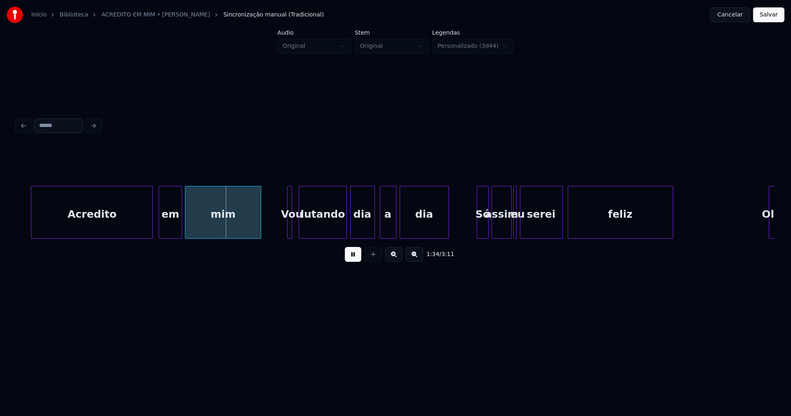
scroll to position [0, 7569]
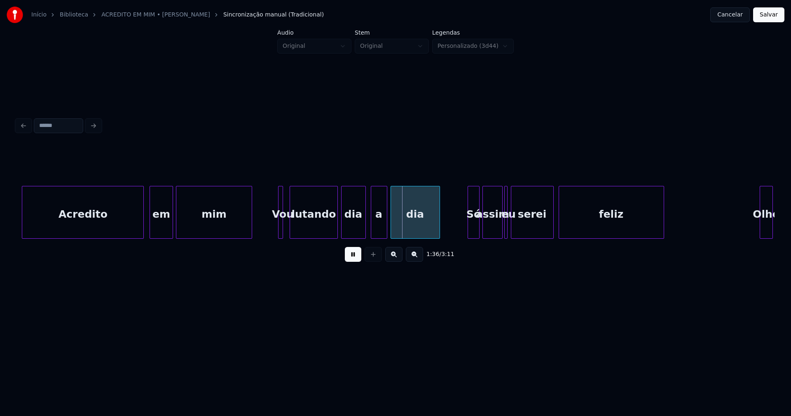
click at [356, 256] on button at bounding box center [353, 254] width 16 height 15
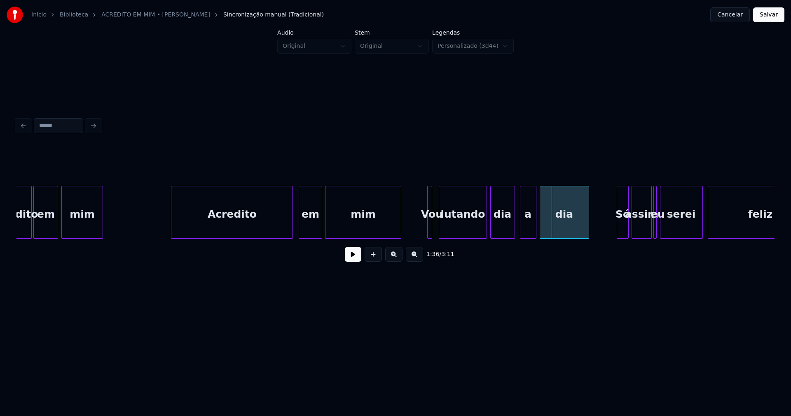
scroll to position [0, 7394]
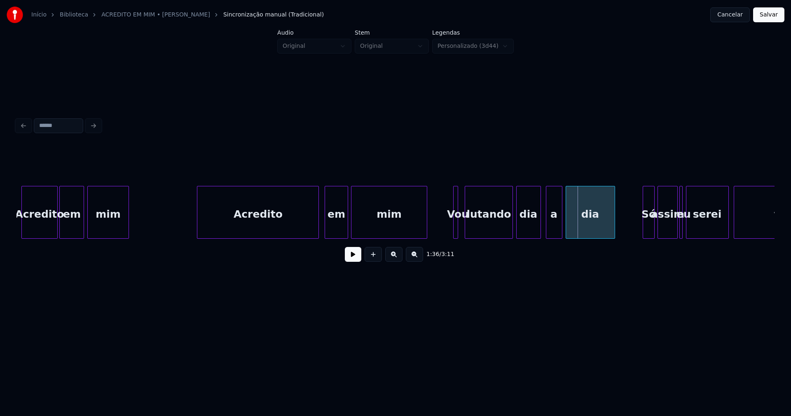
click at [185, 226] on div "Acredito em mim Vou lutando dia a dia Só assim eu serei feliz mim em Acredito" at bounding box center [514, 212] width 15782 height 53
click at [350, 260] on button at bounding box center [353, 254] width 16 height 15
click at [314, 232] on div "Acredito" at bounding box center [256, 214] width 121 height 56
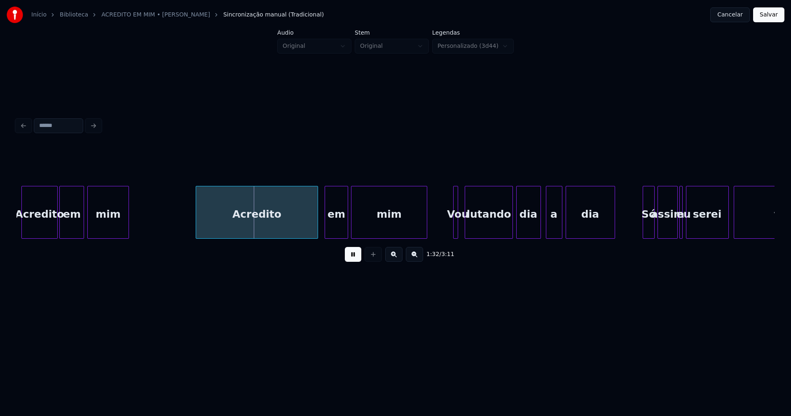
click at [318, 226] on div "Acredito" at bounding box center [257, 212] width 122 height 53
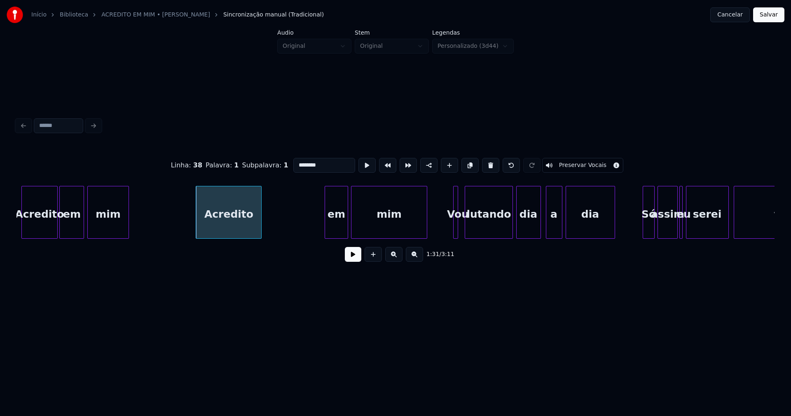
click at [260, 233] on div at bounding box center [260, 212] width 2 height 52
click at [268, 238] on div "Acredito em mim Vou lutando dia a dia Só assim eu serei feliz mim em Acredito" at bounding box center [395, 212] width 758 height 53
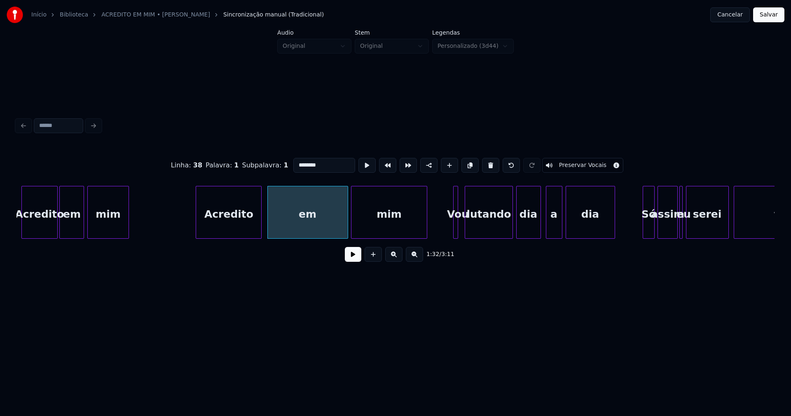
click at [356, 261] on button at bounding box center [353, 254] width 16 height 15
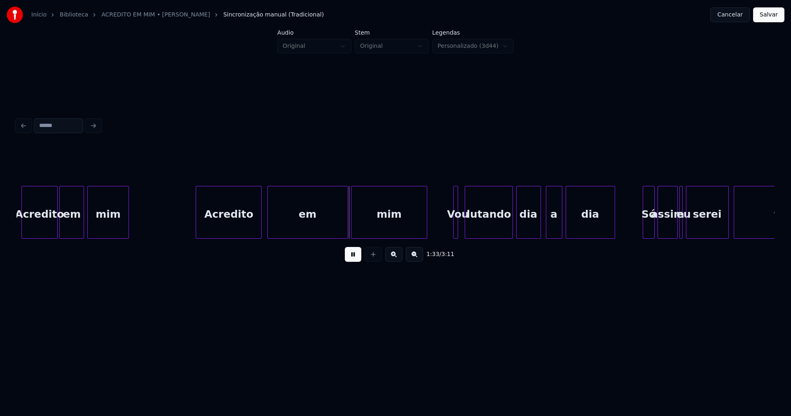
drag, startPoint x: 183, startPoint y: 225, endPoint x: 258, endPoint y: 241, distance: 77.6
click at [183, 224] on div "Acredito em mim Vou lutando dia a dia Só assim eu serei feliz mim em Acredito" at bounding box center [514, 212] width 15782 height 53
drag, startPoint x: 178, startPoint y: 225, endPoint x: 305, endPoint y: 215, distance: 127.3
click at [179, 225] on div "Acredito em mim Vou lutando dia a dia Só assim eu serei feliz mim em Acredito" at bounding box center [514, 212] width 15782 height 53
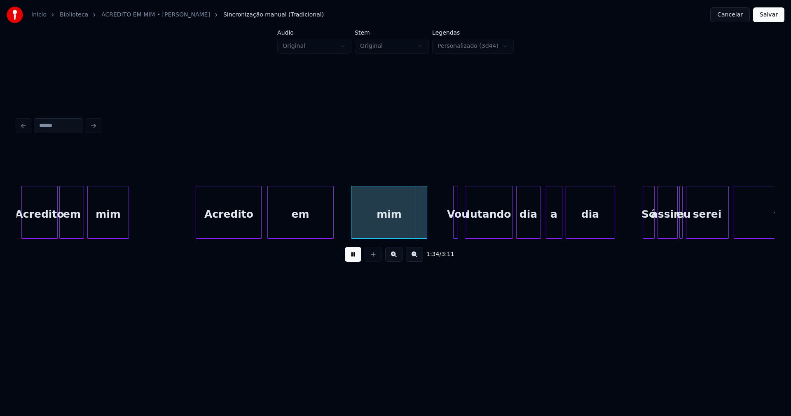
click at [332, 231] on div at bounding box center [332, 212] width 2 height 52
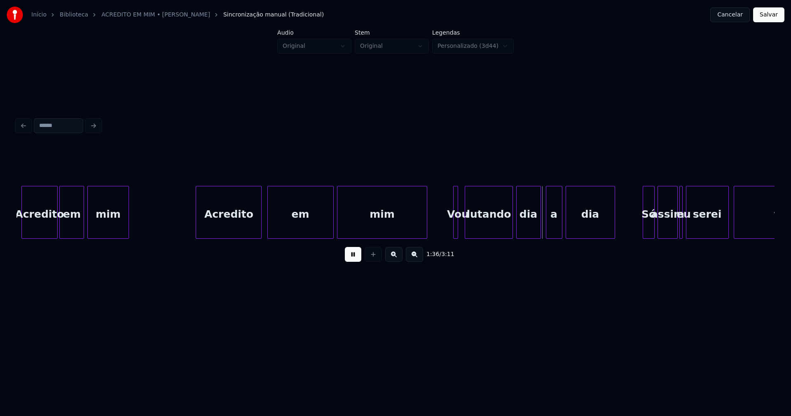
click at [338, 231] on div at bounding box center [338, 212] width 2 height 52
click at [352, 262] on button at bounding box center [353, 254] width 16 height 15
click at [447, 228] on div "Vou" at bounding box center [449, 212] width 5 height 53
click at [456, 227] on div at bounding box center [455, 212] width 2 height 52
click at [488, 229] on div "lutando" at bounding box center [485, 214] width 47 height 56
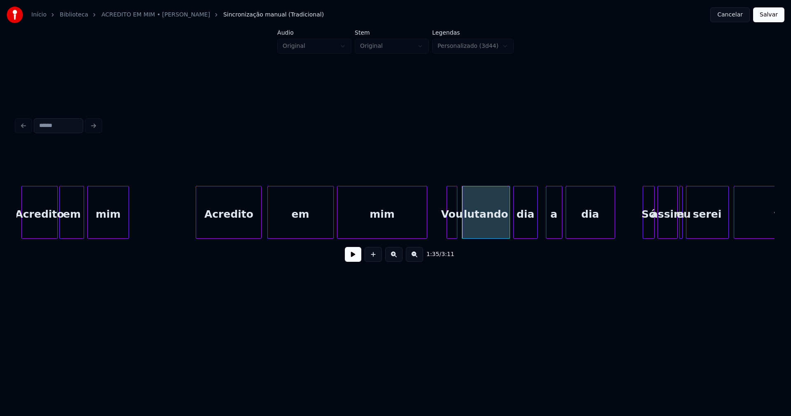
click at [527, 232] on div "dia" at bounding box center [526, 214] width 24 height 56
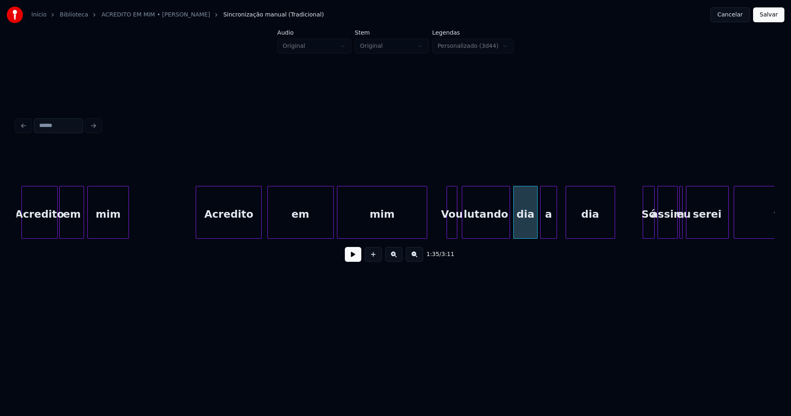
click at [548, 232] on div "a" at bounding box center [549, 214] width 16 height 56
click at [438, 227] on div "Acredito em mim Vou lutando dia a dia Só assim eu serei feliz mim em Acredito" at bounding box center [514, 212] width 15782 height 53
click at [354, 258] on button at bounding box center [353, 254] width 16 height 15
drag, startPoint x: 356, startPoint y: 261, endPoint x: 364, endPoint y: 251, distance: 12.9
click at [356, 260] on button at bounding box center [353, 254] width 16 height 15
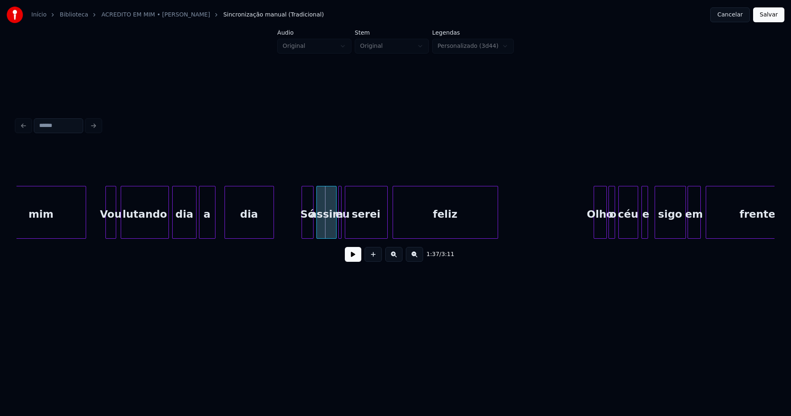
scroll to position [0, 7831]
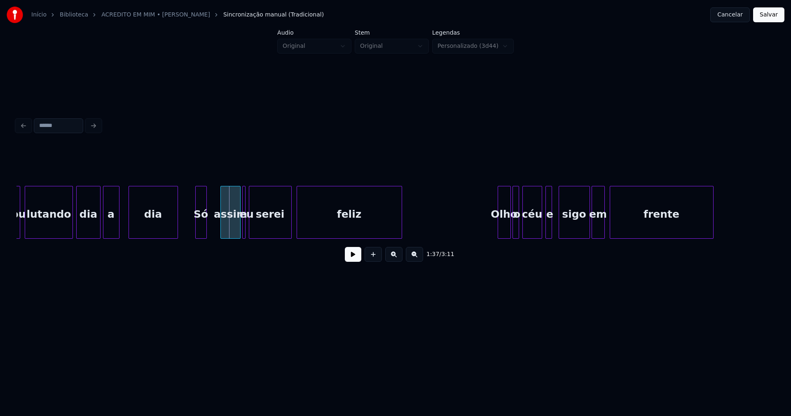
click at [199, 234] on div "Só" at bounding box center [201, 214] width 11 height 56
click at [227, 225] on div "assim" at bounding box center [228, 214] width 19 height 56
click at [209, 228] on div at bounding box center [210, 212] width 2 height 52
click at [355, 257] on button at bounding box center [353, 254] width 16 height 15
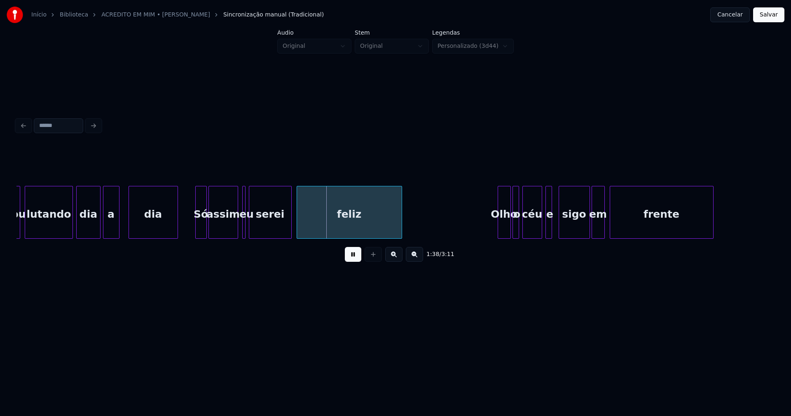
click at [186, 227] on div "Vou lutando dia a dia Só assim eu serei feliz Olho o céu e sigo em frente" at bounding box center [77, 212] width 15782 height 53
click at [353, 258] on button at bounding box center [353, 254] width 16 height 15
click at [246, 224] on div "eu" at bounding box center [247, 214] width 8 height 56
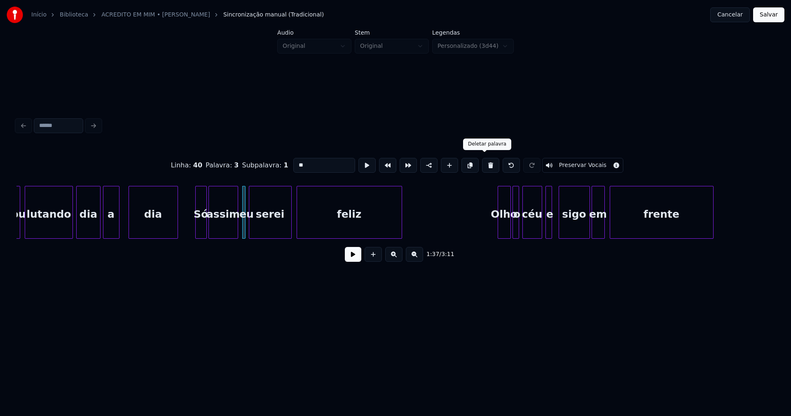
click at [485, 165] on button at bounding box center [490, 165] width 17 height 15
type input "*****"
click at [249, 227] on div at bounding box center [250, 212] width 2 height 52
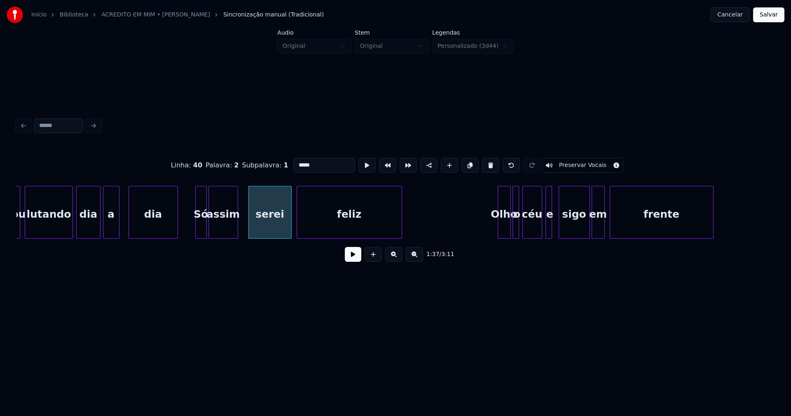
click at [356, 258] on button at bounding box center [353, 254] width 16 height 15
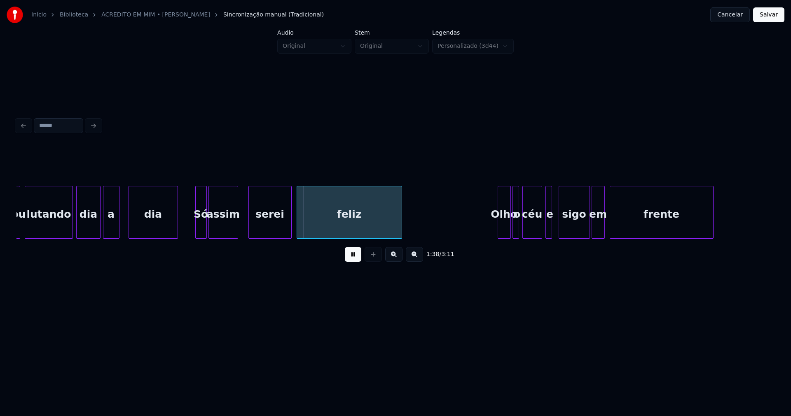
click at [187, 227] on div "Vou lutando dia a dia Só assim serei feliz Olho o céu e sigo em frente" at bounding box center [77, 212] width 15782 height 53
click at [243, 226] on div at bounding box center [243, 212] width 2 height 52
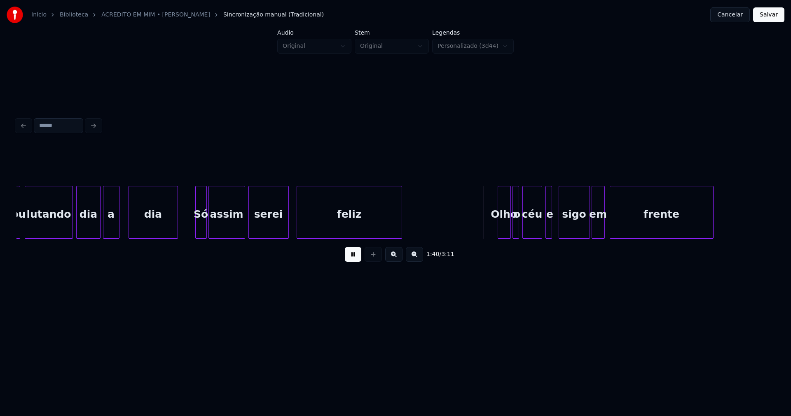
click at [287, 229] on div at bounding box center [287, 212] width 2 height 52
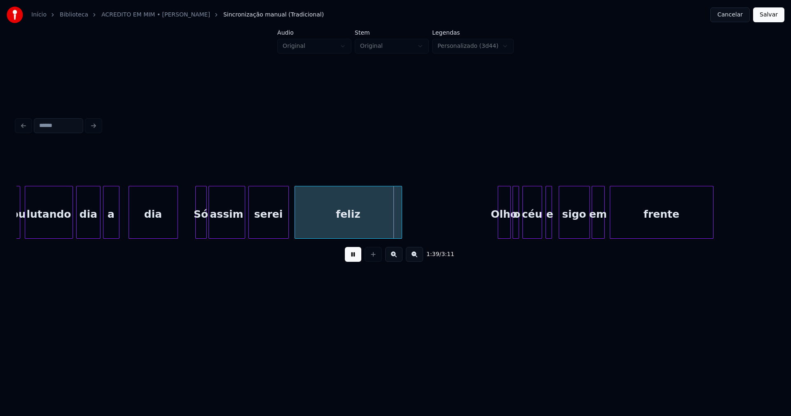
click at [296, 223] on div at bounding box center [296, 212] width 2 height 52
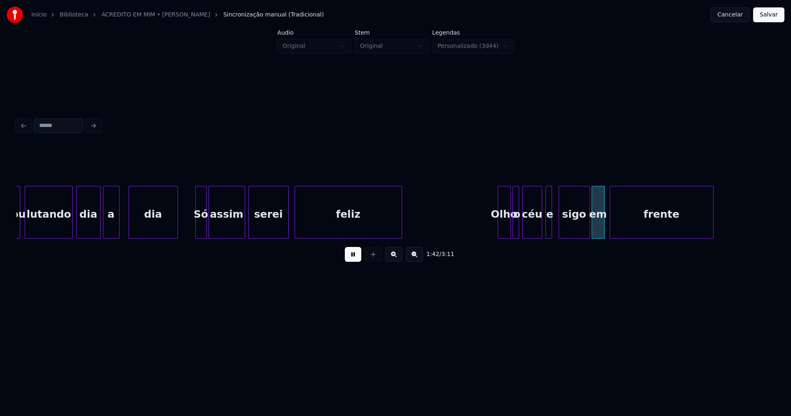
click at [352, 260] on button at bounding box center [353, 254] width 16 height 15
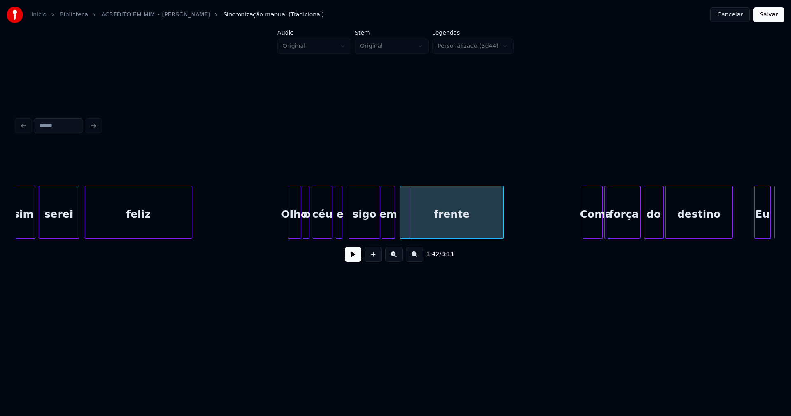
scroll to position [0, 8058]
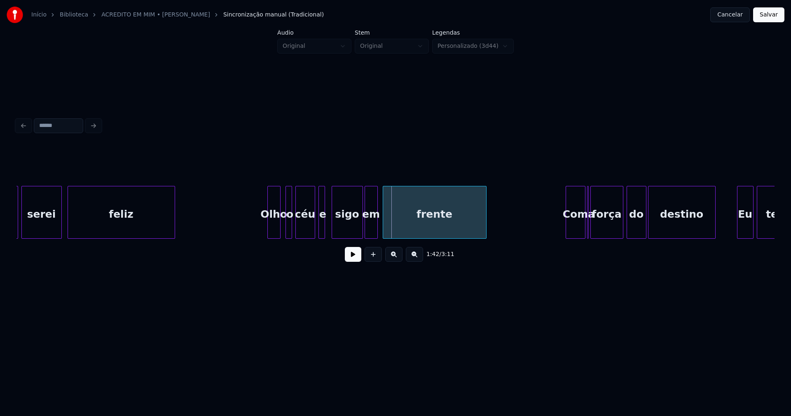
click at [275, 234] on div "Olho" at bounding box center [274, 214] width 12 height 56
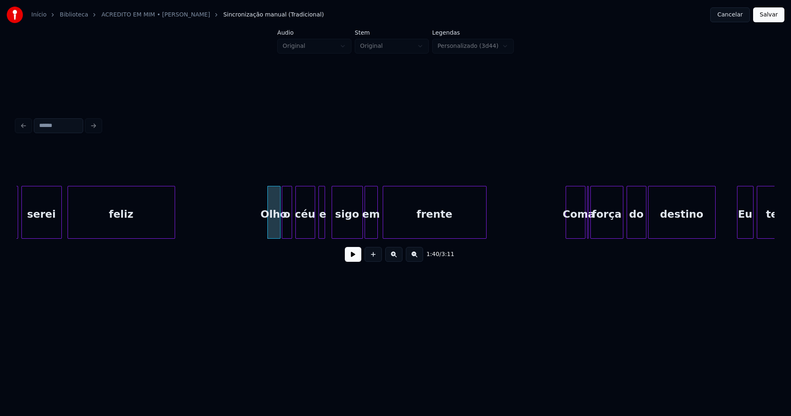
click at [283, 232] on div at bounding box center [283, 212] width 2 height 52
click at [328, 230] on div at bounding box center [328, 212] width 2 height 52
click at [352, 260] on button at bounding box center [353, 254] width 16 height 15
click at [378, 230] on div at bounding box center [378, 212] width 2 height 52
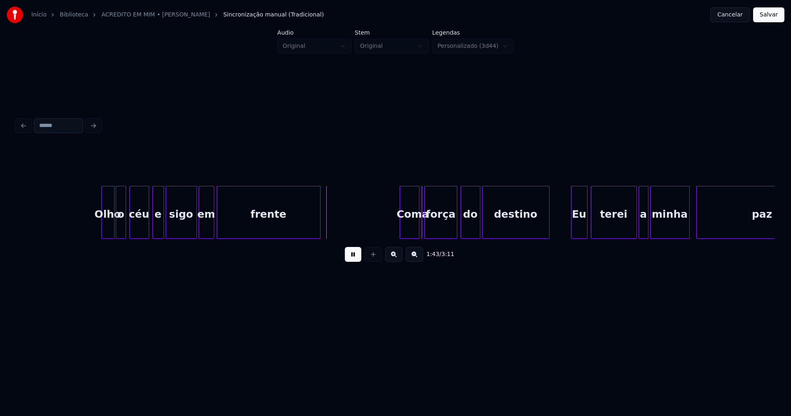
scroll to position [0, 8373]
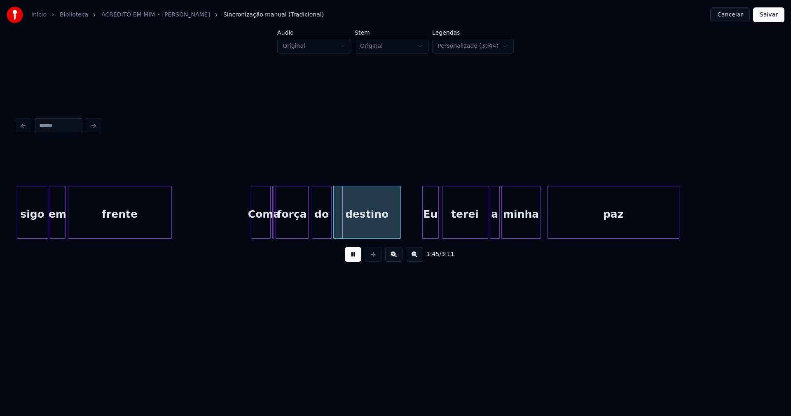
click at [352, 258] on button at bounding box center [353, 254] width 16 height 15
click at [266, 233] on div at bounding box center [266, 212] width 2 height 52
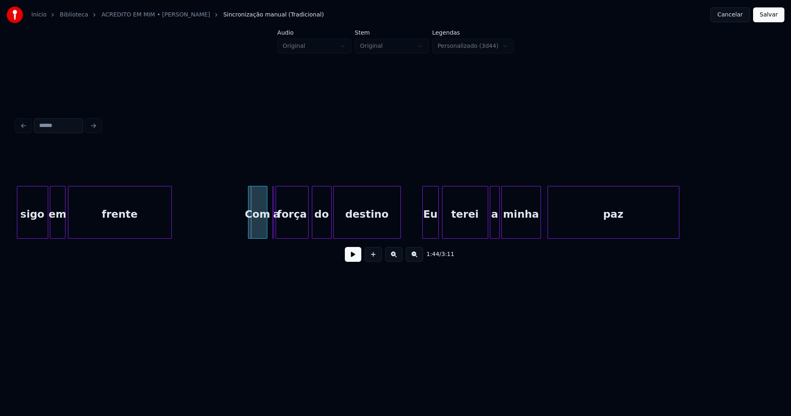
click at [249, 232] on div at bounding box center [249, 212] width 2 height 52
click at [275, 228] on div at bounding box center [275, 212] width 2 height 52
click at [269, 227] on div at bounding box center [270, 212] width 2 height 52
click at [351, 258] on button at bounding box center [353, 254] width 16 height 15
click at [423, 237] on div "sigo em frente Com a força do destino Eu terei a minha paz" at bounding box center [395, 212] width 758 height 53
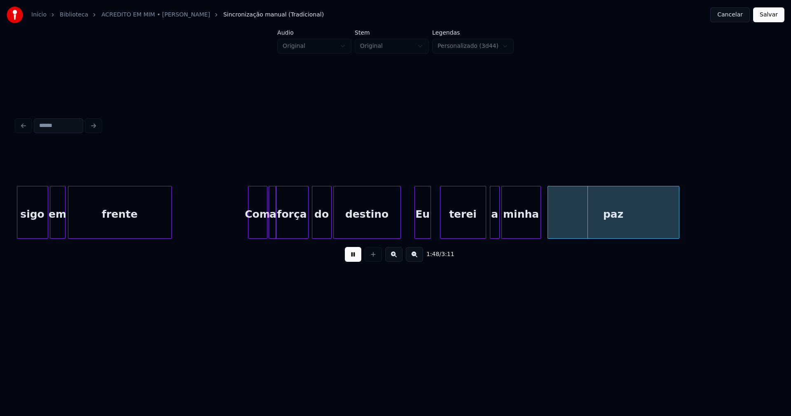
click at [457, 227] on div "terei" at bounding box center [462, 214] width 45 height 56
drag, startPoint x: 348, startPoint y: 260, endPoint x: 369, endPoint y: 255, distance: 21.6
click at [350, 259] on button at bounding box center [353, 254] width 16 height 15
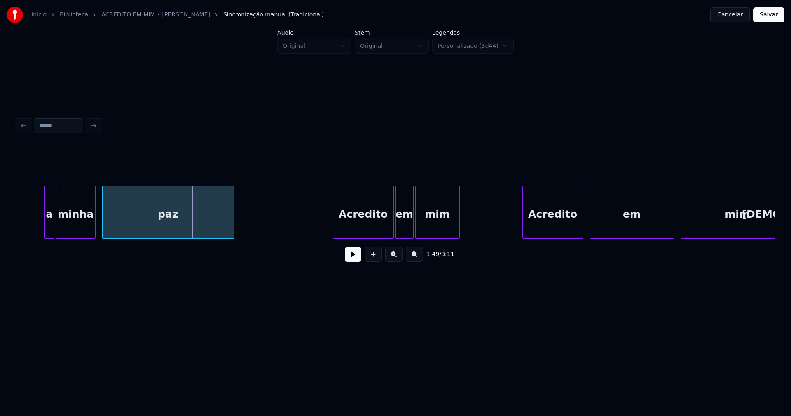
scroll to position [0, 8862]
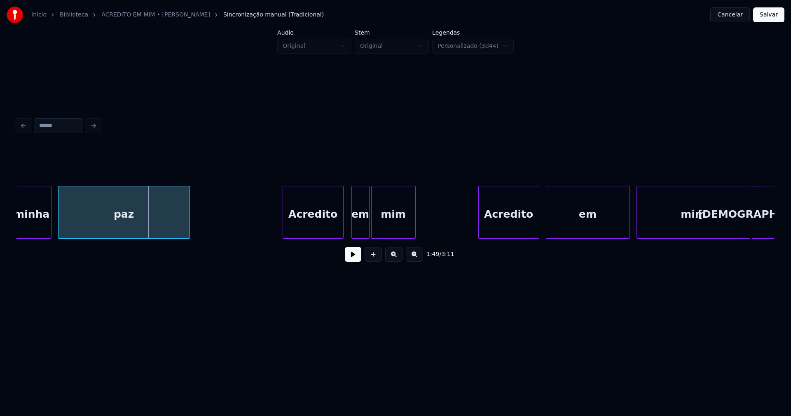
click at [312, 231] on div "Acredito" at bounding box center [313, 214] width 60 height 56
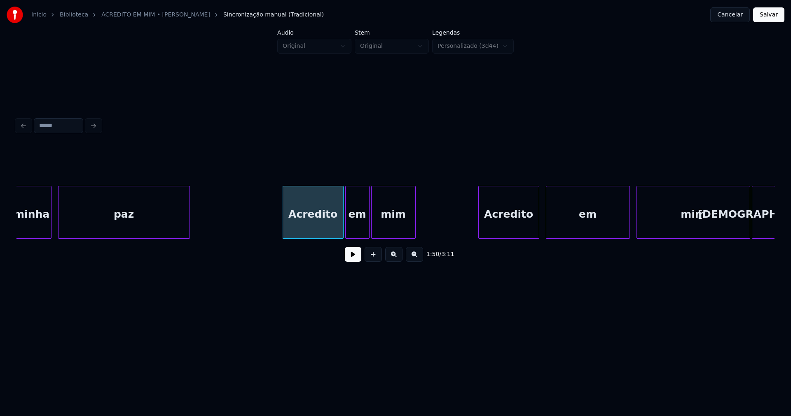
click at [347, 230] on div at bounding box center [347, 212] width 2 height 52
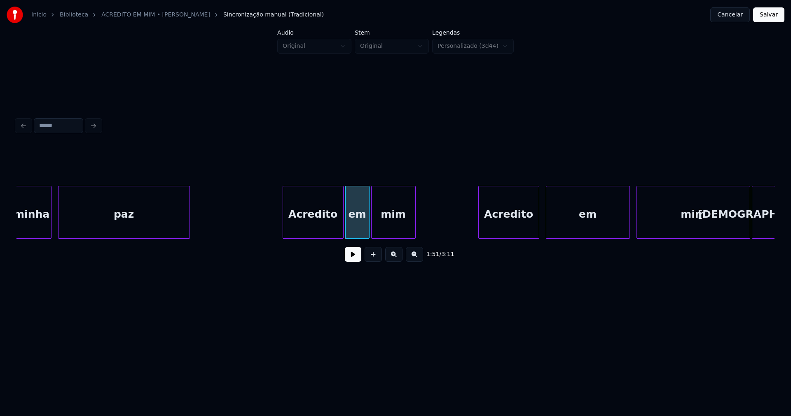
click at [353, 253] on button at bounding box center [353, 254] width 16 height 15
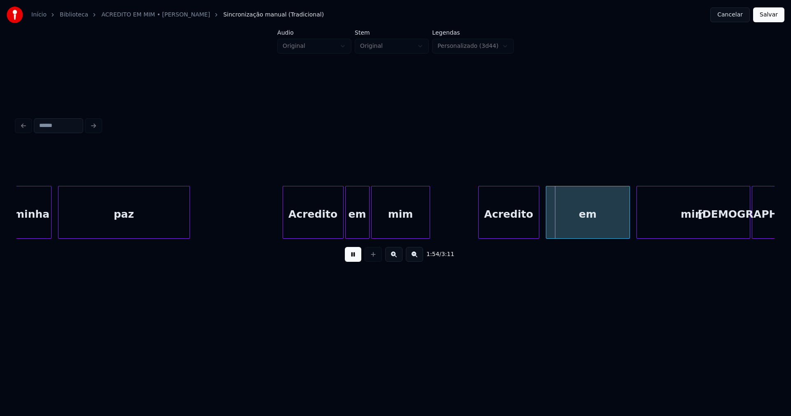
click at [428, 224] on div at bounding box center [428, 212] width 2 height 52
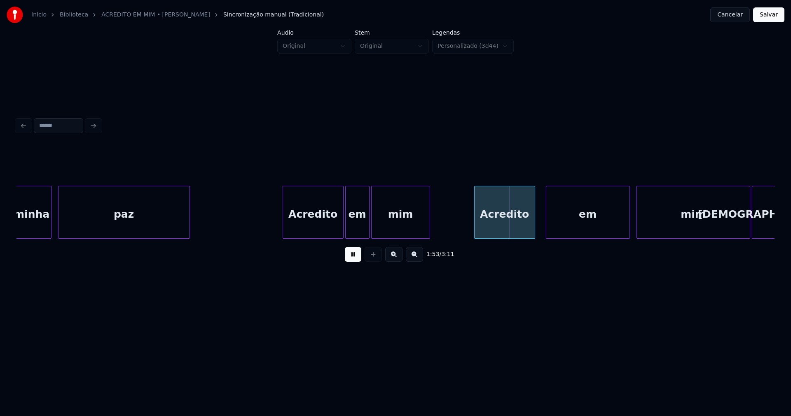
click at [500, 220] on div "Acredito" at bounding box center [505, 214] width 60 height 56
click at [540, 220] on div at bounding box center [539, 212] width 2 height 52
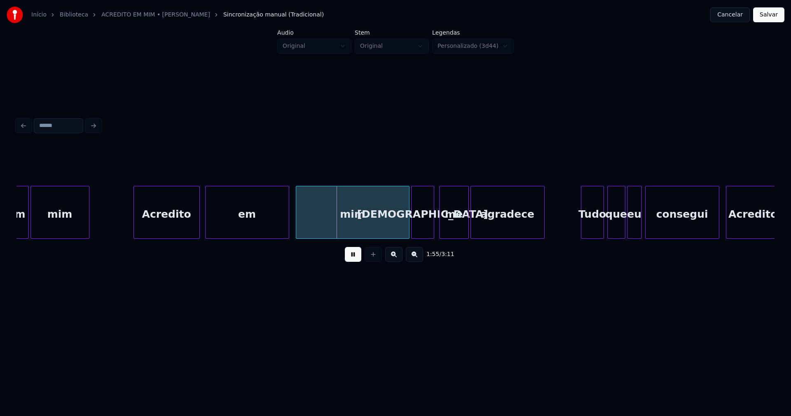
scroll to position [0, 9212]
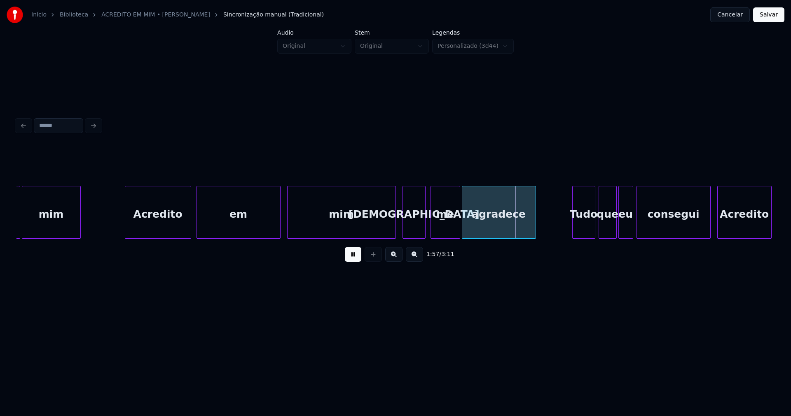
click at [394, 232] on div at bounding box center [394, 212] width 2 height 52
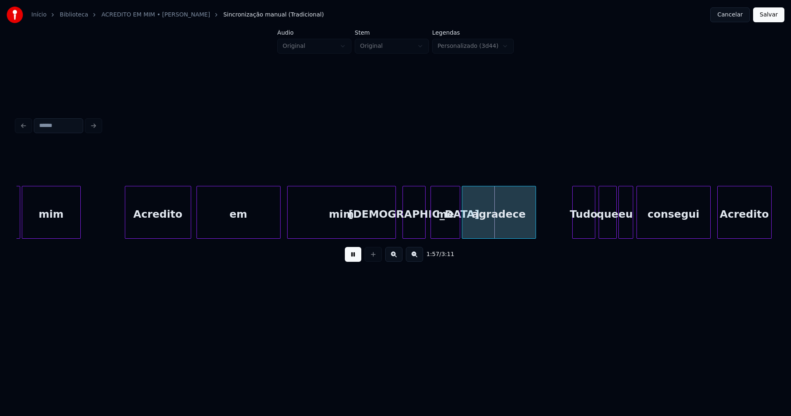
click at [449, 226] on div "me" at bounding box center [445, 214] width 29 height 56
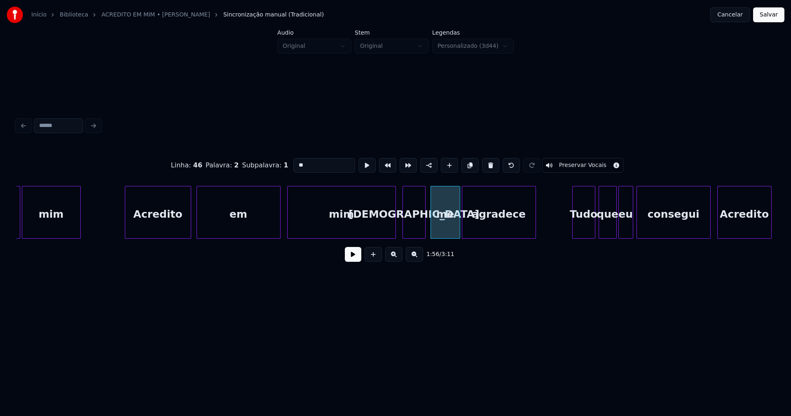
drag, startPoint x: 298, startPoint y: 162, endPoint x: 270, endPoint y: 165, distance: 27.8
click at [273, 165] on div "Linha : 46 [GEOGRAPHIC_DATA] : 2 Subpalavra : 1 ** Preservar Vocais" at bounding box center [395, 165] width 758 height 41
drag, startPoint x: 248, startPoint y: 163, endPoint x: 218, endPoint y: 163, distance: 30.1
click at [218, 163] on div "Linha : 46 [GEOGRAPHIC_DATA] : 2 Subpalavra : 1 ** Preservar Vocais" at bounding box center [395, 165] width 758 height 41
type input "*"
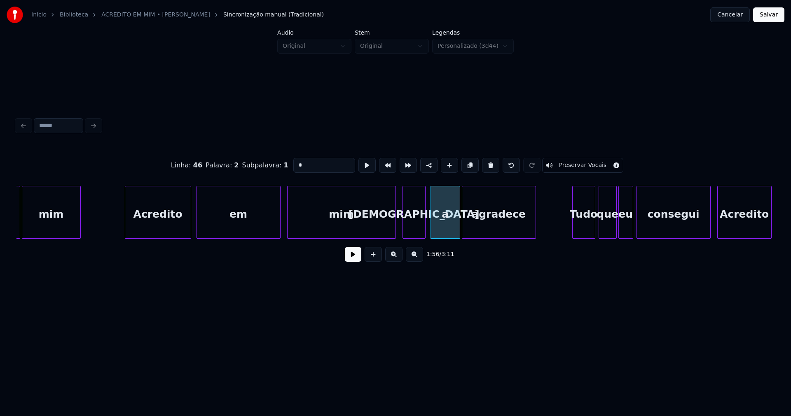
drag, startPoint x: 112, startPoint y: 227, endPoint x: 142, endPoint y: 230, distance: 30.1
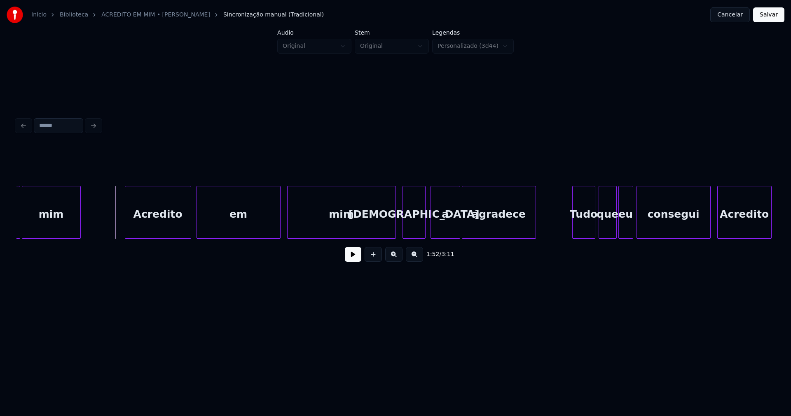
click at [357, 260] on button at bounding box center [353, 254] width 16 height 15
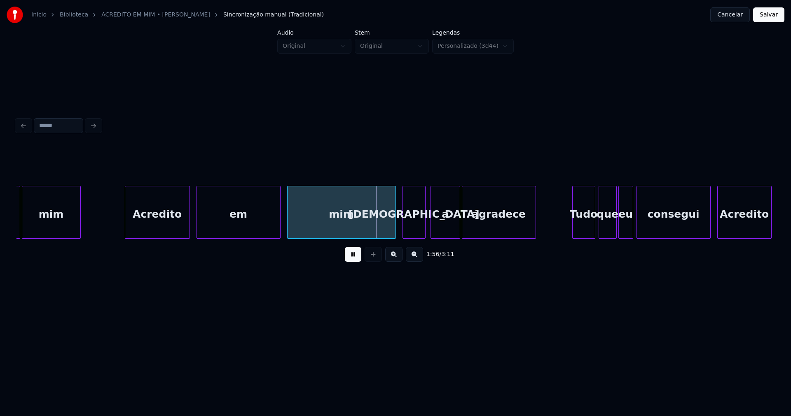
click at [189, 226] on div at bounding box center [188, 212] width 2 height 52
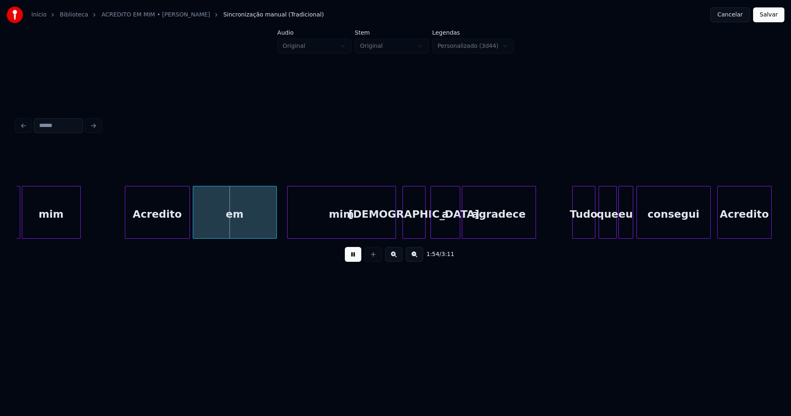
click at [228, 224] on div "em" at bounding box center [234, 214] width 83 height 56
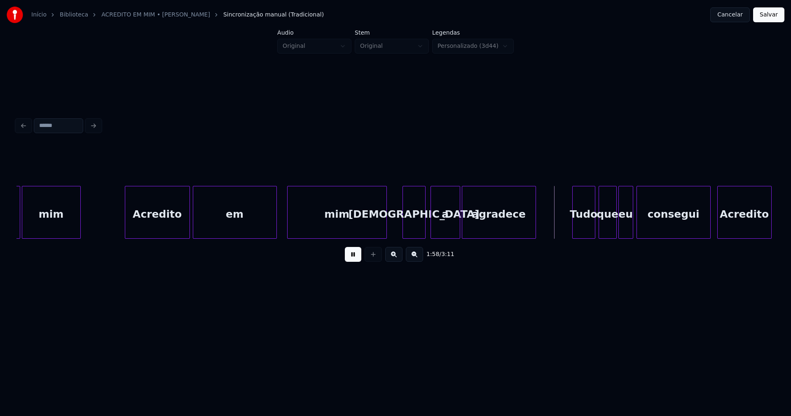
click at [386, 233] on div at bounding box center [385, 212] width 2 height 52
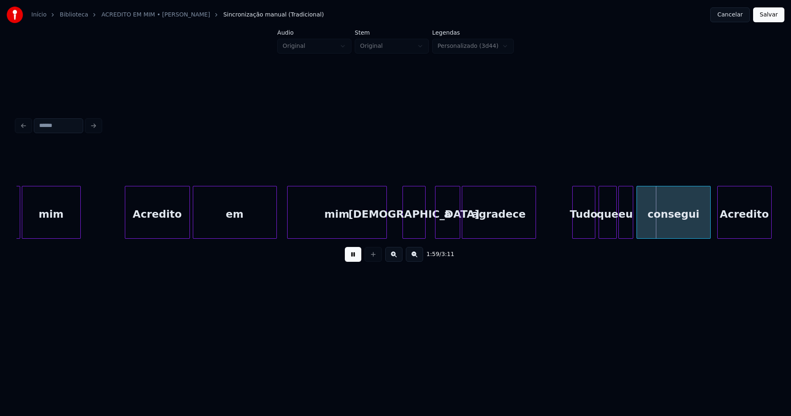
click at [437, 230] on div at bounding box center [437, 212] width 2 height 52
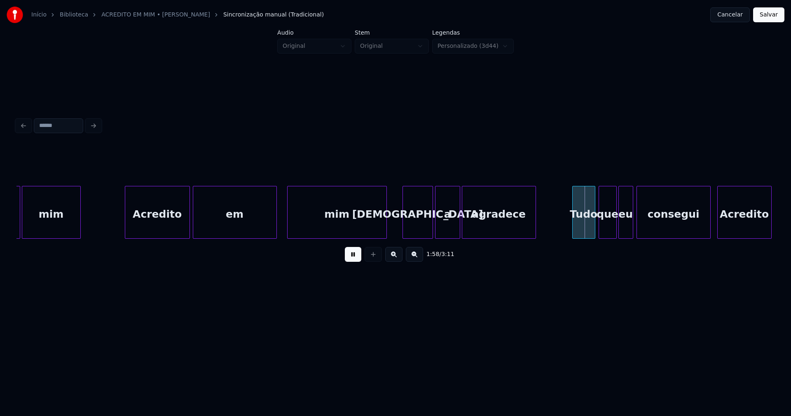
click at [430, 232] on div at bounding box center [431, 212] width 2 height 52
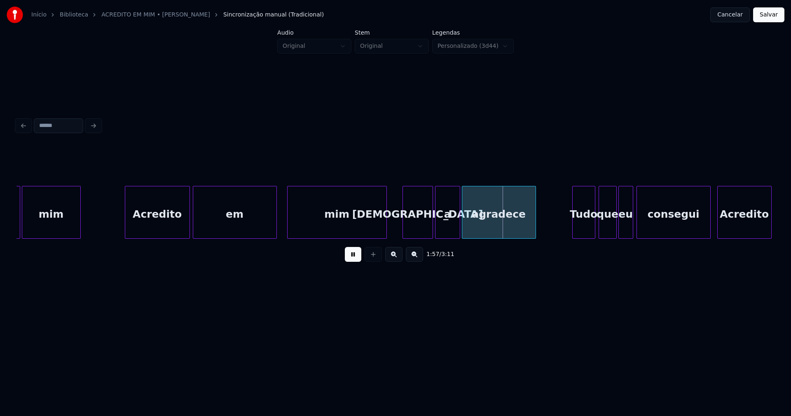
click at [415, 230] on div "[DEMOGRAPHIC_DATA]" at bounding box center [418, 214] width 30 height 56
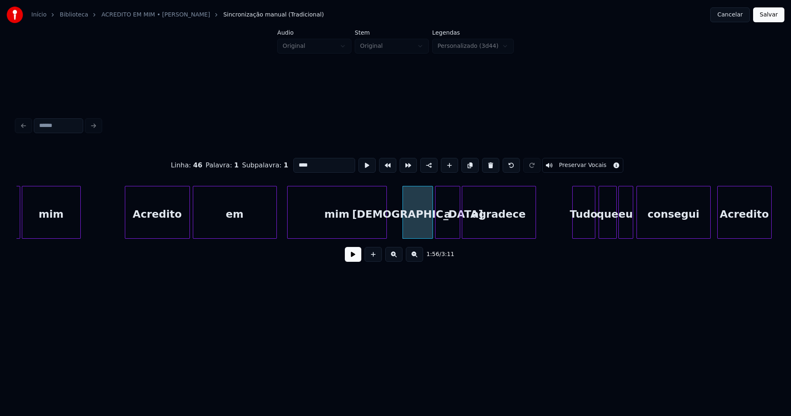
click at [293, 160] on input "****" at bounding box center [324, 165] width 62 height 15
type input "******"
click at [353, 262] on button at bounding box center [353, 254] width 16 height 15
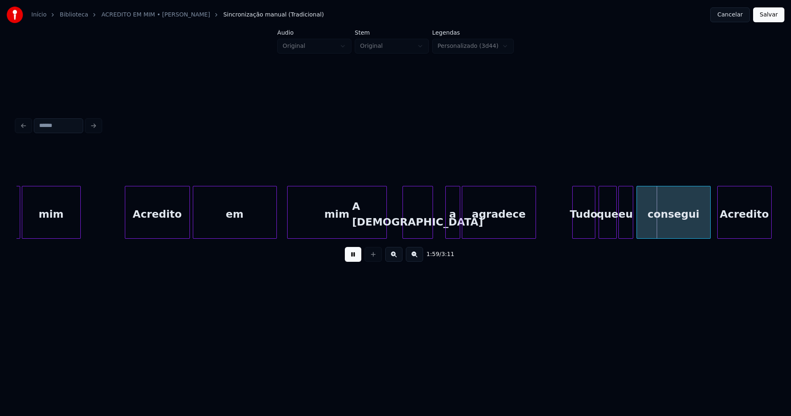
click at [447, 224] on div at bounding box center [447, 212] width 2 height 52
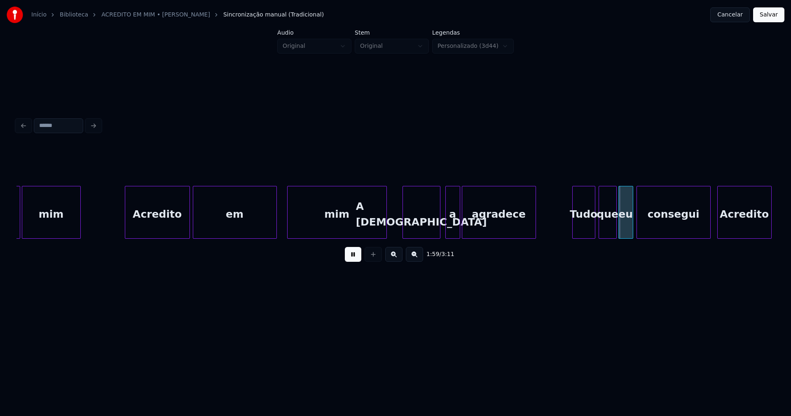
click at [439, 232] on div at bounding box center [439, 212] width 2 height 52
click at [441, 232] on div at bounding box center [440, 212] width 2 height 52
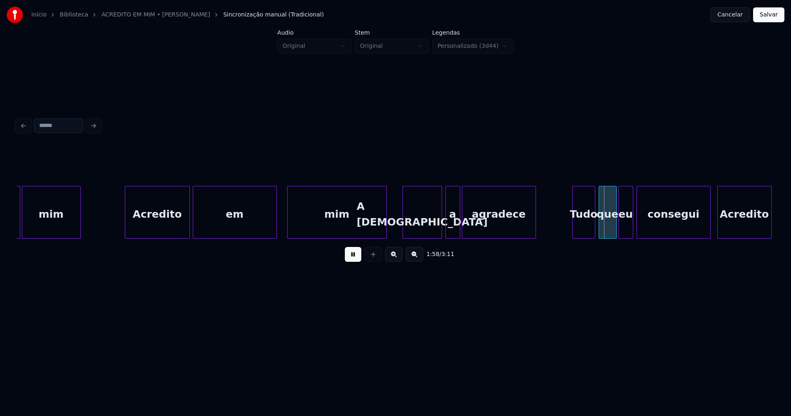
click at [505, 220] on div "agradece" at bounding box center [498, 214] width 73 height 56
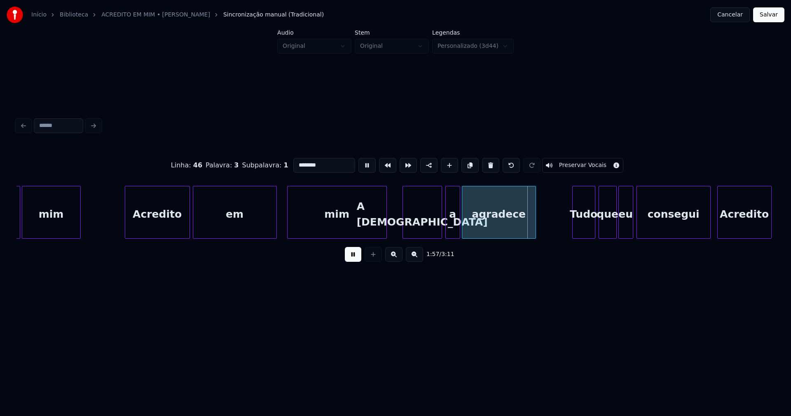
click at [321, 162] on input "********" at bounding box center [324, 165] width 62 height 15
click at [313, 161] on input "********" at bounding box center [324, 165] width 62 height 15
type input "********"
click at [346, 262] on button at bounding box center [353, 254] width 16 height 15
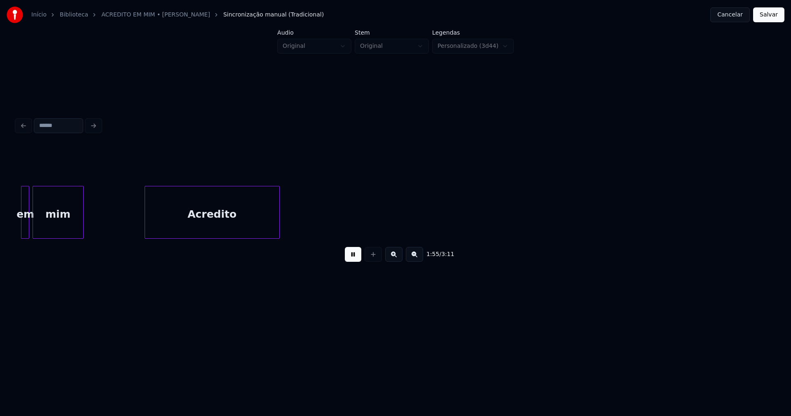
scroll to position [0, 9482]
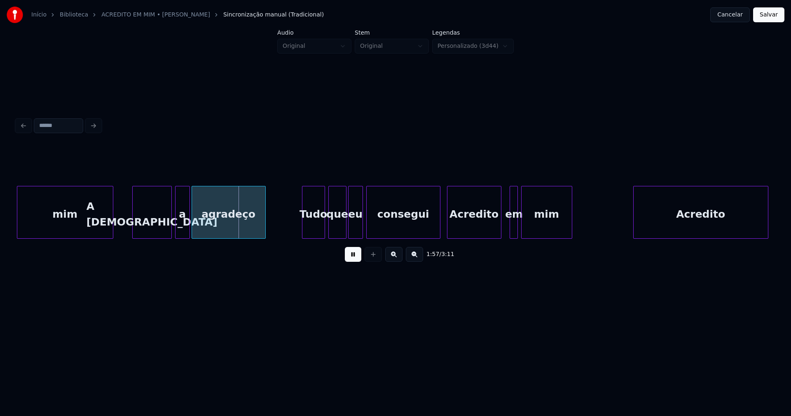
click at [103, 225] on div "mim" at bounding box center [65, 214] width 96 height 56
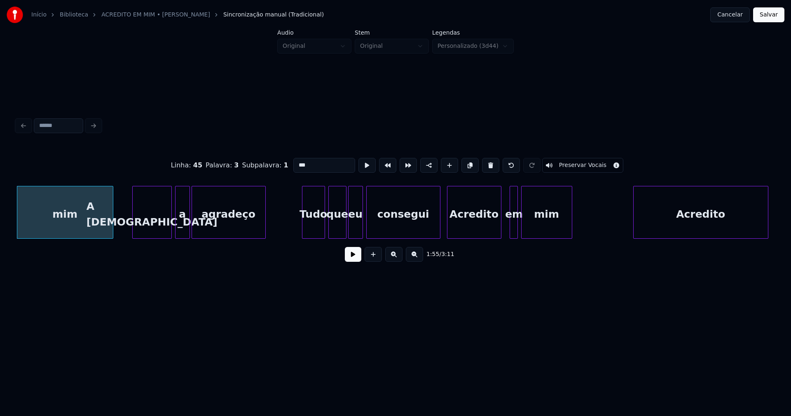
click at [352, 260] on button at bounding box center [353, 254] width 16 height 15
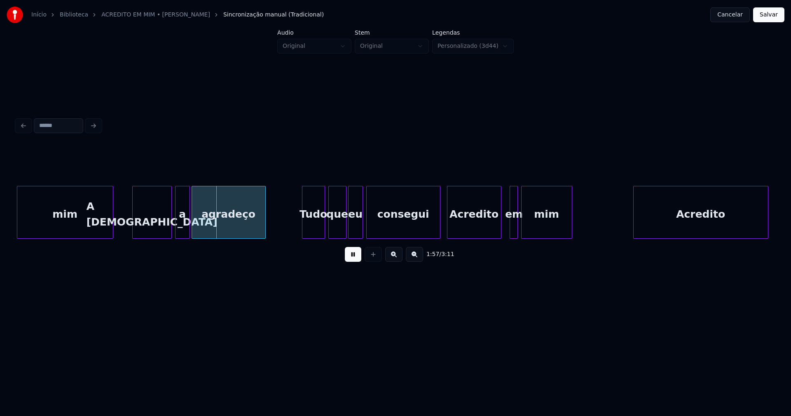
drag, startPoint x: 354, startPoint y: 259, endPoint x: 299, endPoint y: 241, distance: 57.7
click at [354, 258] on button at bounding box center [353, 254] width 16 height 15
click at [101, 228] on div at bounding box center [101, 212] width 2 height 52
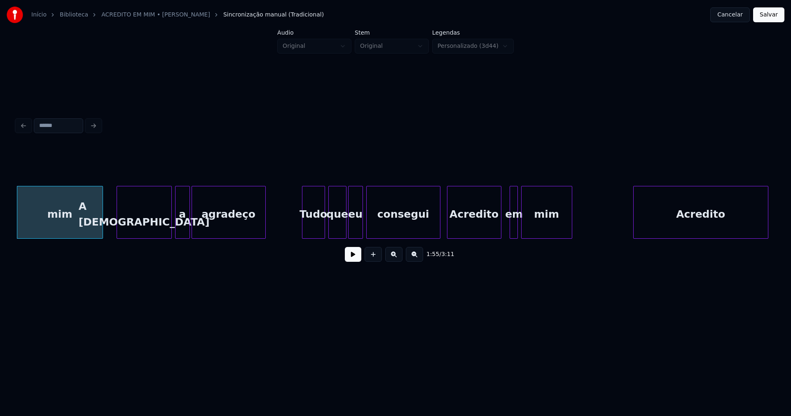
click at [117, 225] on div at bounding box center [118, 212] width 2 height 52
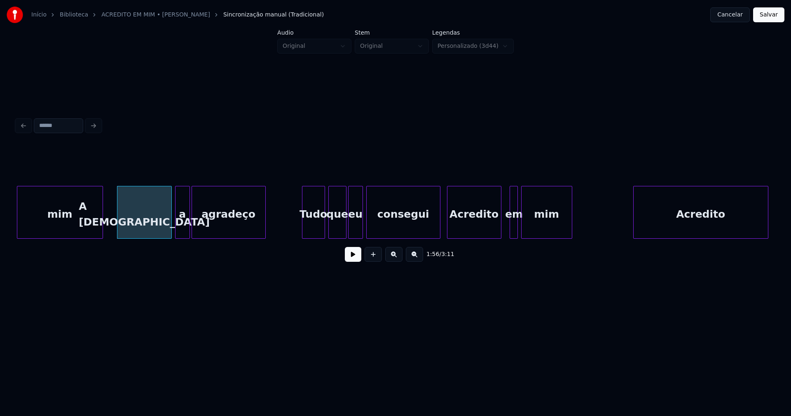
click at [358, 257] on button at bounding box center [353, 254] width 16 height 15
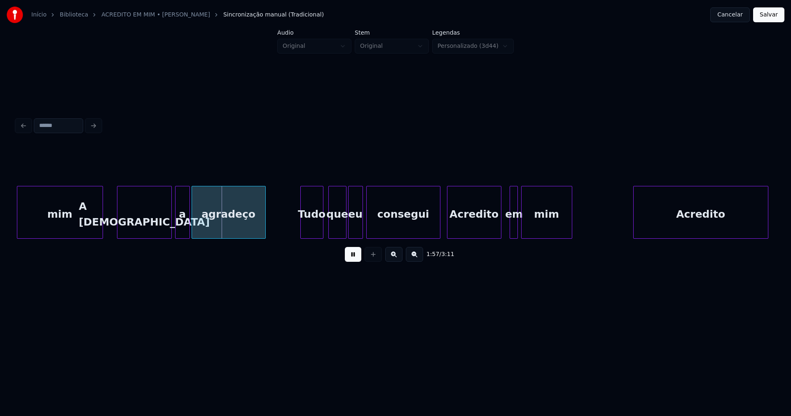
click at [317, 229] on div "Tudo" at bounding box center [312, 214] width 22 height 56
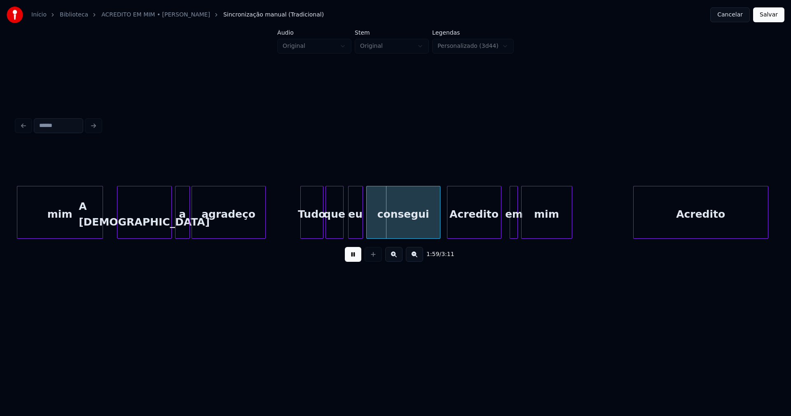
click at [335, 232] on div "que" at bounding box center [334, 214] width 17 height 56
click at [351, 234] on div "eu" at bounding box center [351, 214] width 14 height 56
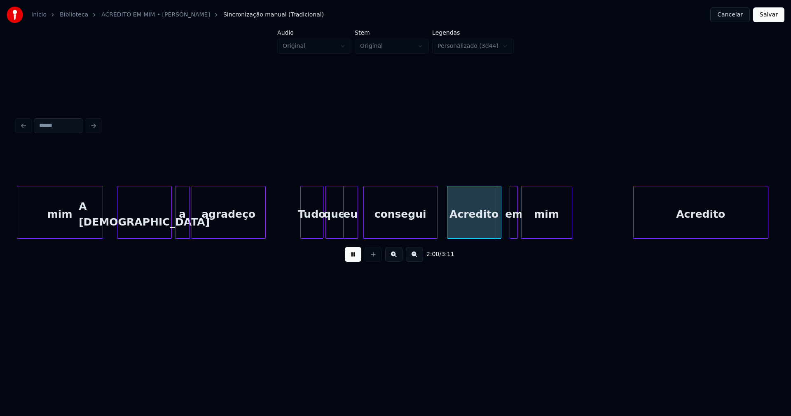
click at [384, 232] on div "consegui" at bounding box center [400, 214] width 73 height 56
click at [504, 233] on div at bounding box center [505, 212] width 2 height 52
drag, startPoint x: 354, startPoint y: 260, endPoint x: 446, endPoint y: 248, distance: 93.1
click at [355, 260] on button at bounding box center [353, 254] width 16 height 15
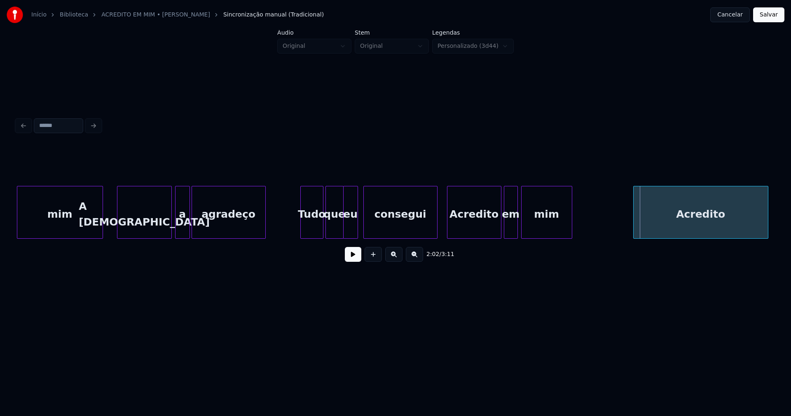
drag, startPoint x: 485, startPoint y: 242, endPoint x: 504, endPoint y: 241, distance: 19.4
click at [504, 239] on div "em mim Acredito mim A [DEMOGRAPHIC_DATA] a agradeço Tudo que eu consegui Acredi…" at bounding box center [395, 212] width 758 height 53
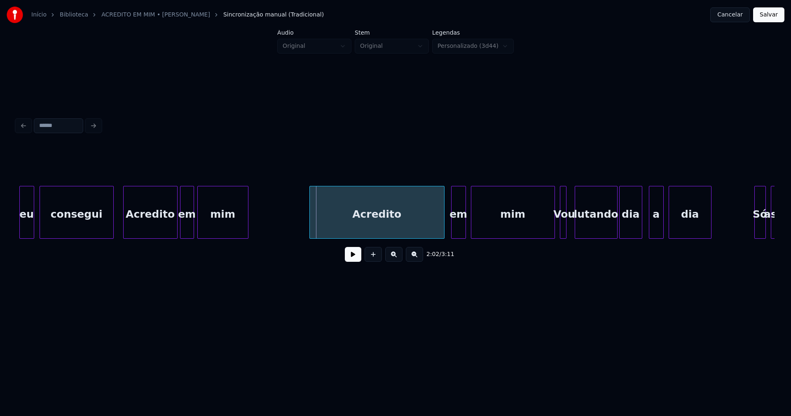
scroll to position [0, 9832]
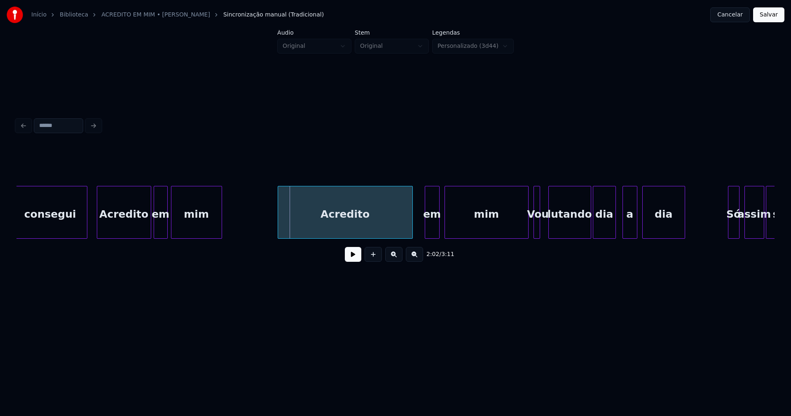
click at [373, 229] on div "Acredito" at bounding box center [345, 214] width 134 height 56
drag, startPoint x: 260, startPoint y: 224, endPoint x: 303, endPoint y: 246, distance: 47.9
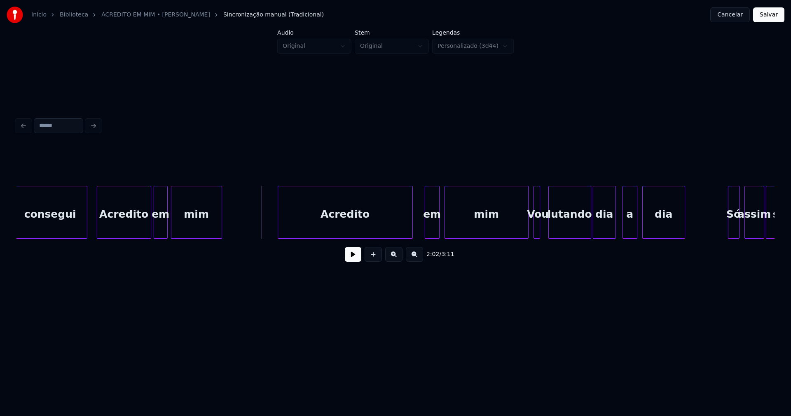
click at [351, 256] on button at bounding box center [353, 254] width 16 height 15
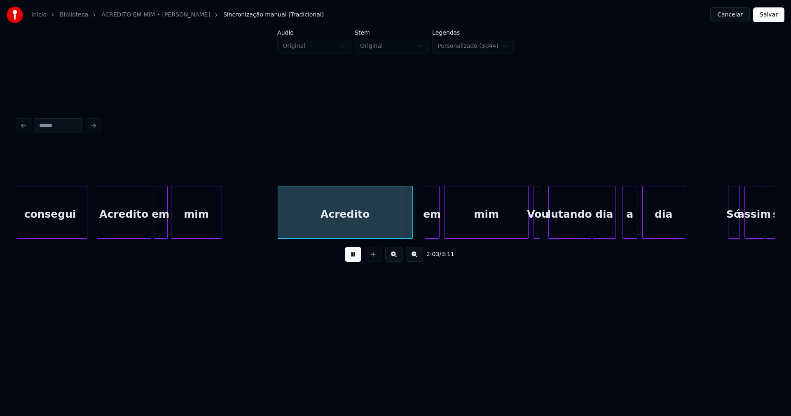
drag, startPoint x: 349, startPoint y: 257, endPoint x: 410, endPoint y: 233, distance: 65.1
click at [354, 256] on button at bounding box center [353, 254] width 16 height 15
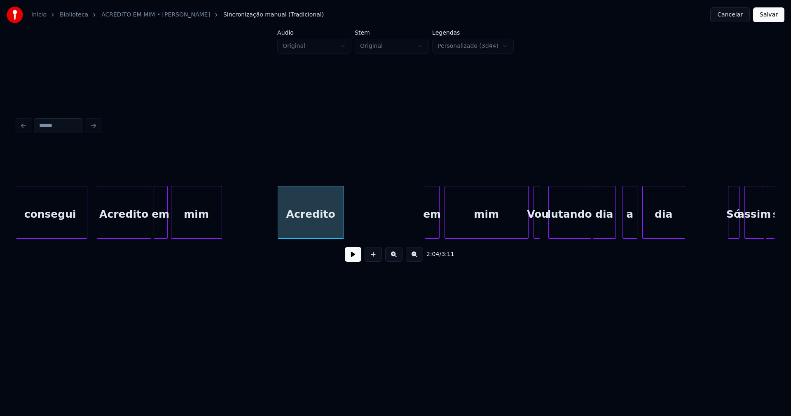
click at [343, 250] on div "2:04 / 3:11" at bounding box center [395, 207] width 758 height 125
click at [350, 250] on div "2:02 / 3:11" at bounding box center [395, 207] width 758 height 125
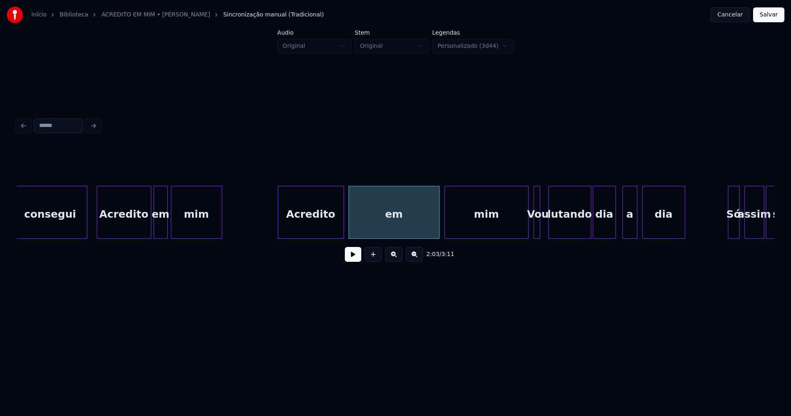
click at [350, 262] on button at bounding box center [353, 254] width 16 height 15
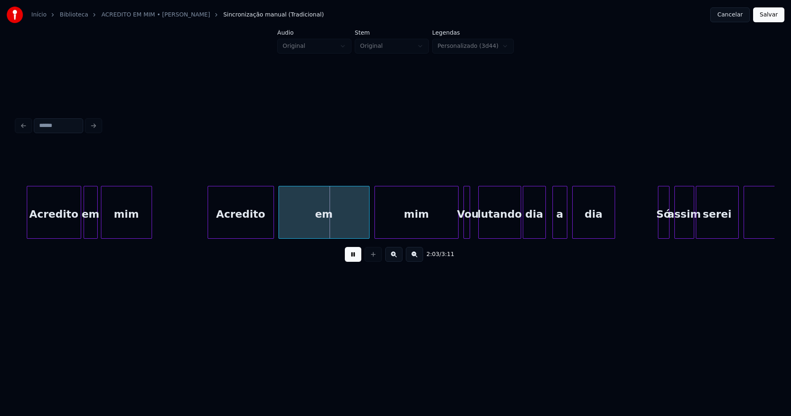
scroll to position [0, 9920]
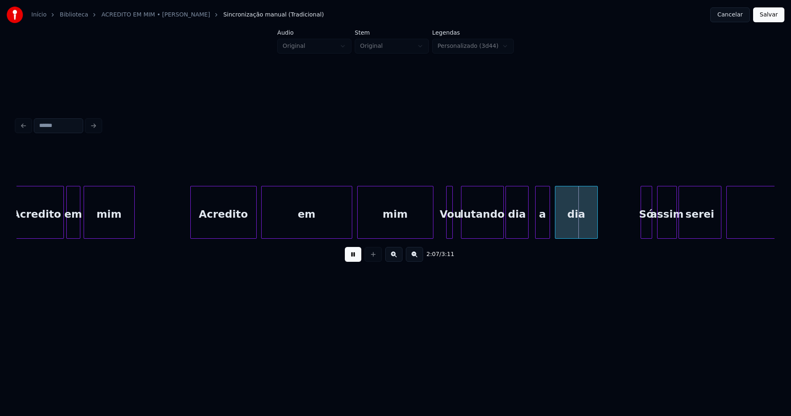
click at [431, 232] on div at bounding box center [432, 212] width 2 height 52
click at [354, 262] on button at bounding box center [353, 254] width 16 height 15
click at [443, 235] on div "Vou" at bounding box center [447, 212] width 11 height 53
click at [322, 230] on div "em" at bounding box center [307, 214] width 90 height 56
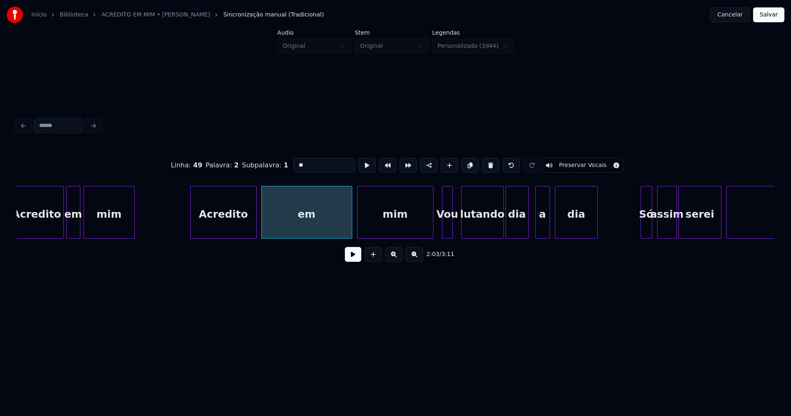
click at [356, 261] on button at bounding box center [353, 254] width 16 height 15
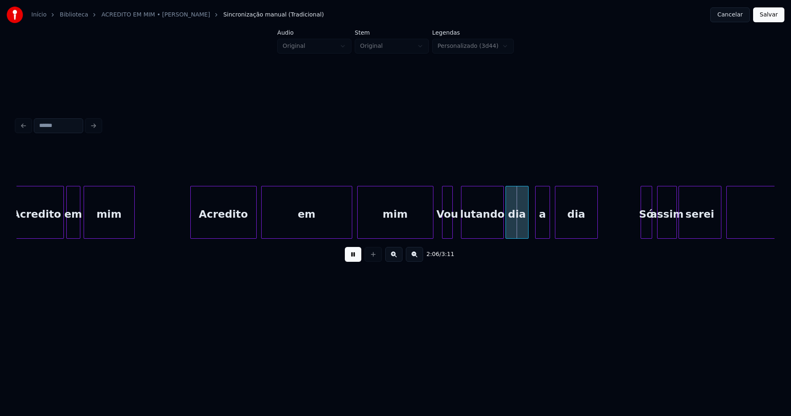
click at [353, 262] on button at bounding box center [353, 254] width 16 height 15
click at [458, 225] on div at bounding box center [458, 212] width 2 height 52
click at [354, 258] on button at bounding box center [353, 254] width 16 height 15
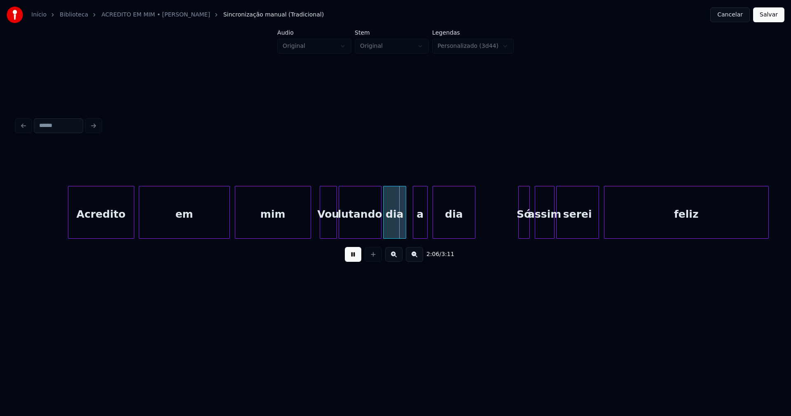
scroll to position [0, 10051]
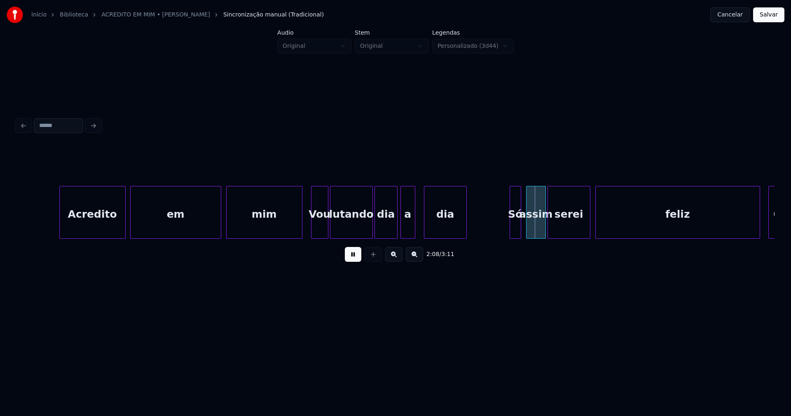
click at [409, 239] on div "Acredito em mim Vou lutando dia a dia Só assim serei feliz Oh" at bounding box center [395, 212] width 758 height 53
click at [422, 230] on div at bounding box center [421, 212] width 2 height 52
click at [475, 220] on div at bounding box center [474, 212] width 2 height 52
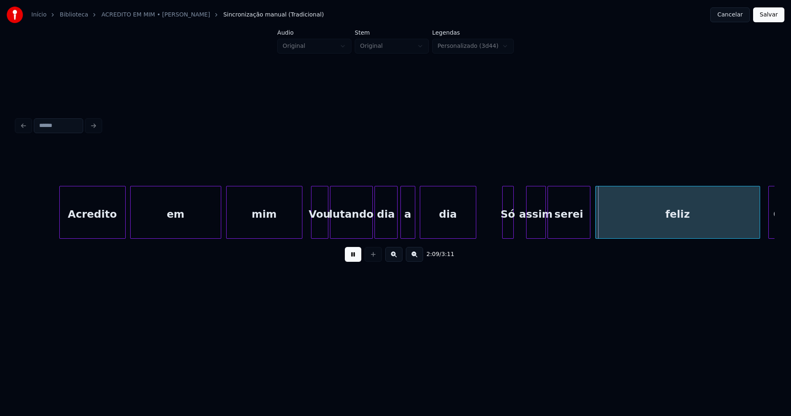
click at [508, 230] on div "Só" at bounding box center [508, 214] width 11 height 56
click at [503, 231] on div at bounding box center [502, 212] width 2 height 52
click at [518, 239] on div "Acredito em mim Vou lutando dia a dia Só assim serei feliz Oh" at bounding box center [395, 212] width 758 height 53
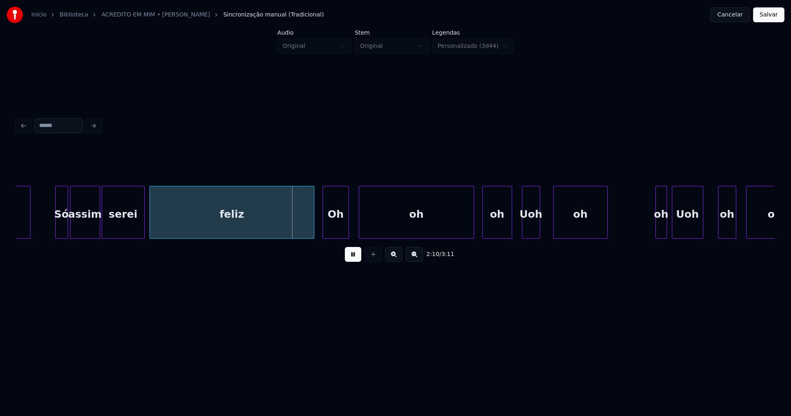
scroll to position [0, 10505]
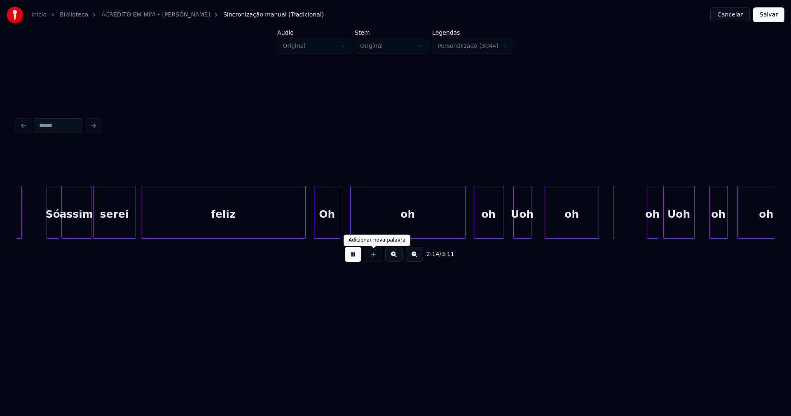
click at [357, 260] on button at bounding box center [353, 254] width 16 height 15
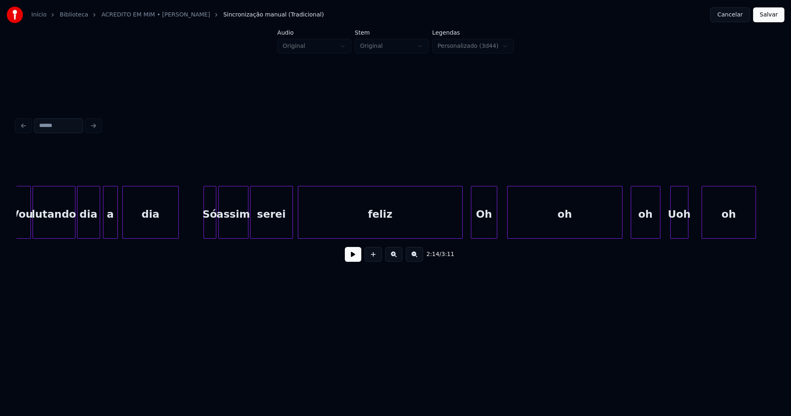
scroll to position [0, 10339]
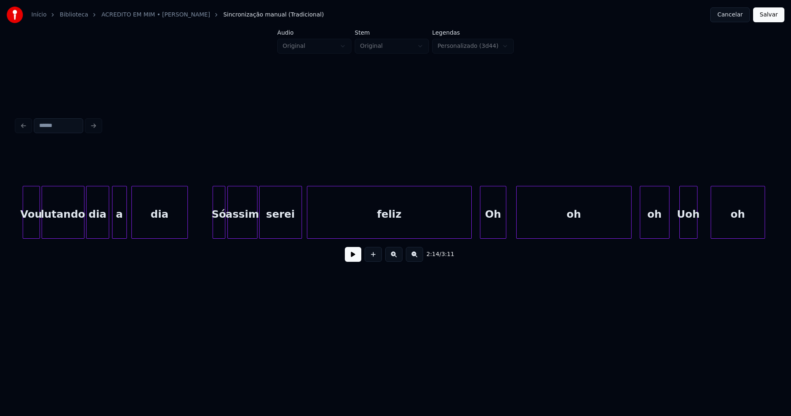
drag, startPoint x: 198, startPoint y: 224, endPoint x: 232, endPoint y: 237, distance: 36.1
drag, startPoint x: 352, startPoint y: 259, endPoint x: 368, endPoint y: 264, distance: 16.4
click at [353, 259] on button at bounding box center [353, 254] width 16 height 15
click at [435, 248] on div "2:13 / 3:11" at bounding box center [395, 207] width 758 height 125
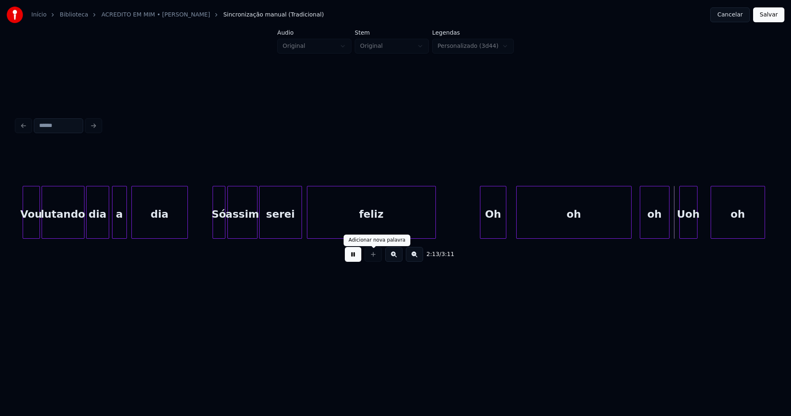
click at [354, 260] on button at bounding box center [353, 254] width 16 height 15
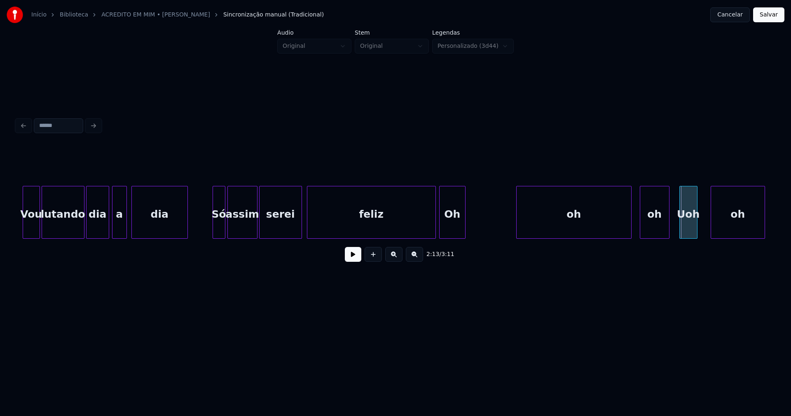
click at [451, 239] on div "dia Só assim serei feliz Oh oh oh [PERSON_NAME] oh a dia lutando Vou" at bounding box center [395, 212] width 758 height 53
click at [470, 227] on div at bounding box center [468, 212] width 2 height 52
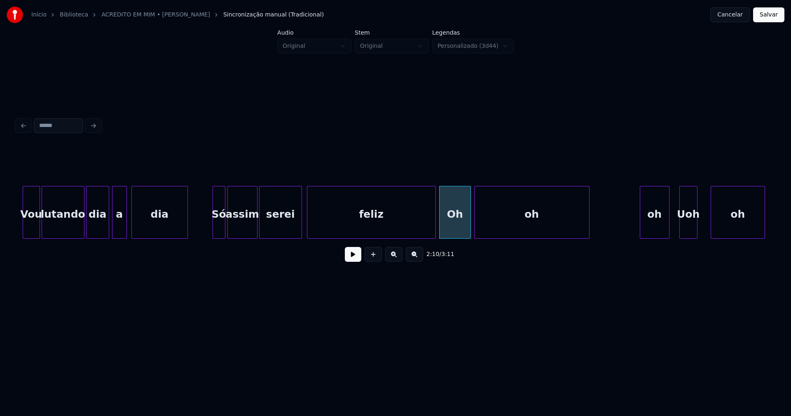
click at [518, 238] on div "dia Só assim serei feliz Oh oh oh [PERSON_NAME] oh a dia lutando Vou" at bounding box center [395, 212] width 758 height 53
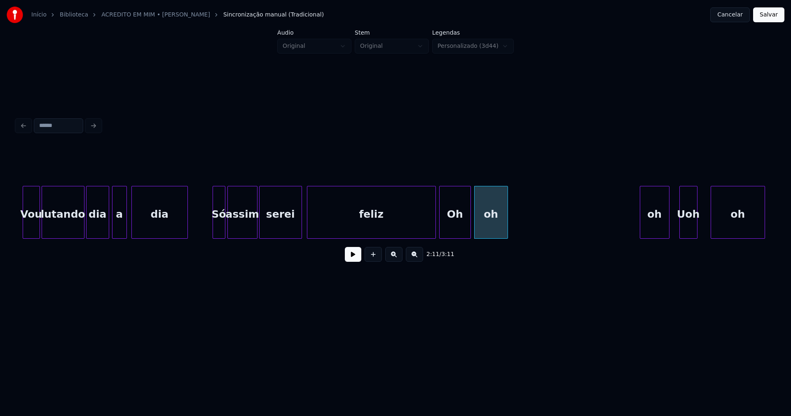
click at [506, 247] on div "2:11 / 3:11" at bounding box center [395, 207] width 758 height 125
click at [523, 254] on div "2:11 / 3:11" at bounding box center [395, 207] width 758 height 125
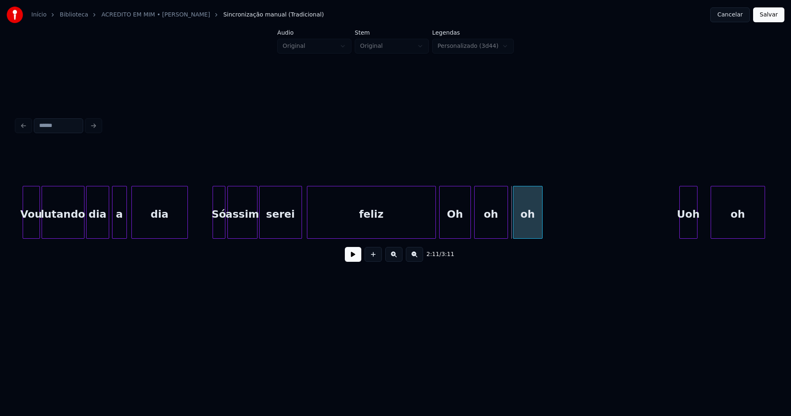
click at [542, 229] on div "oh" at bounding box center [528, 212] width 30 height 53
click at [418, 239] on div "dia Só assim serei feliz Oh oh oh [PERSON_NAME] oh a dia lutando Vou" at bounding box center [395, 212] width 758 height 53
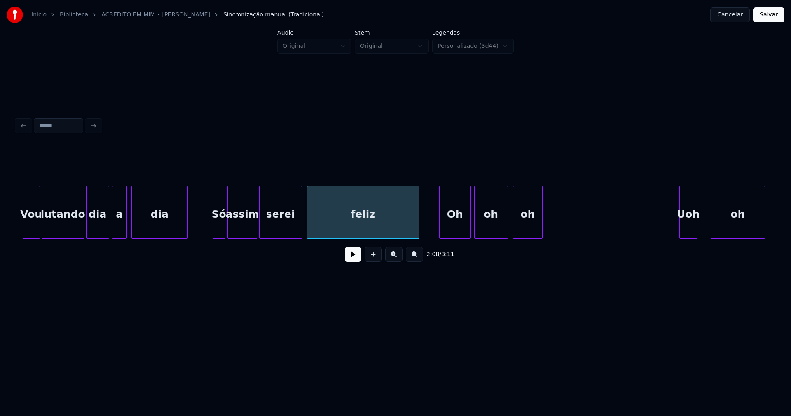
click at [355, 260] on button at bounding box center [353, 254] width 16 height 15
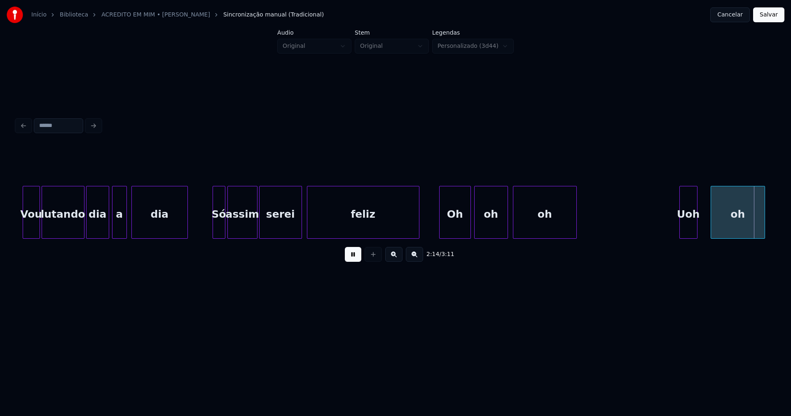
click at [576, 221] on div at bounding box center [575, 212] width 2 height 52
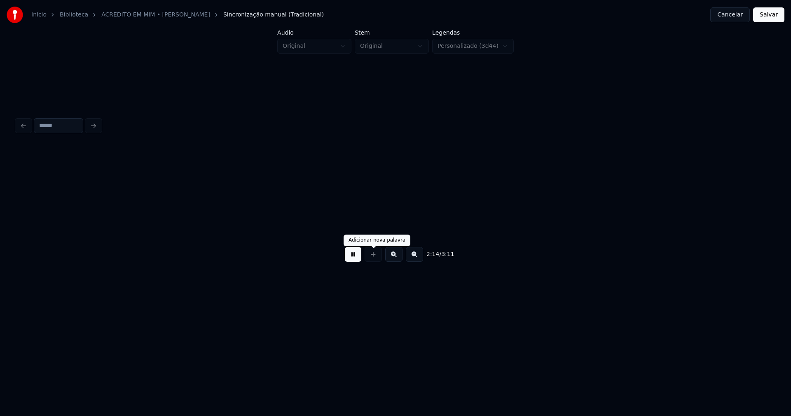
scroll to position [0, 11098]
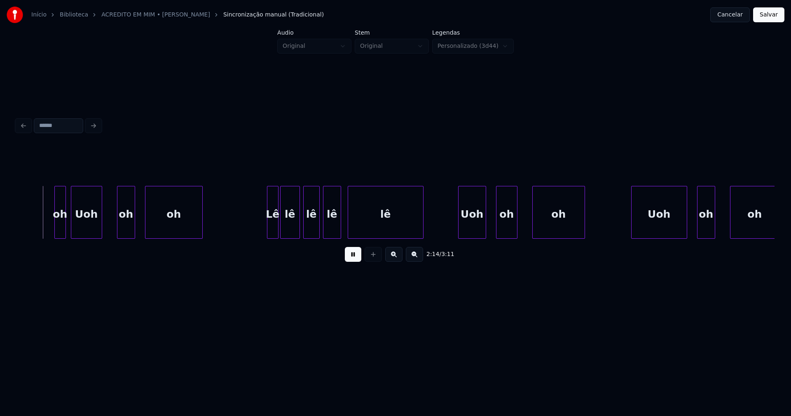
click at [351, 260] on button at bounding box center [353, 254] width 16 height 15
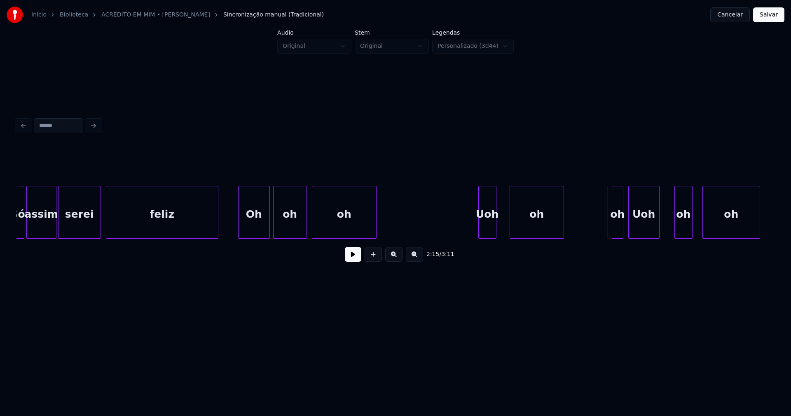
scroll to position [0, 10531]
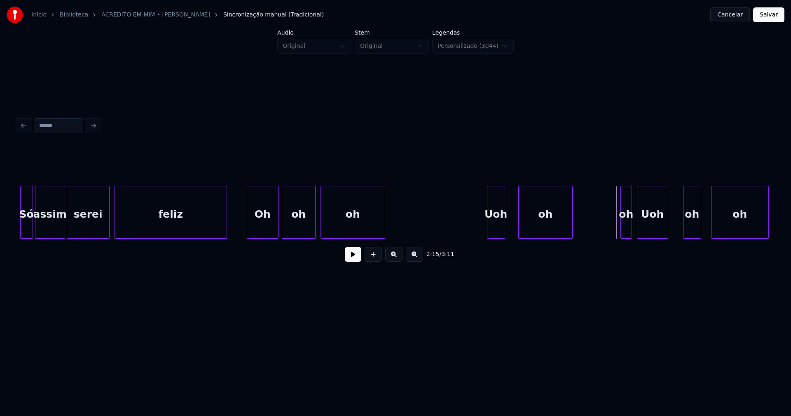
click at [351, 262] on button at bounding box center [353, 254] width 16 height 15
drag, startPoint x: 352, startPoint y: 261, endPoint x: 424, endPoint y: 235, distance: 76.3
click at [352, 260] on button at bounding box center [353, 254] width 16 height 15
click at [423, 239] on div "oh Uoh oh oh oh Uoh oh oh Oh feliz serei assim Só" at bounding box center [395, 212] width 758 height 53
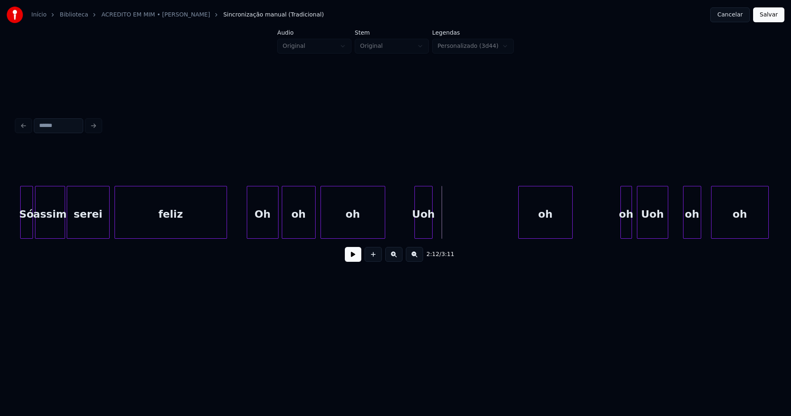
click at [355, 256] on button at bounding box center [353, 254] width 16 height 15
click at [359, 262] on button at bounding box center [353, 254] width 16 height 15
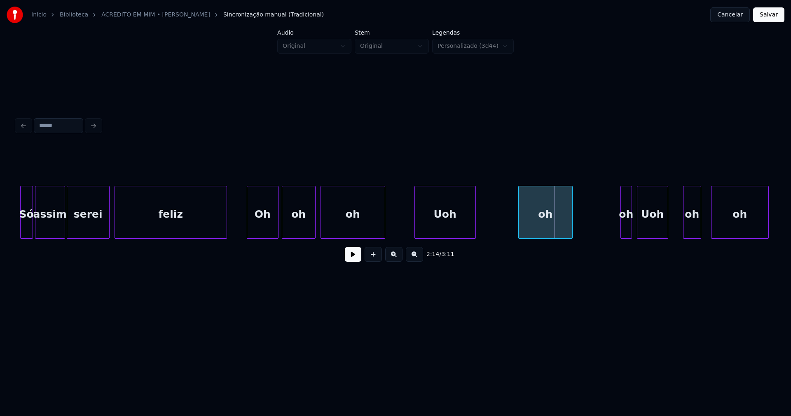
click at [474, 223] on div at bounding box center [474, 212] width 2 height 52
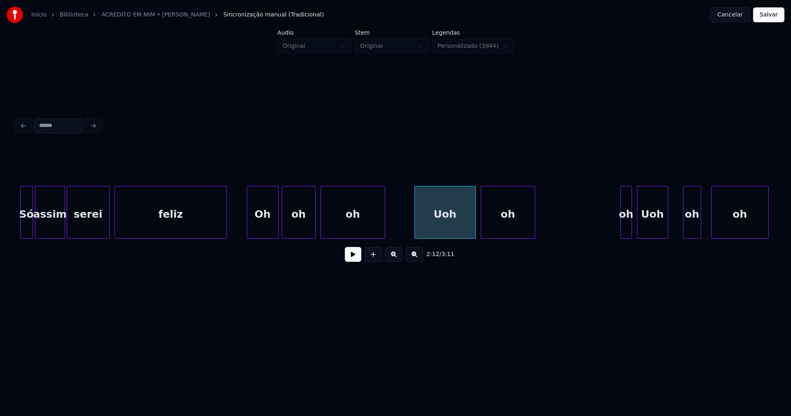
click at [506, 228] on div "oh" at bounding box center [508, 214] width 54 height 56
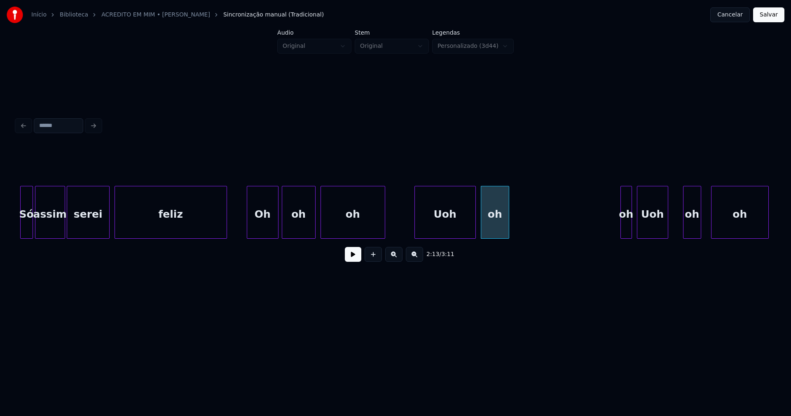
click at [508, 230] on div at bounding box center [507, 212] width 2 height 52
click at [586, 227] on div at bounding box center [587, 212] width 2 height 52
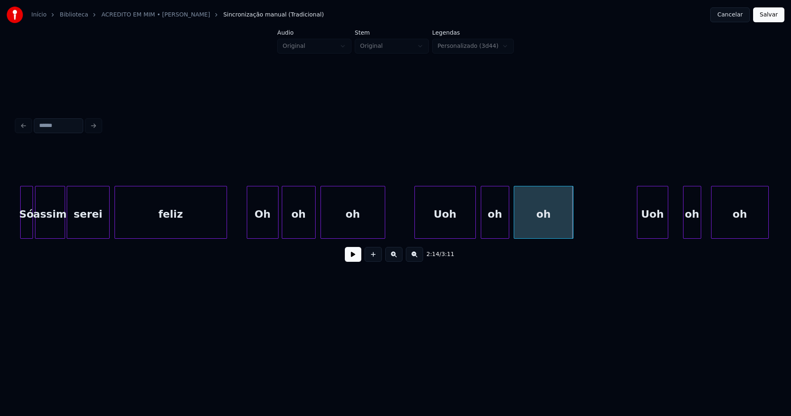
click at [551, 233] on div "oh" at bounding box center [543, 214] width 59 height 56
click at [577, 225] on div at bounding box center [577, 212] width 2 height 52
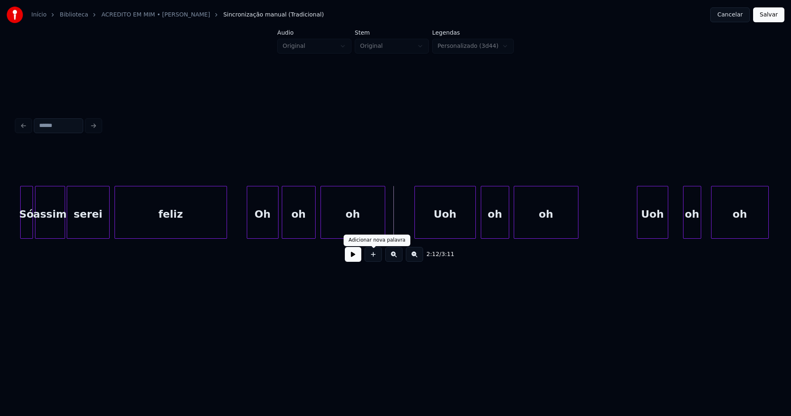
click at [353, 258] on button at bounding box center [353, 254] width 16 height 15
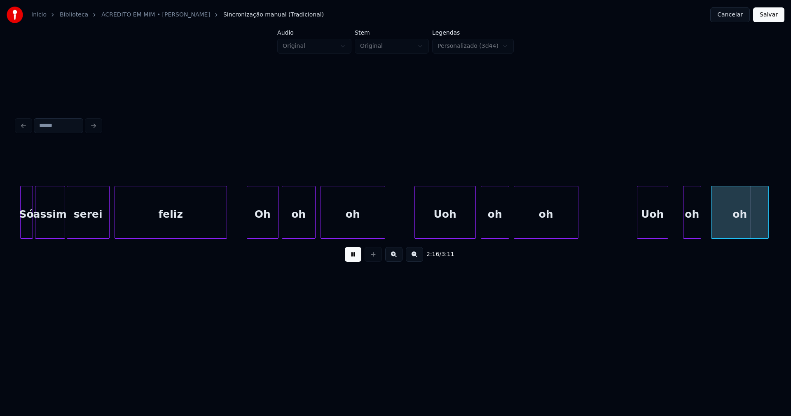
click at [358, 259] on button at bounding box center [353, 254] width 16 height 15
click at [607, 233] on div at bounding box center [608, 212] width 2 height 52
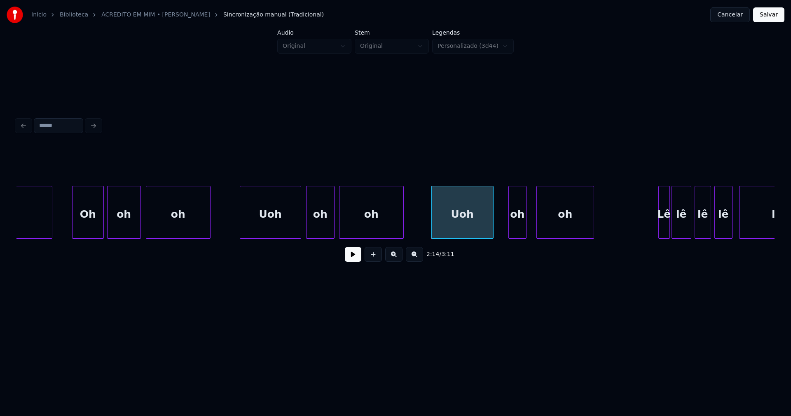
scroll to position [0, 10829]
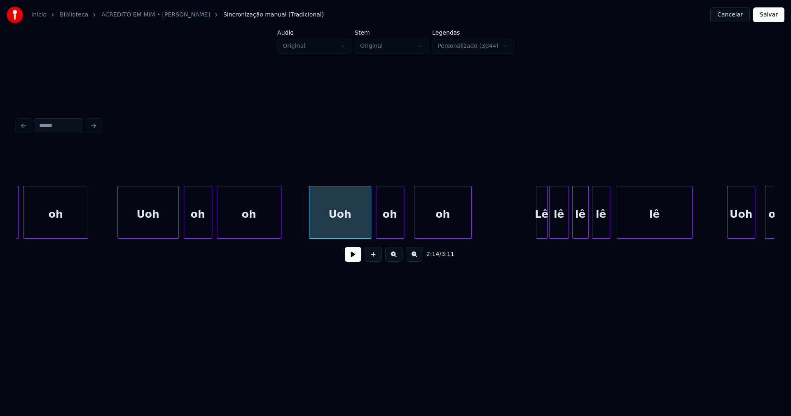
click at [377, 231] on div at bounding box center [377, 212] width 2 height 52
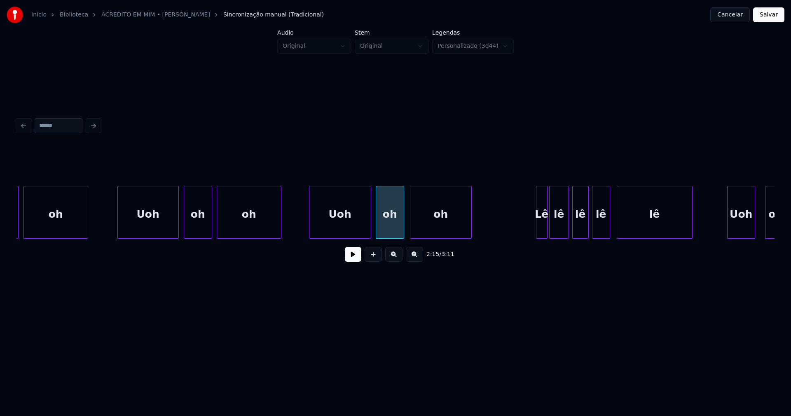
click at [412, 227] on div at bounding box center [411, 212] width 2 height 52
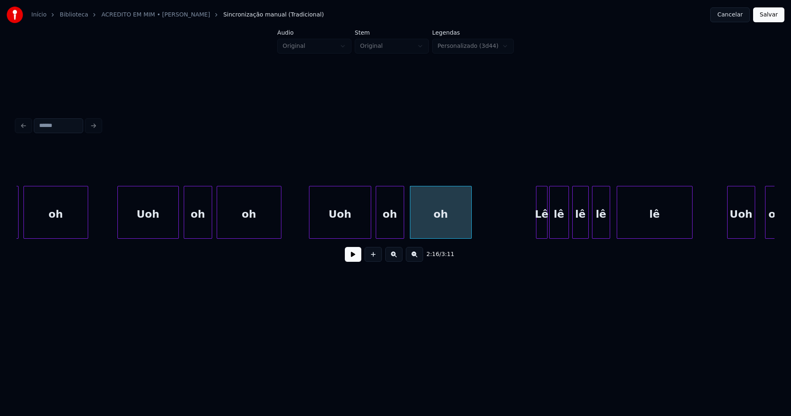
click at [355, 261] on button at bounding box center [353, 254] width 16 height 15
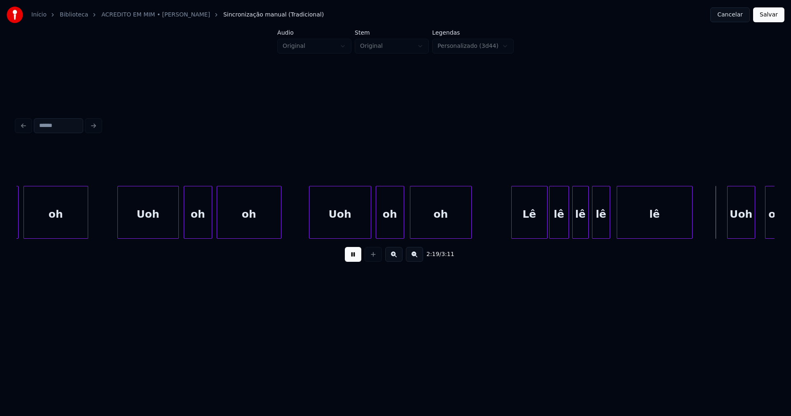
click at [513, 227] on div at bounding box center [513, 212] width 2 height 52
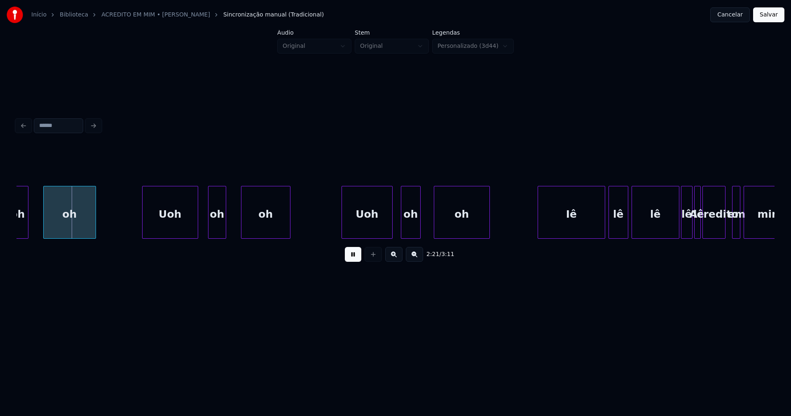
click at [355, 260] on button at bounding box center [353, 254] width 16 height 15
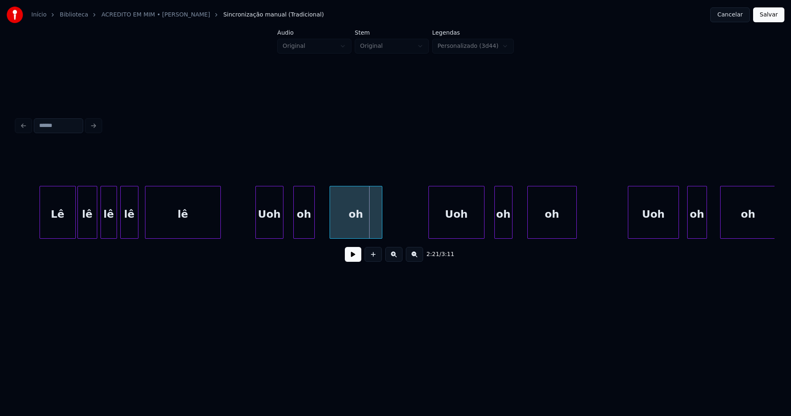
scroll to position [0, 11178]
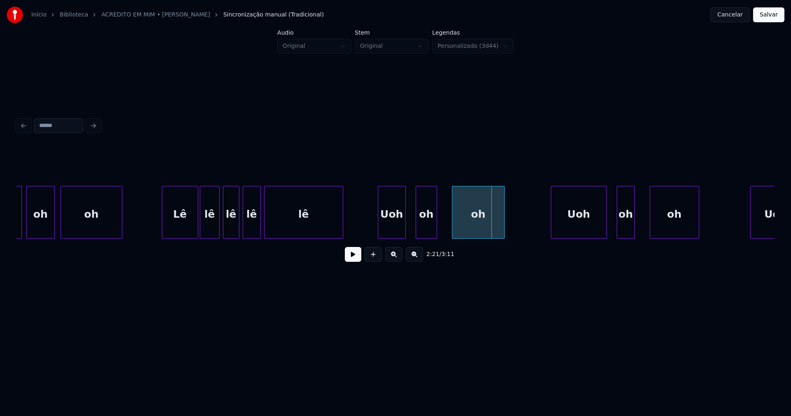
click at [266, 223] on div at bounding box center [266, 212] width 2 height 52
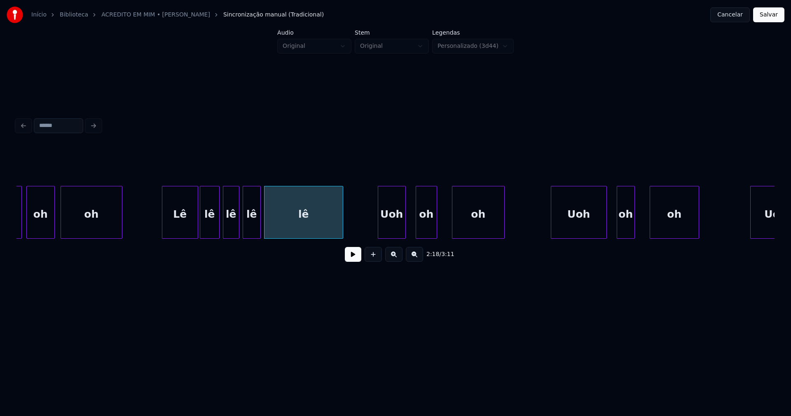
click at [350, 260] on button at bounding box center [353, 254] width 16 height 15
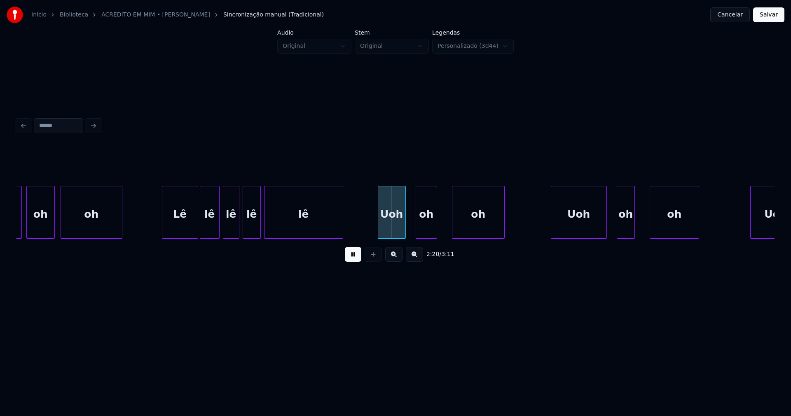
click at [350, 260] on button at bounding box center [353, 254] width 16 height 15
click at [351, 229] on div at bounding box center [352, 212] width 2 height 52
click at [348, 262] on button at bounding box center [353, 254] width 16 height 15
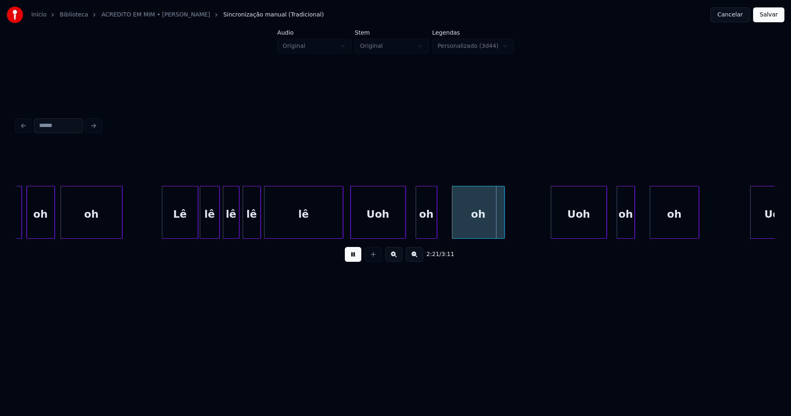
click at [363, 227] on div at bounding box center [363, 212] width 2 height 52
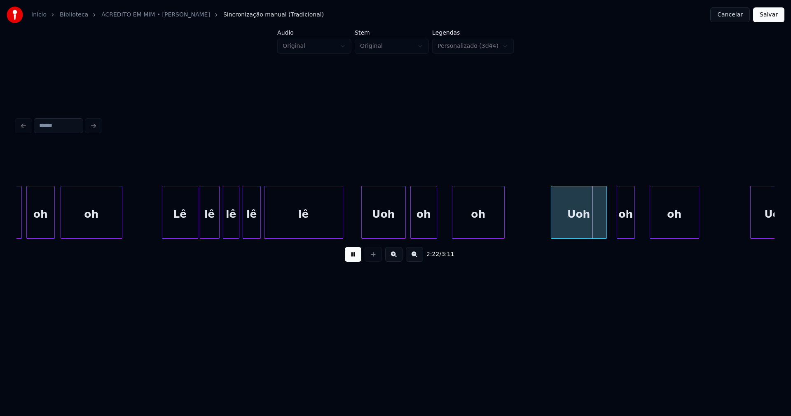
click at [411, 232] on div at bounding box center [412, 212] width 2 height 52
click at [446, 231] on div at bounding box center [447, 212] width 2 height 52
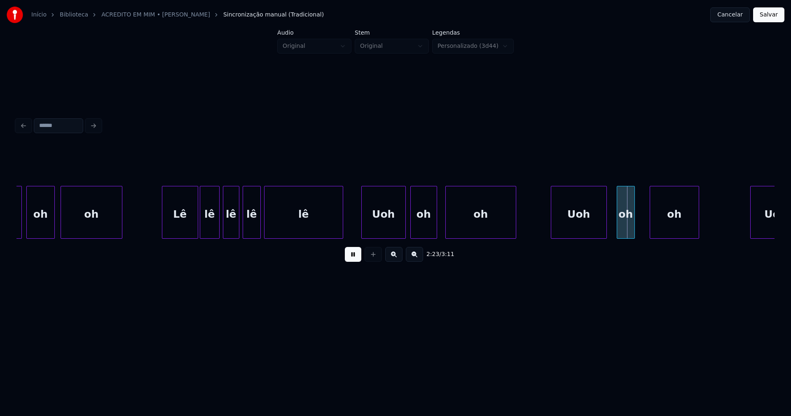
click at [515, 221] on div at bounding box center [514, 212] width 2 height 52
click at [611, 230] on div at bounding box center [610, 212] width 2 height 52
click at [646, 227] on div at bounding box center [647, 212] width 2 height 52
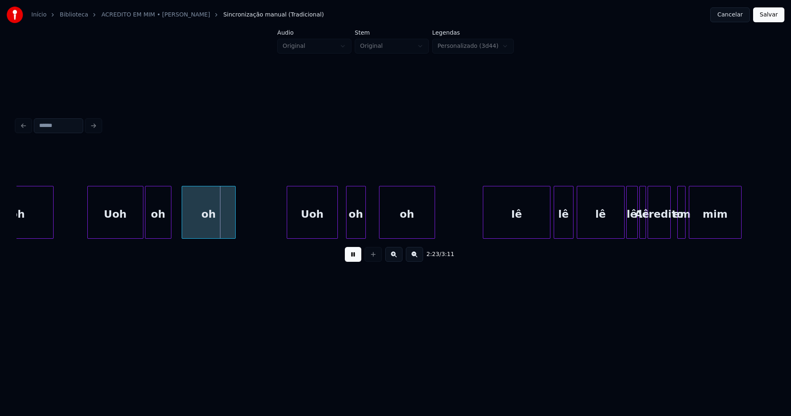
scroll to position [0, 11650]
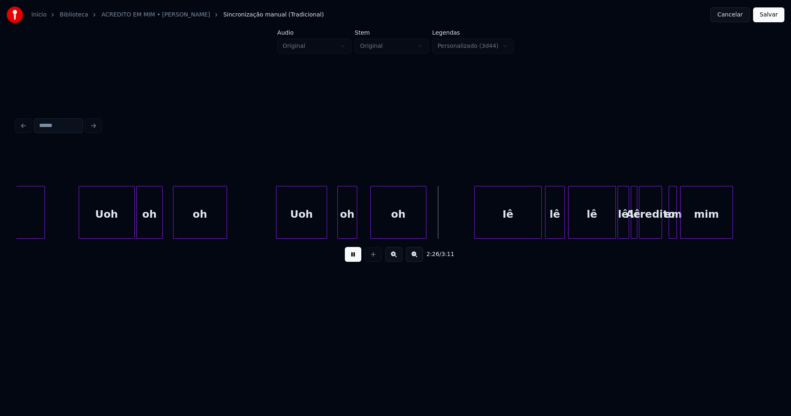
click at [305, 230] on div "Uoh" at bounding box center [301, 214] width 50 height 56
click at [341, 232] on div "oh" at bounding box center [342, 214] width 19 height 56
click at [355, 224] on div at bounding box center [354, 212] width 2 height 52
click at [367, 227] on div at bounding box center [367, 212] width 2 height 52
drag, startPoint x: 238, startPoint y: 224, endPoint x: 199, endPoint y: 242, distance: 42.6
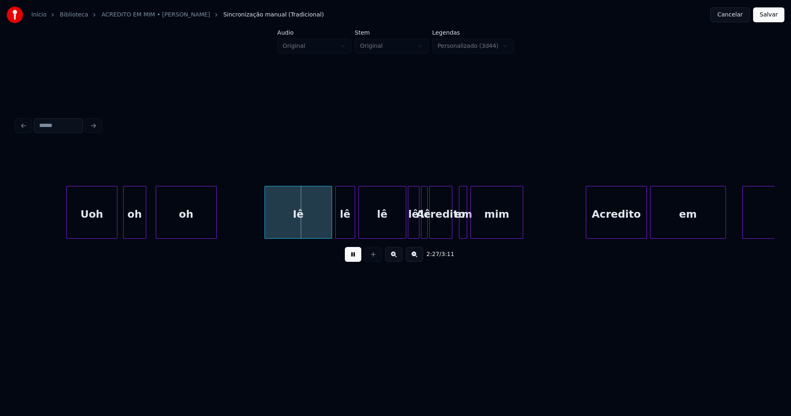
scroll to position [0, 11869]
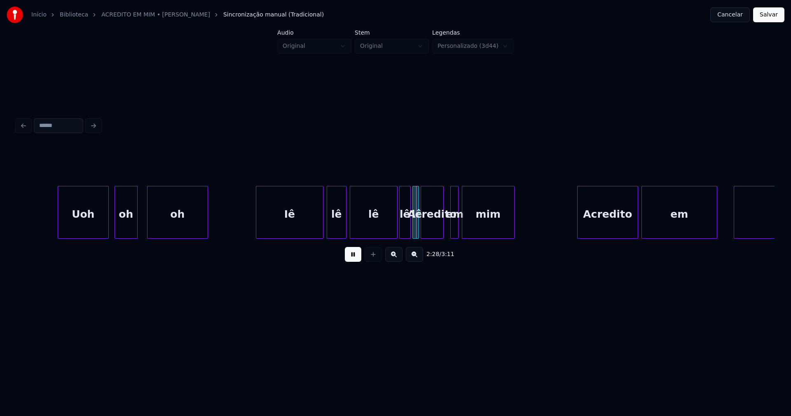
click at [352, 261] on button at bounding box center [353, 254] width 16 height 15
click at [277, 230] on div "Iê" at bounding box center [284, 214] width 67 height 56
click at [304, 235] on div "Iê" at bounding box center [278, 212] width 56 height 53
drag, startPoint x: 235, startPoint y: 224, endPoint x: 386, endPoint y: 265, distance: 157.0
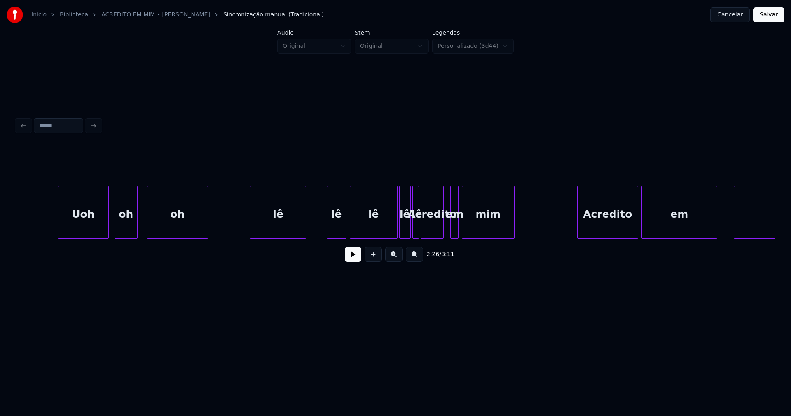
click at [356, 258] on button at bounding box center [353, 254] width 16 height 15
click at [355, 262] on button at bounding box center [353, 254] width 16 height 15
click at [320, 244] on div "2:28 / 3:11" at bounding box center [395, 207] width 758 height 125
click at [356, 237] on div "Uoh oh oh Iê [PERSON_NAME] em mim Acredito em mim" at bounding box center [395, 212] width 758 height 53
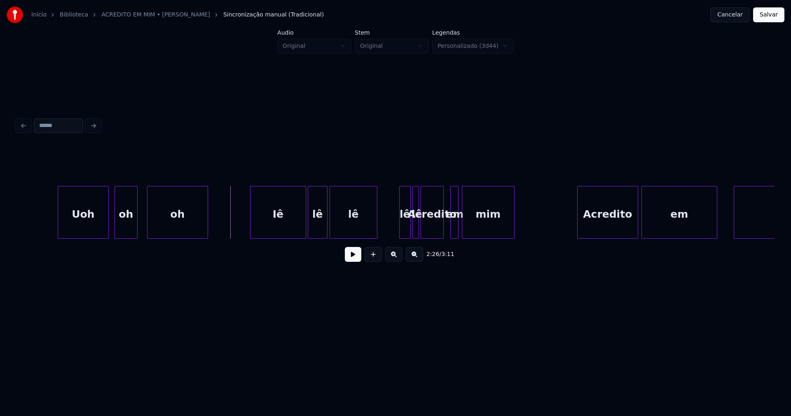
click at [351, 258] on button at bounding box center [353, 254] width 16 height 15
click at [356, 263] on div "2:29 / 3:11" at bounding box center [395, 254] width 745 height 18
click at [351, 260] on button at bounding box center [353, 254] width 16 height 15
click at [355, 258] on button at bounding box center [353, 254] width 16 height 15
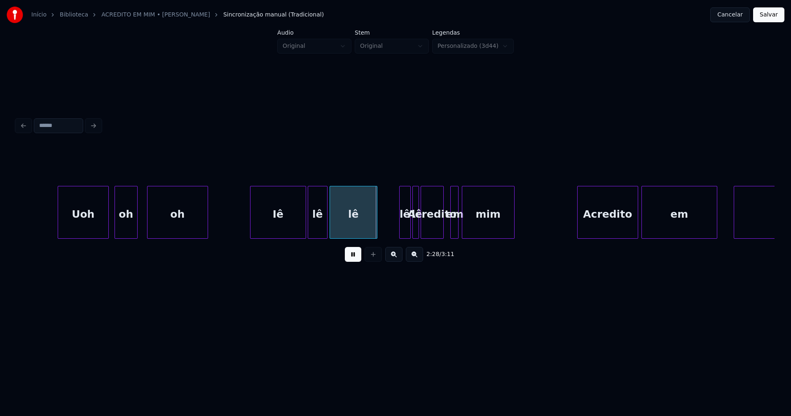
click at [351, 258] on button at bounding box center [353, 254] width 16 height 15
click at [345, 234] on div at bounding box center [345, 212] width 2 height 52
click at [321, 231] on div at bounding box center [322, 212] width 2 height 52
click at [333, 230] on div "lê" at bounding box center [335, 214] width 16 height 56
click at [372, 229] on div at bounding box center [373, 212] width 2 height 52
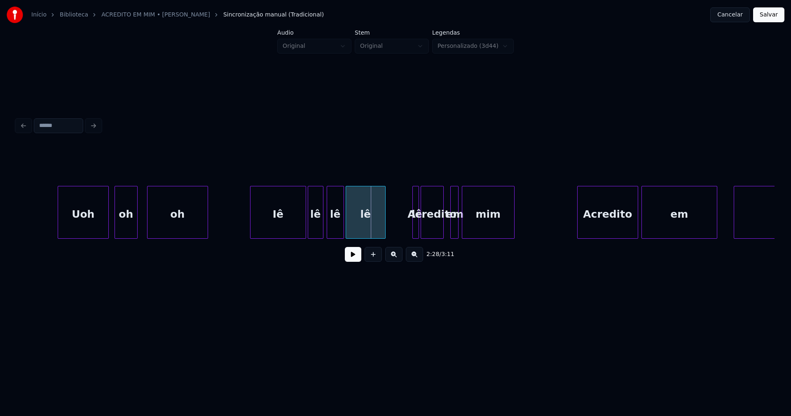
click at [374, 234] on div "lê" at bounding box center [365, 214] width 39 height 56
click at [367, 237] on div "Uoh oh oh Iê [PERSON_NAME] em mim Acredito em mim" at bounding box center [395, 212] width 758 height 53
click at [385, 232] on div at bounding box center [386, 212] width 2 height 52
click at [395, 231] on div "lê" at bounding box center [389, 214] width 35 height 56
drag, startPoint x: 227, startPoint y: 220, endPoint x: 346, endPoint y: 248, distance: 121.4
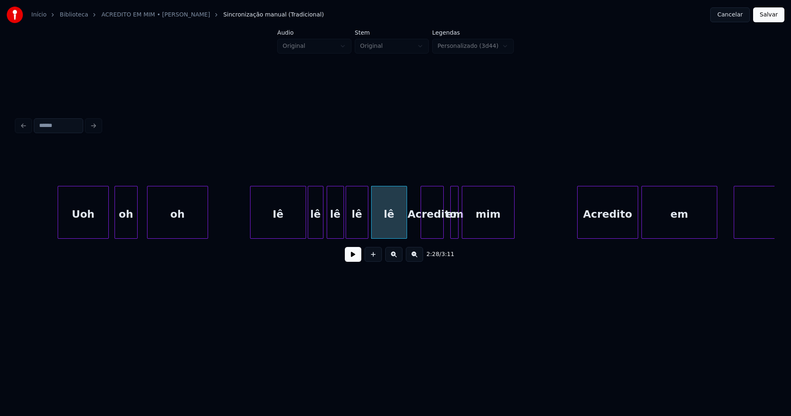
click at [355, 256] on button at bounding box center [353, 254] width 16 height 15
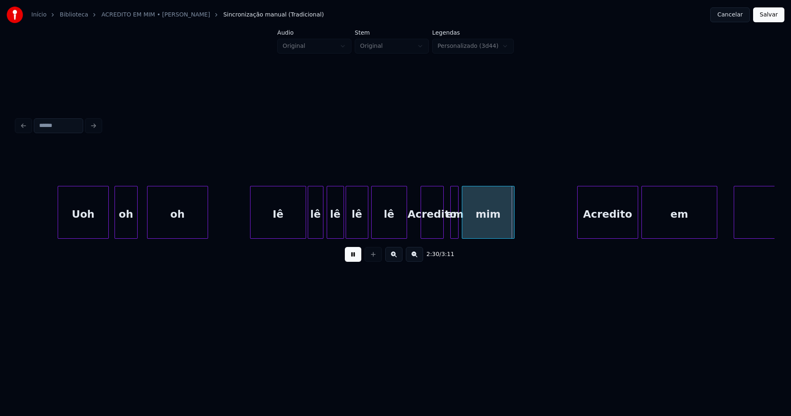
drag, startPoint x: 233, startPoint y: 216, endPoint x: 251, endPoint y: 216, distance: 18.1
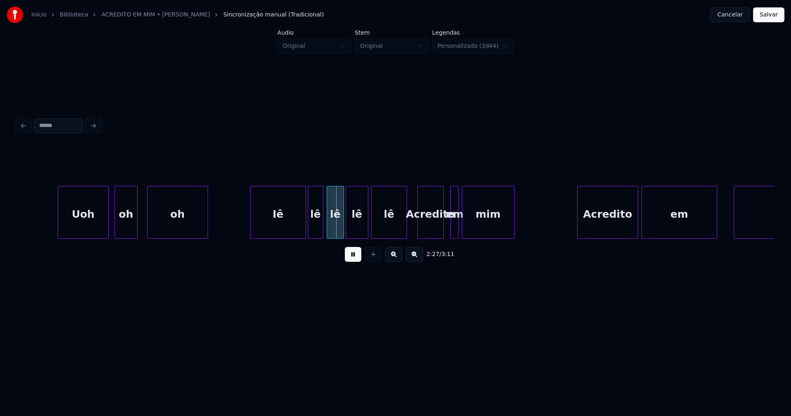
click at [418, 228] on div at bounding box center [419, 212] width 2 height 52
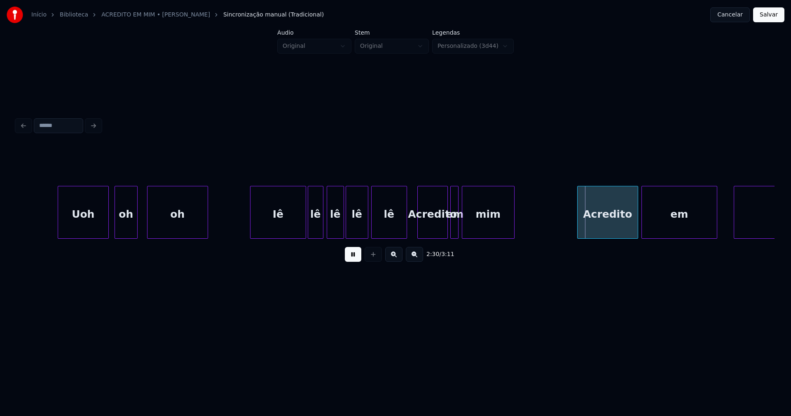
click at [447, 231] on div at bounding box center [446, 212] width 2 height 52
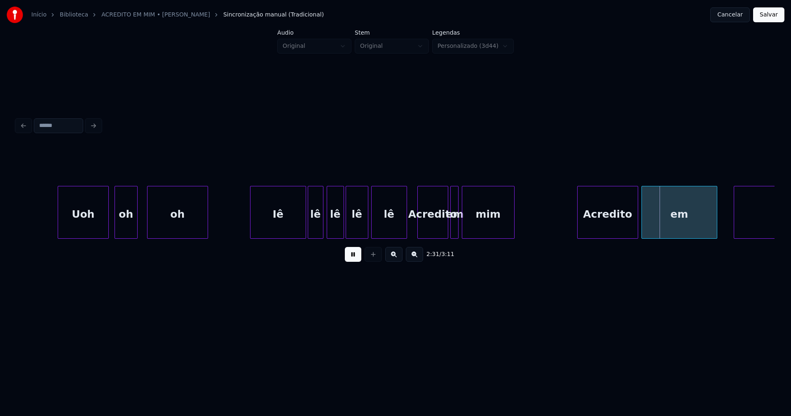
drag, startPoint x: 244, startPoint y: 226, endPoint x: 254, endPoint y: 224, distance: 10.1
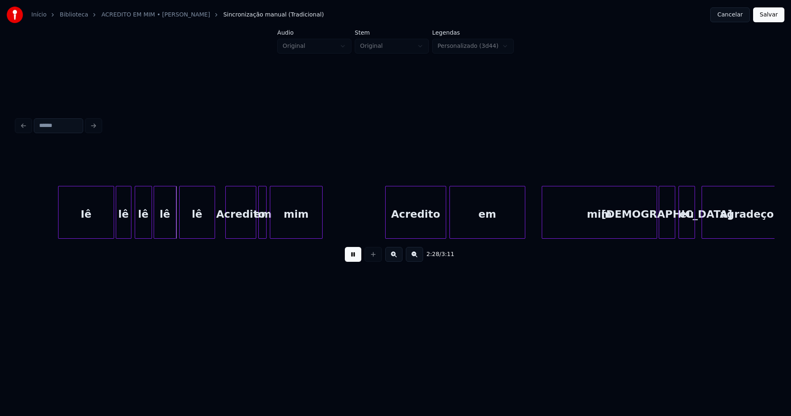
scroll to position [0, 12070]
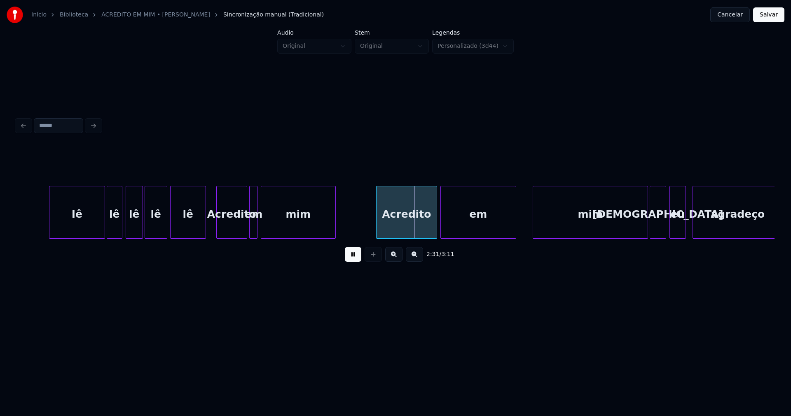
click at [334, 220] on div at bounding box center [334, 212] width 2 height 52
click at [267, 227] on div at bounding box center [267, 212] width 2 height 52
click at [262, 227] on div at bounding box center [262, 212] width 2 height 52
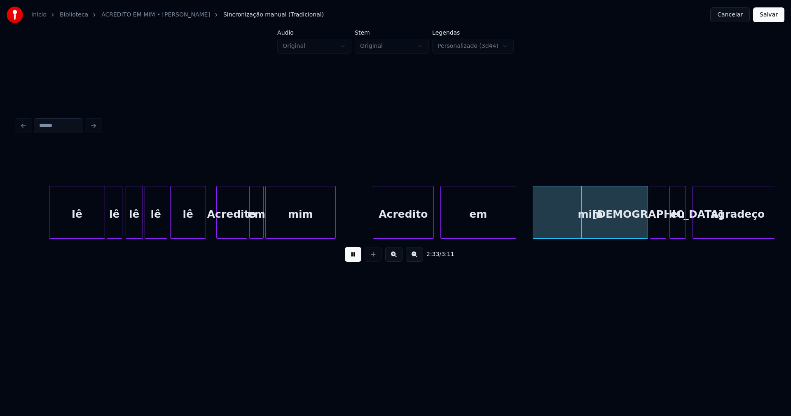
click at [412, 234] on div "Acredito" at bounding box center [403, 214] width 60 height 56
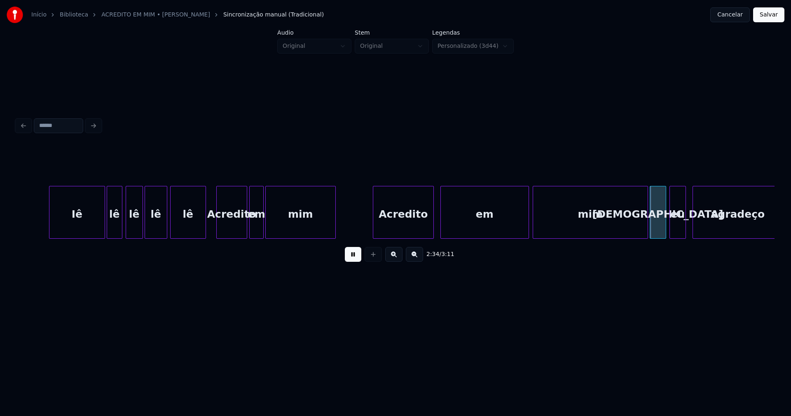
click at [527, 225] on div at bounding box center [527, 212] width 2 height 52
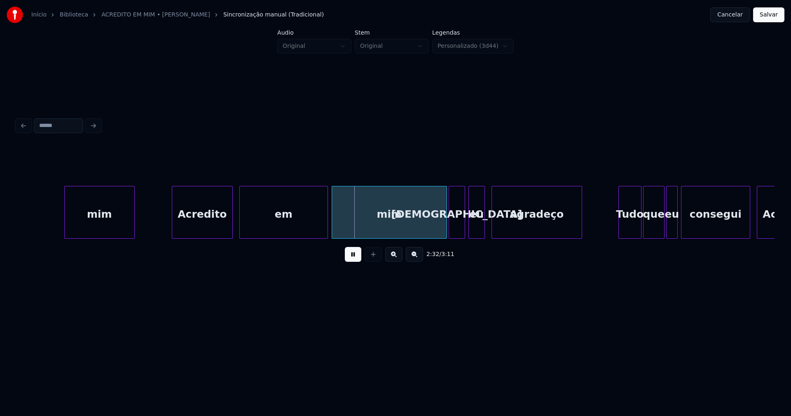
scroll to position [0, 12358]
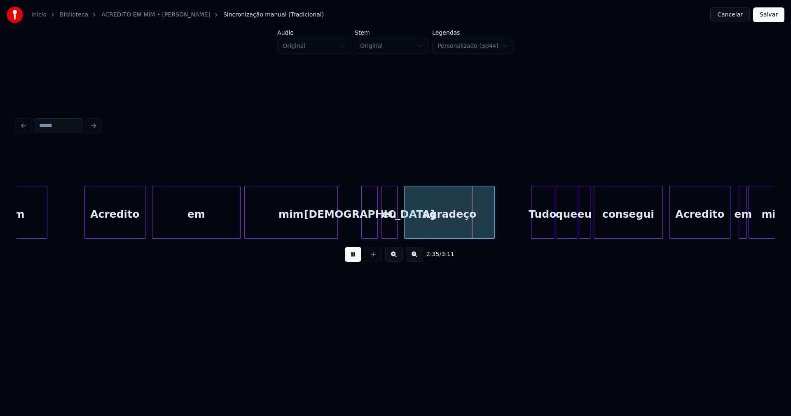
click at [336, 239] on div "mim Acredito em mim Deus eu agradeço Tudo que eu consegui Acredito em mim" at bounding box center [395, 212] width 758 height 53
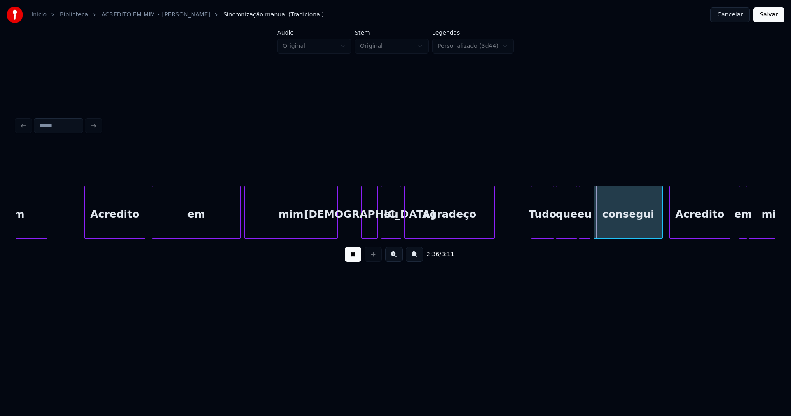
click at [400, 227] on div at bounding box center [399, 212] width 2 height 52
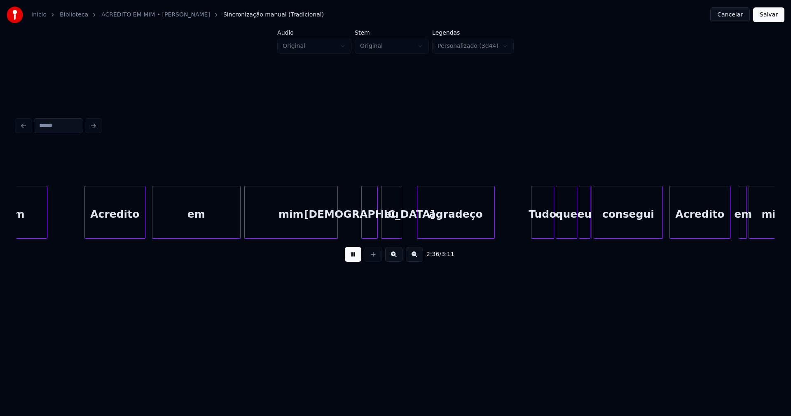
click at [417, 222] on div at bounding box center [418, 212] width 2 height 52
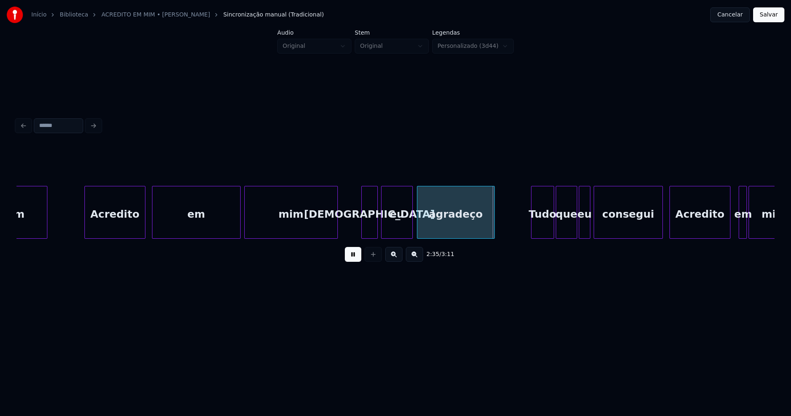
click at [412, 223] on div at bounding box center [411, 212] width 2 height 52
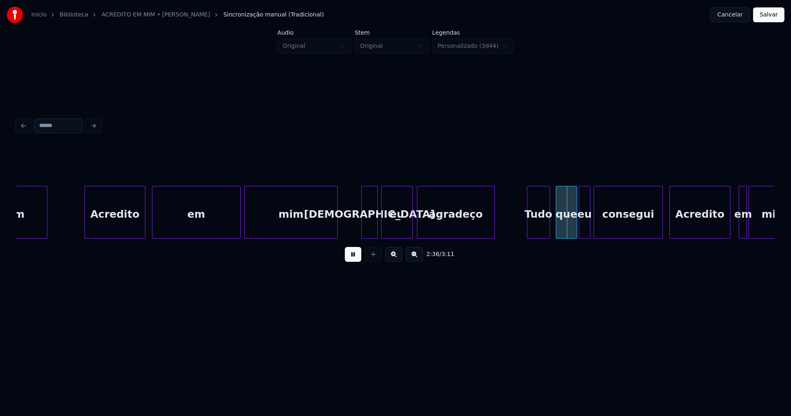
click at [542, 230] on div "Tudo" at bounding box center [538, 214] width 22 height 56
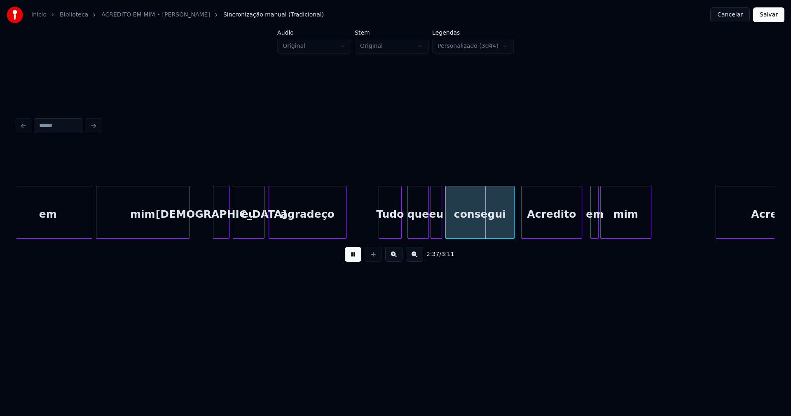
scroll to position [0, 12638]
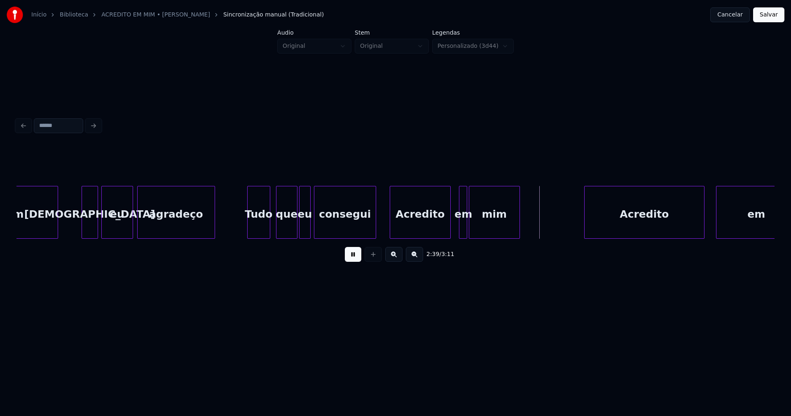
click at [373, 230] on div at bounding box center [374, 212] width 2 height 52
drag, startPoint x: 354, startPoint y: 259, endPoint x: 426, endPoint y: 237, distance: 76.3
click at [356, 258] on button at bounding box center [353, 254] width 16 height 15
click at [446, 231] on div at bounding box center [446, 212] width 2 height 52
click at [453, 230] on div at bounding box center [454, 212] width 2 height 52
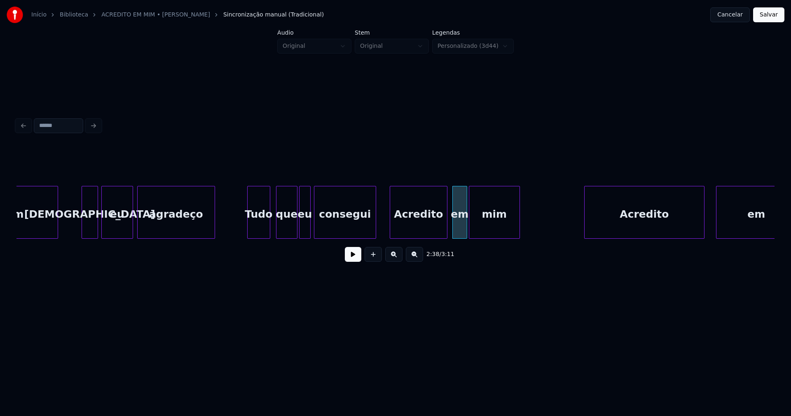
click at [353, 262] on button at bounding box center [353, 254] width 16 height 15
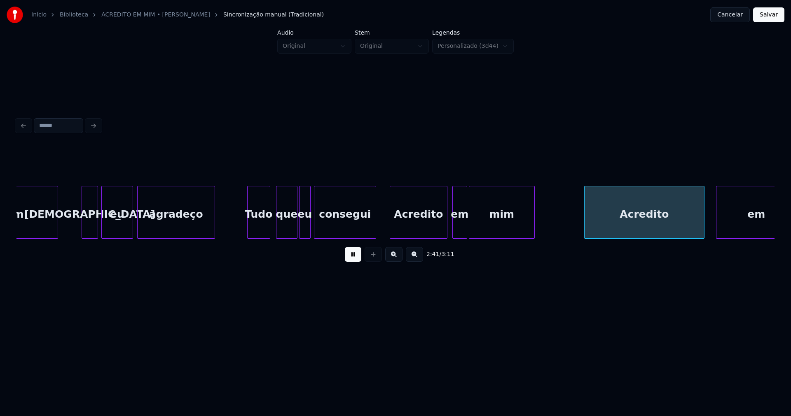
click at [534, 223] on div at bounding box center [533, 212] width 2 height 52
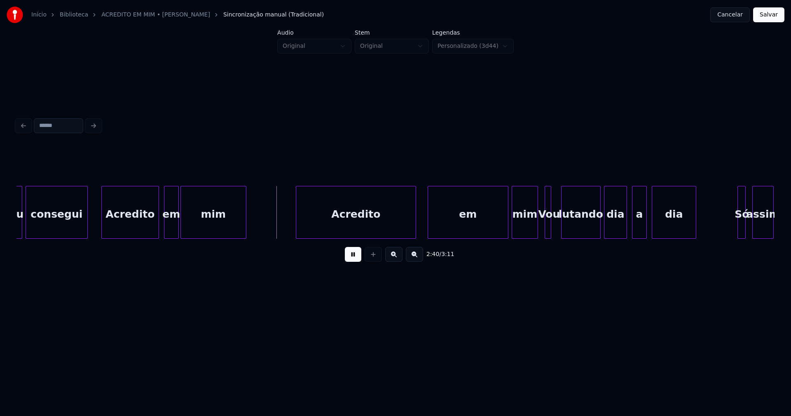
scroll to position [0, 12952]
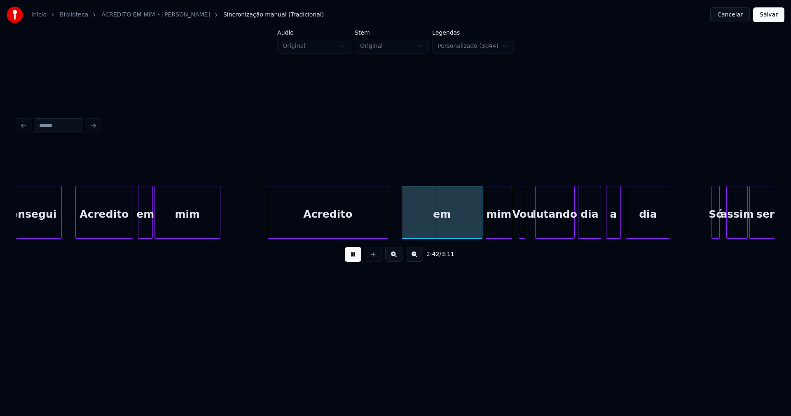
click at [321, 226] on div "Acredito" at bounding box center [327, 214] width 119 height 56
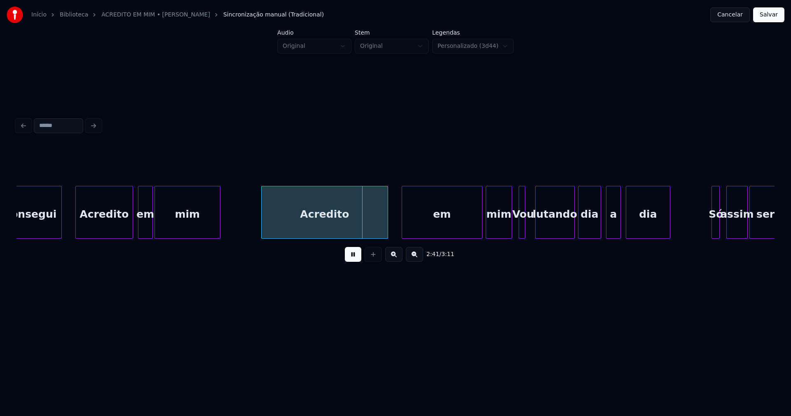
click at [263, 226] on div at bounding box center [263, 212] width 2 height 52
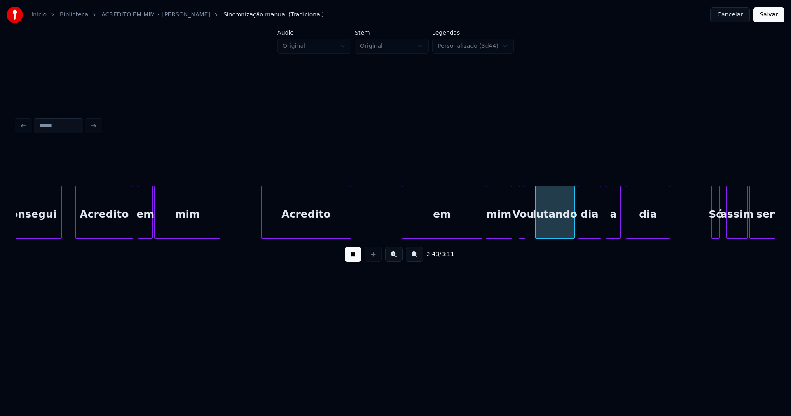
click at [349, 229] on div at bounding box center [349, 212] width 2 height 52
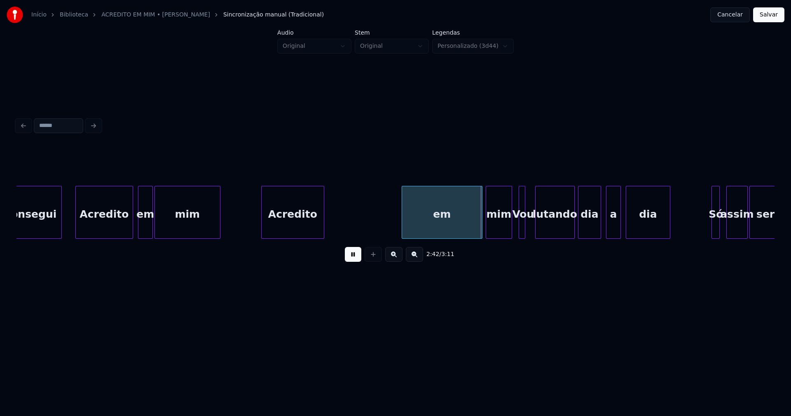
click at [323, 229] on div at bounding box center [322, 212] width 2 height 52
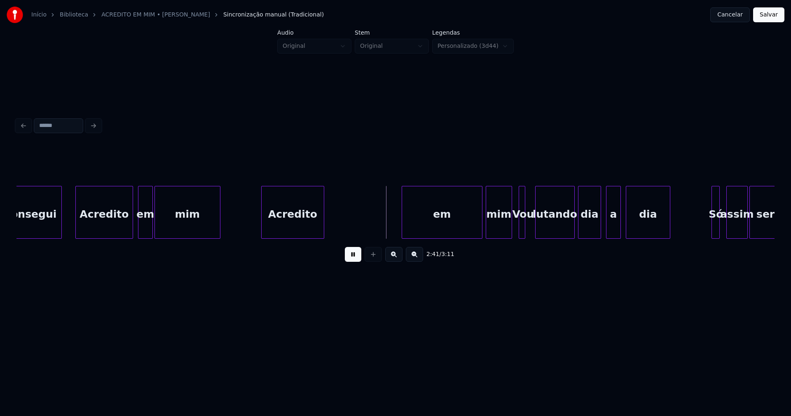
drag, startPoint x: 357, startPoint y: 258, endPoint x: 368, endPoint y: 254, distance: 11.7
click at [358, 258] on button at bounding box center [353, 254] width 16 height 15
click at [377, 237] on div "consegui Acredito em mim Acredito em mim Vou lutando dia a dia Só assim serei" at bounding box center [395, 212] width 758 height 53
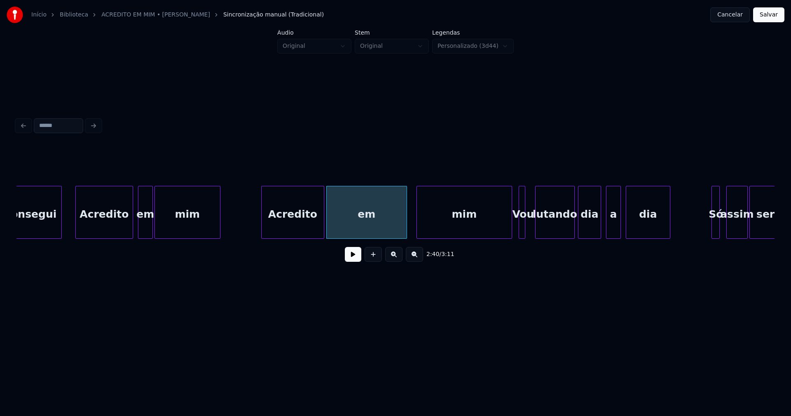
click at [418, 244] on div "2:40 / 3:11" at bounding box center [395, 207] width 758 height 125
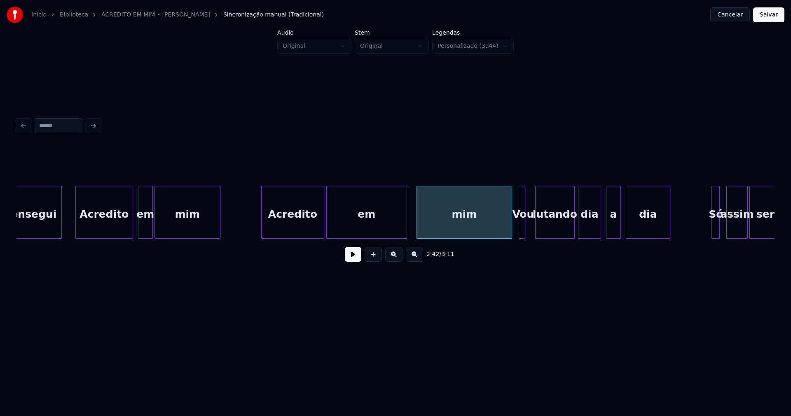
drag, startPoint x: 244, startPoint y: 226, endPoint x: 337, endPoint y: 261, distance: 99.5
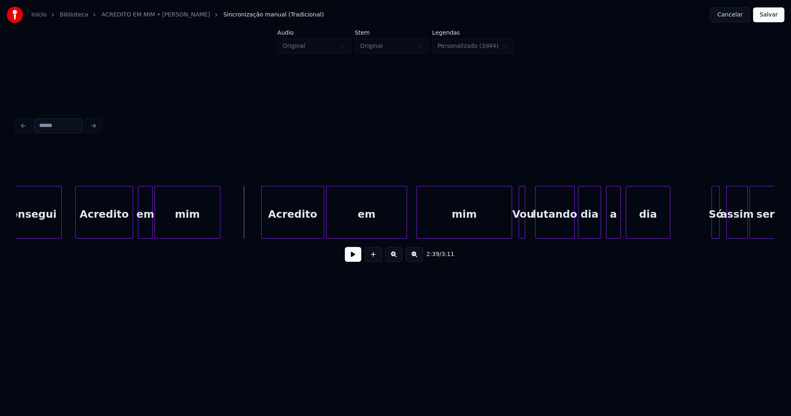
click at [350, 260] on button at bounding box center [353, 254] width 16 height 15
click at [374, 231] on div "em" at bounding box center [371, 214] width 80 height 56
click at [505, 231] on div at bounding box center [505, 212] width 2 height 52
click at [532, 229] on div at bounding box center [531, 212] width 2 height 52
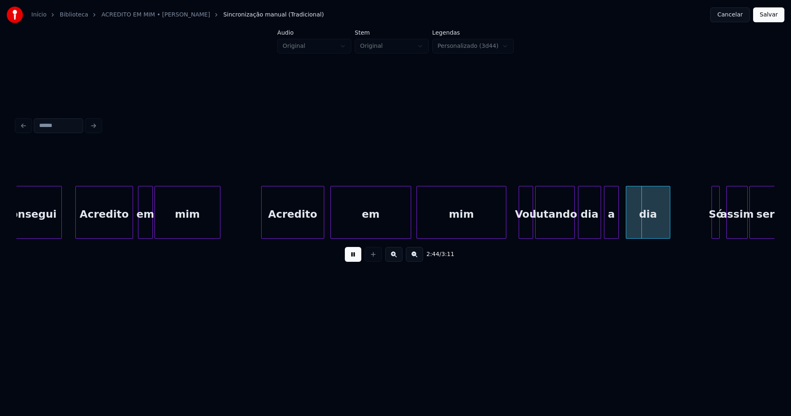
click at [611, 230] on div "a" at bounding box center [611, 214] width 14 height 56
click at [625, 230] on div at bounding box center [625, 212] width 2 height 52
click at [677, 216] on div at bounding box center [677, 212] width 2 height 52
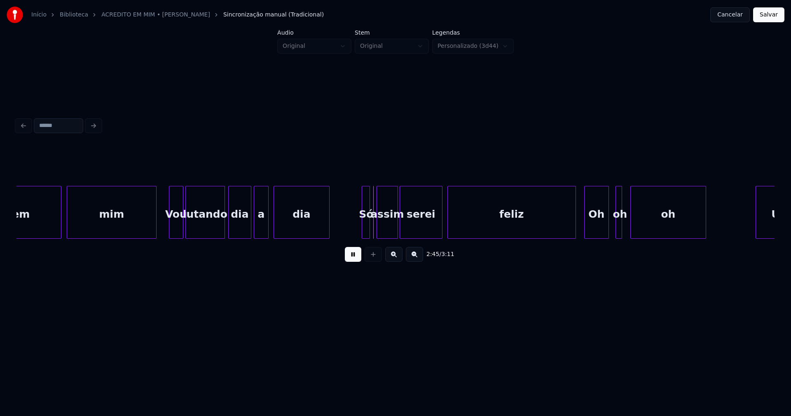
scroll to position [0, 13319]
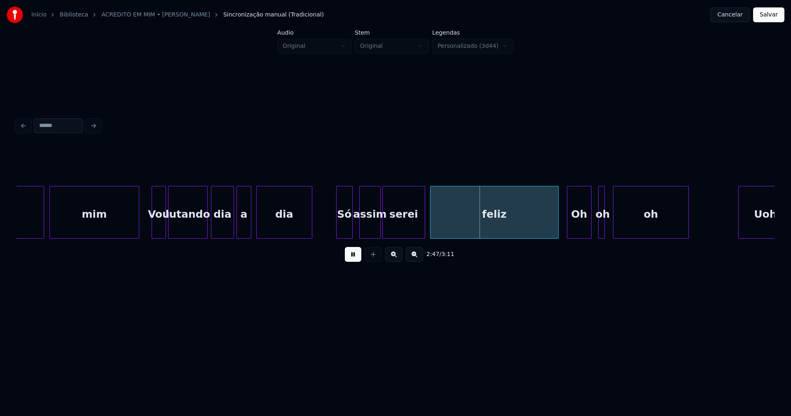
click at [337, 231] on div at bounding box center [338, 212] width 2 height 52
click at [356, 232] on div at bounding box center [356, 212] width 2 height 52
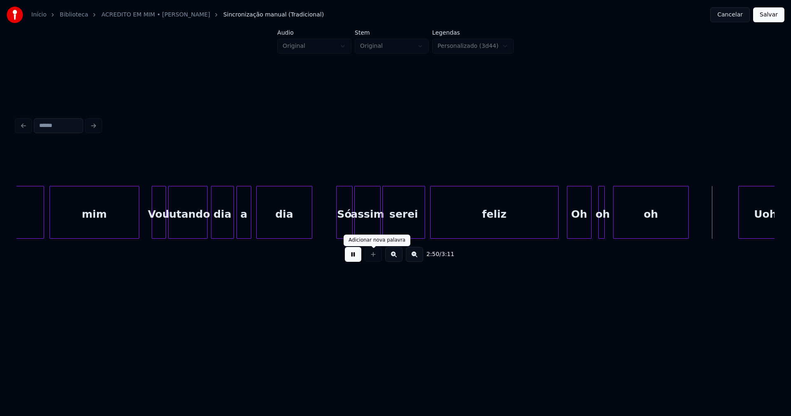
click at [356, 259] on button at bounding box center [353, 254] width 16 height 15
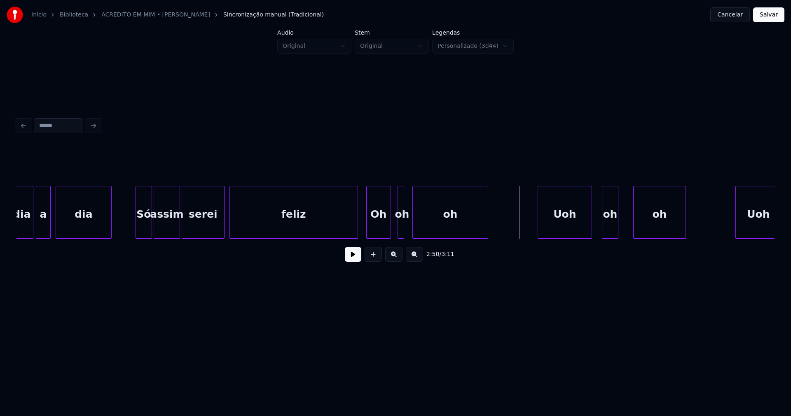
scroll to position [0, 13529]
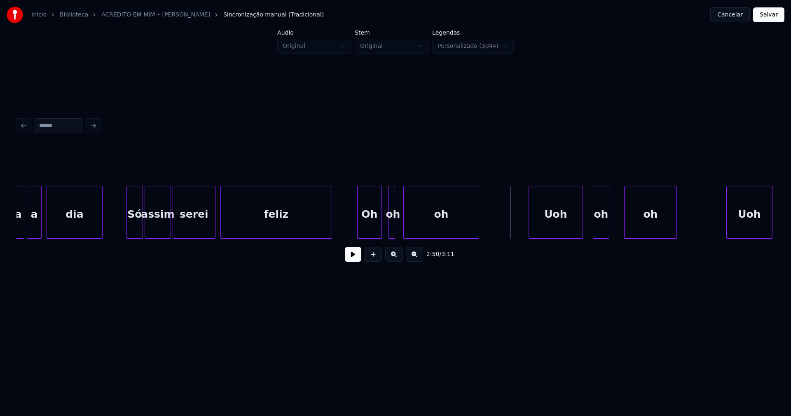
click at [330, 239] on div "dia a dia Só assim serei feliz Oh oh oh Uoh oh oh Uoh" at bounding box center [395, 212] width 758 height 53
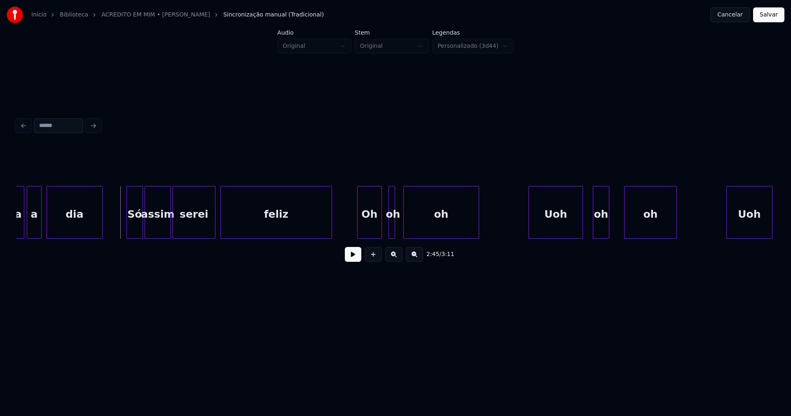
click at [353, 258] on button at bounding box center [353, 254] width 16 height 15
click at [425, 223] on div at bounding box center [423, 212] width 2 height 52
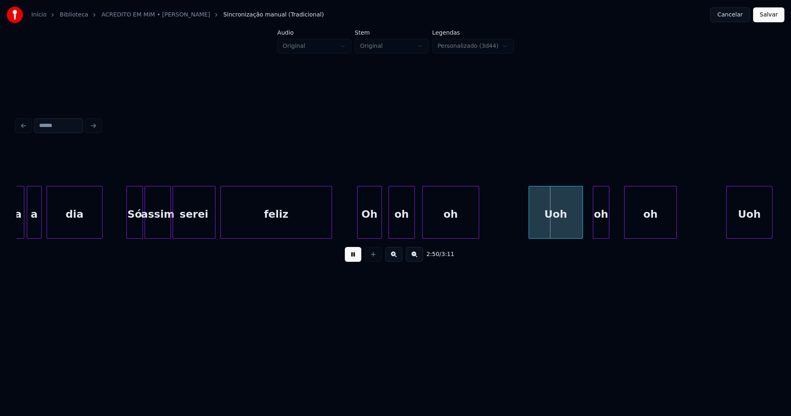
click at [415, 225] on div at bounding box center [413, 212] width 2 height 52
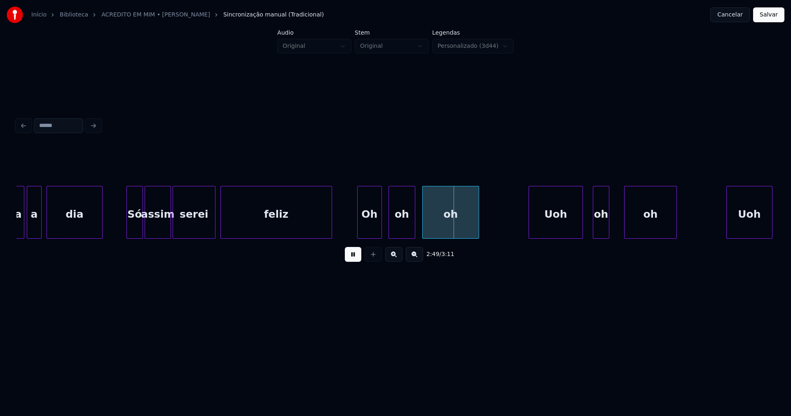
click at [225, 228] on div "feliz" at bounding box center [276, 214] width 111 height 56
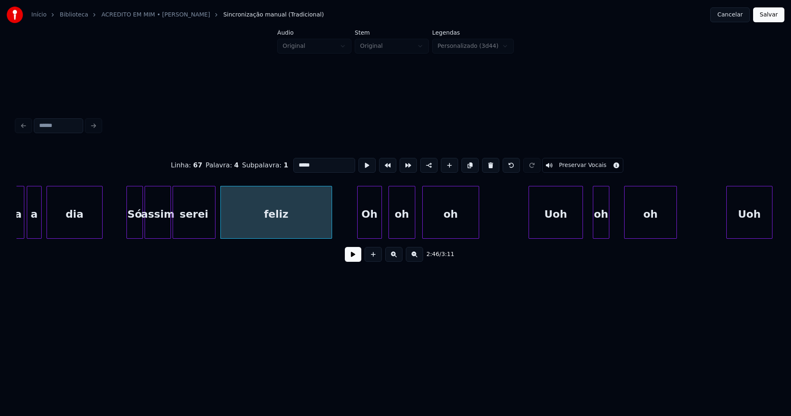
click at [353, 260] on button at bounding box center [353, 254] width 16 height 15
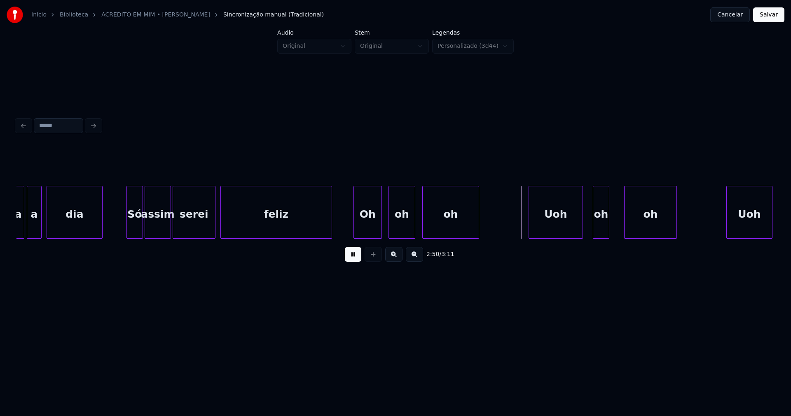
click at [356, 234] on div at bounding box center [355, 212] width 2 height 52
click at [558, 231] on div "Uoh" at bounding box center [552, 214] width 54 height 56
click at [586, 229] on div at bounding box center [587, 212] width 2 height 52
click at [622, 226] on div at bounding box center [622, 212] width 2 height 52
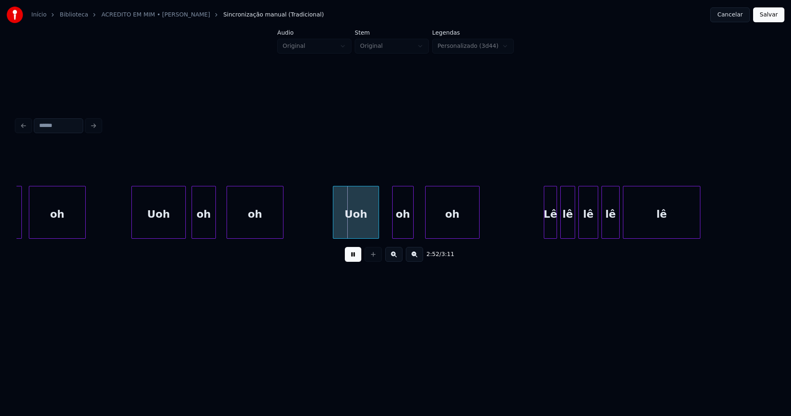
scroll to position [0, 13940]
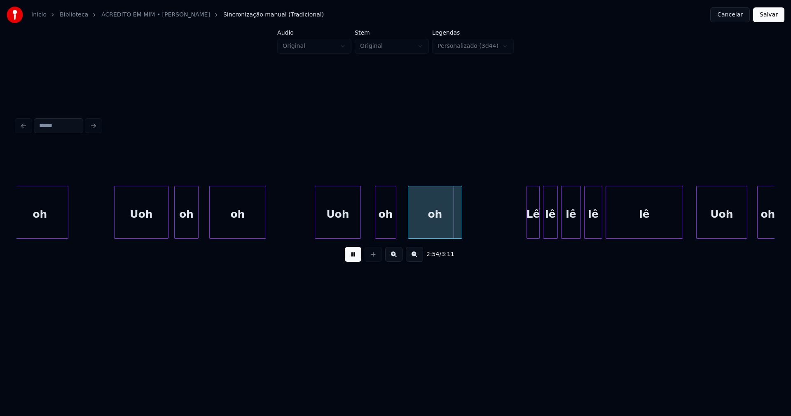
click at [344, 232] on div "Uoh" at bounding box center [337, 214] width 45 height 56
click at [376, 234] on div "oh" at bounding box center [380, 214] width 21 height 56
click at [403, 232] on div at bounding box center [404, 212] width 2 height 52
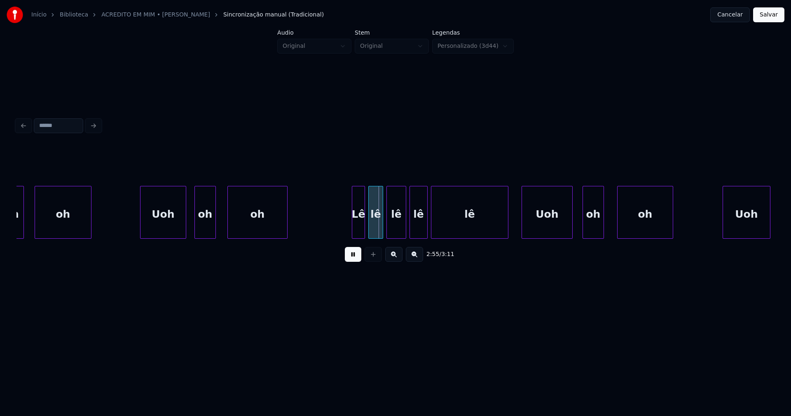
scroll to position [0, 14211]
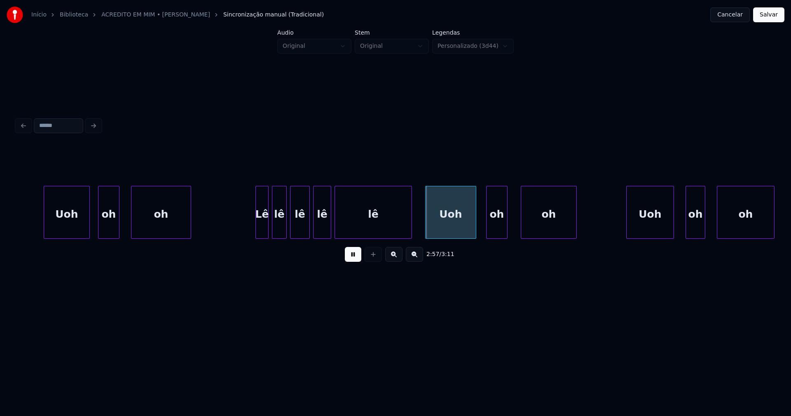
drag, startPoint x: 353, startPoint y: 260, endPoint x: 248, endPoint y: 229, distance: 109.4
click at [353, 259] on button at bounding box center [353, 254] width 16 height 15
click at [230, 234] on div at bounding box center [230, 212] width 2 height 52
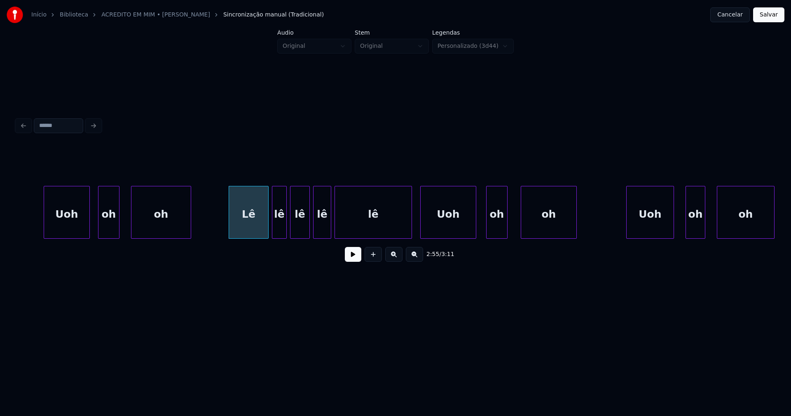
click at [423, 229] on div at bounding box center [422, 212] width 2 height 52
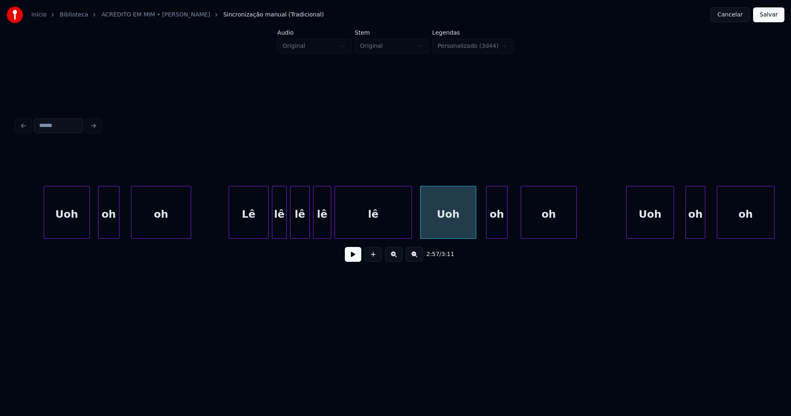
drag, startPoint x: 214, startPoint y: 223, endPoint x: 265, endPoint y: 242, distance: 54.3
drag, startPoint x: 355, startPoint y: 259, endPoint x: 344, endPoint y: 255, distance: 10.8
click at [355, 258] on button at bounding box center [353, 254] width 16 height 15
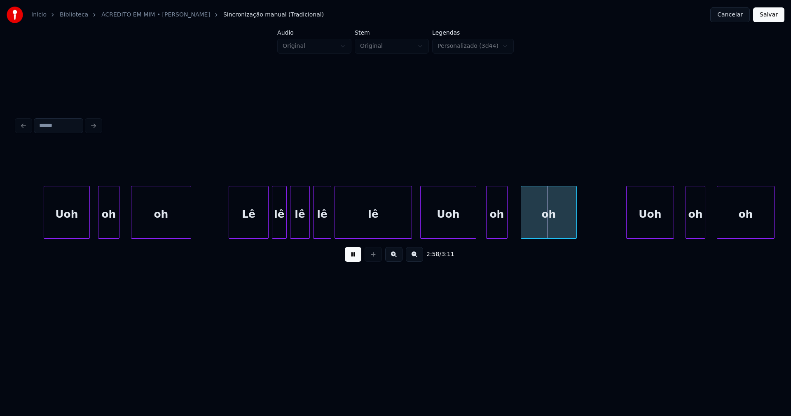
click at [486, 225] on div "oh" at bounding box center [496, 212] width 21 height 53
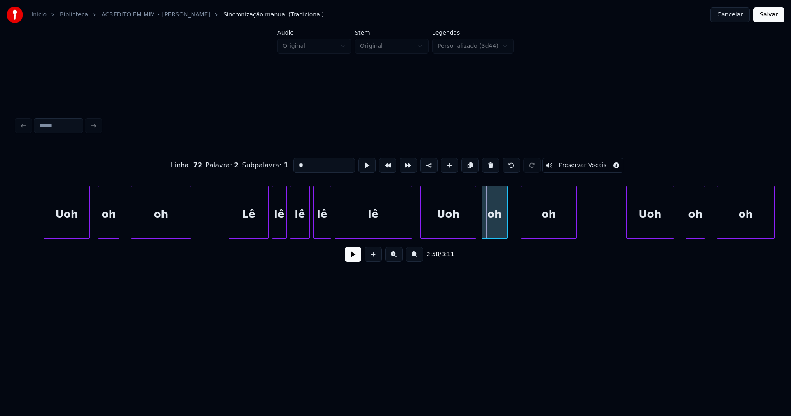
click at [483, 229] on div at bounding box center [483, 212] width 2 height 52
click at [518, 232] on div at bounding box center [519, 212] width 2 height 52
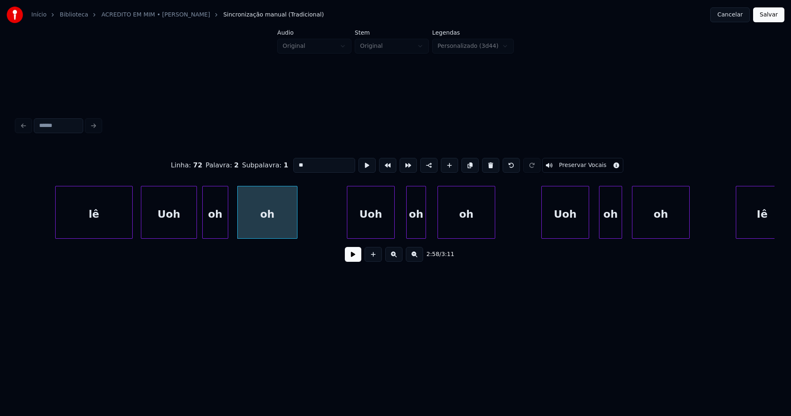
scroll to position [0, 14604]
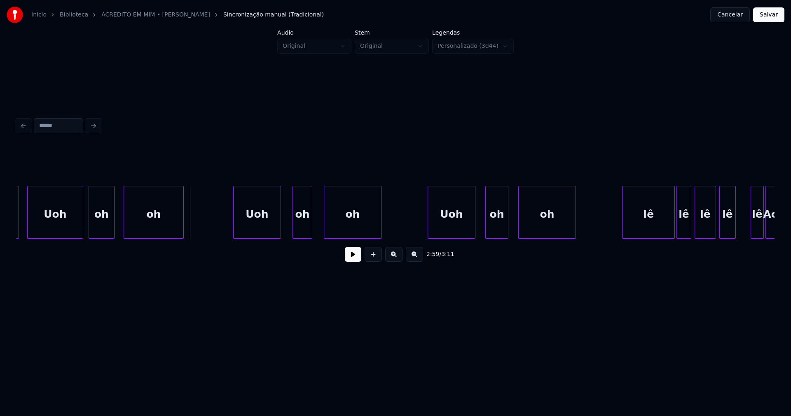
click at [346, 262] on button at bounding box center [353, 254] width 16 height 15
click at [287, 237] on div "[PERSON_NAME] oh oh Uoh oh oh Uoh oh oh Iê [PERSON_NAME]" at bounding box center [395, 212] width 758 height 53
click at [321, 232] on div at bounding box center [322, 212] width 2 height 52
click at [425, 233] on div at bounding box center [425, 212] width 2 height 52
click at [480, 232] on div at bounding box center [481, 212] width 2 height 52
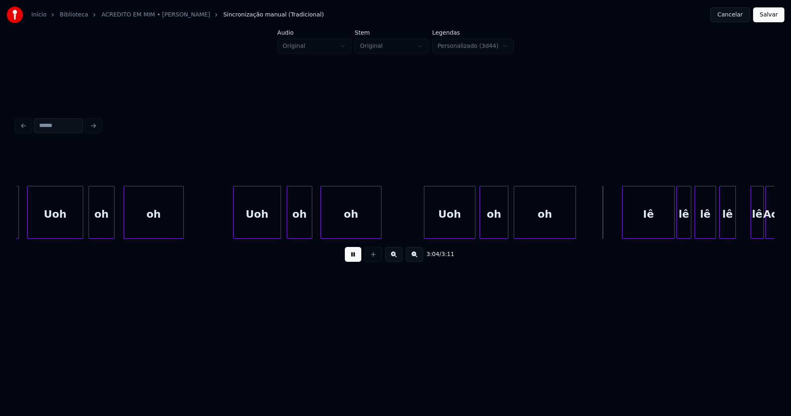
click at [514, 234] on div at bounding box center [515, 212] width 2 height 52
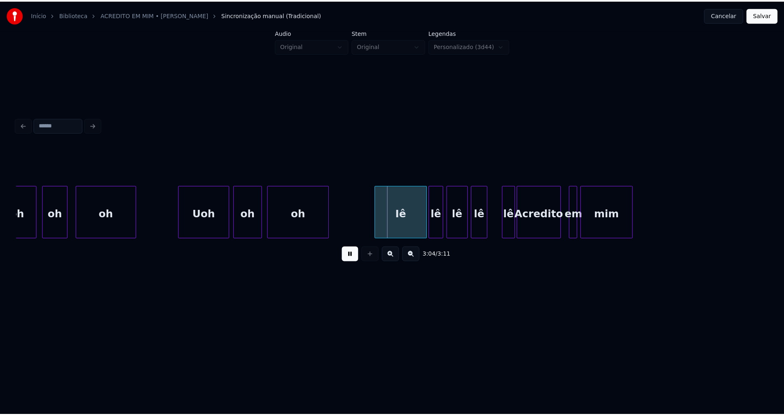
scroll to position [0, 15024]
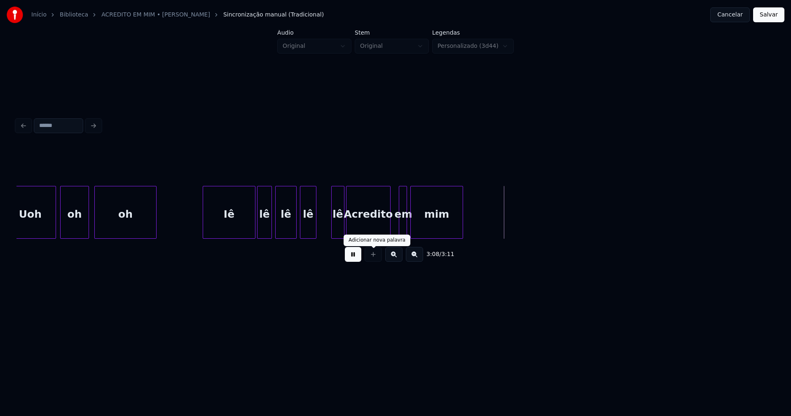
click at [355, 259] on button at bounding box center [353, 254] width 16 height 15
click at [224, 225] on div "Iê" at bounding box center [227, 214] width 52 height 56
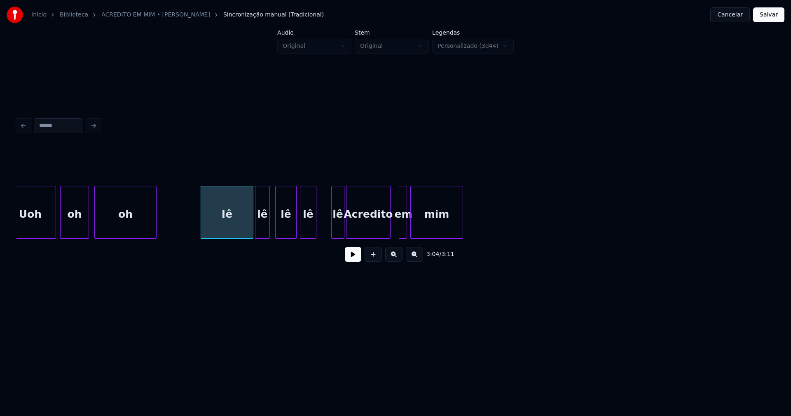
click at [261, 229] on div "lê" at bounding box center [262, 214] width 14 height 56
click at [283, 231] on div "lê" at bounding box center [283, 214] width 21 height 56
click at [296, 231] on div at bounding box center [297, 212] width 2 height 52
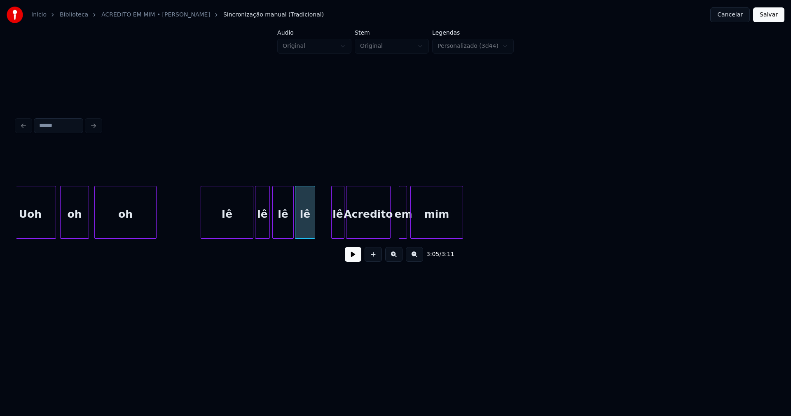
click at [314, 230] on div at bounding box center [313, 212] width 2 height 52
click at [325, 230] on div at bounding box center [325, 212] width 2 height 52
click at [330, 233] on div "lê" at bounding box center [330, 214] width 20 height 56
drag, startPoint x: 172, startPoint y: 227, endPoint x: 269, endPoint y: 272, distance: 106.7
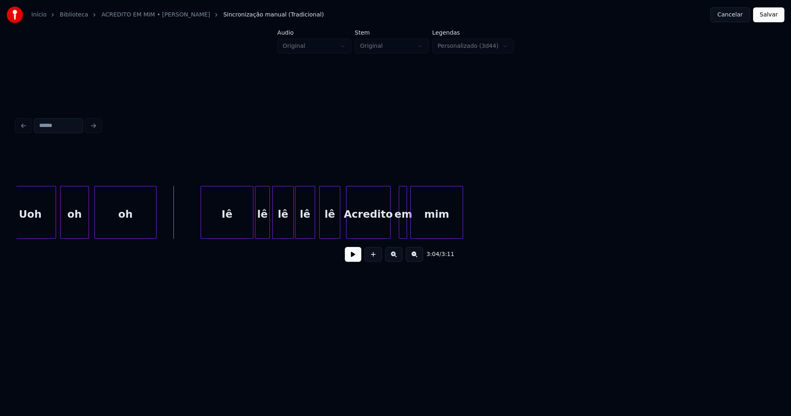
drag, startPoint x: 351, startPoint y: 260, endPoint x: 353, endPoint y: 265, distance: 5.4
click at [351, 260] on button at bounding box center [353, 254] width 16 height 15
click at [393, 229] on div at bounding box center [394, 212] width 2 height 52
click at [495, 218] on div at bounding box center [495, 212] width 2 height 52
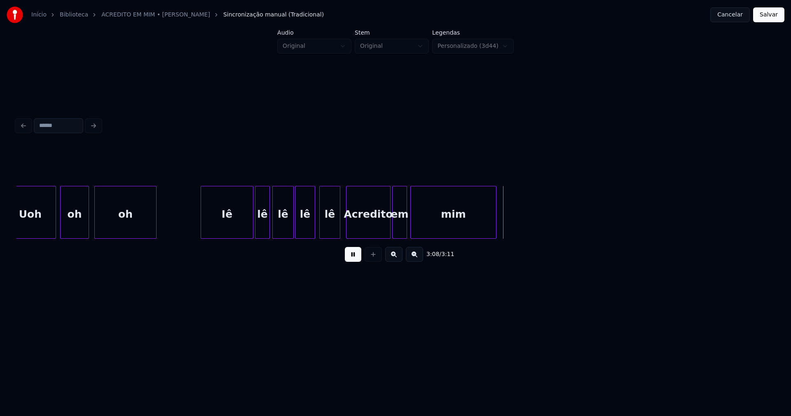
click at [771, 15] on button "Salvar" at bounding box center [768, 14] width 31 height 15
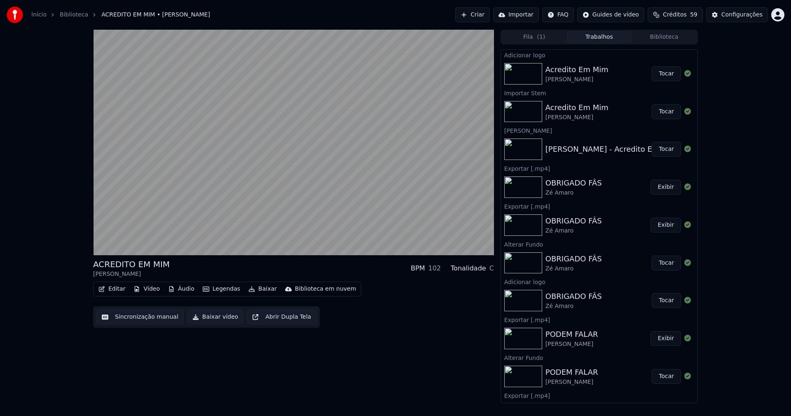
click at [114, 285] on button "Editar" at bounding box center [111, 289] width 33 height 12
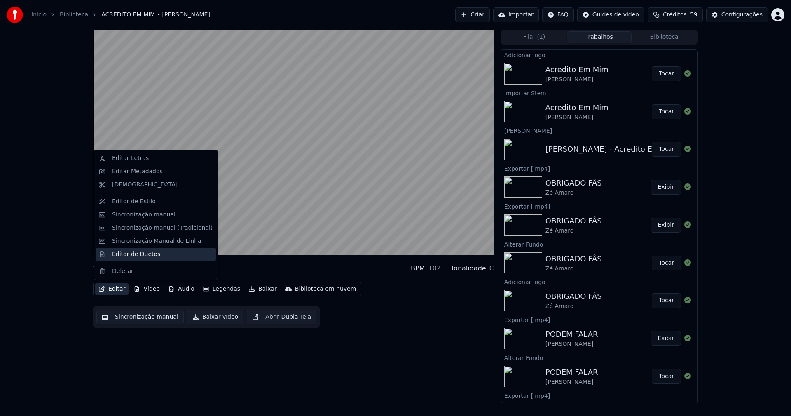
click at [136, 252] on div "Editor de Duetos" at bounding box center [136, 254] width 48 height 8
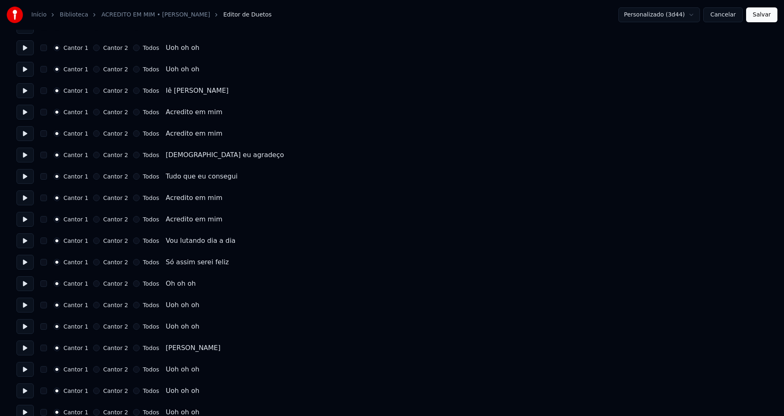
scroll to position [1316, 0]
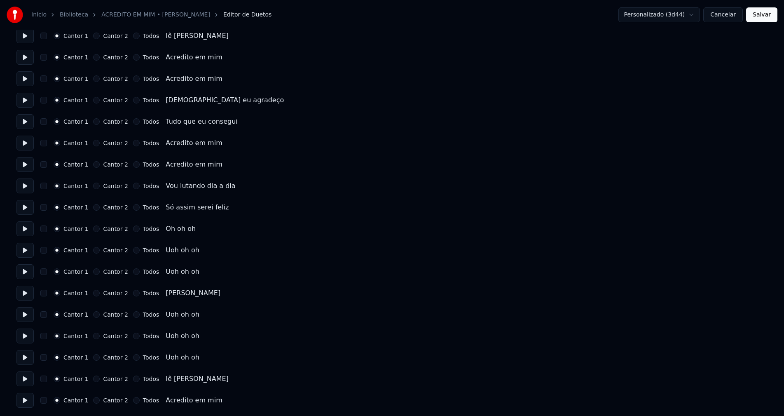
click at [133, 379] on button "Todos" at bounding box center [136, 378] width 7 height 7
drag, startPoint x: 131, startPoint y: 358, endPoint x: 131, endPoint y: 342, distance: 15.3
click at [133, 357] on button "Todos" at bounding box center [136, 357] width 7 height 7
drag, startPoint x: 131, startPoint y: 335, endPoint x: 130, endPoint y: 319, distance: 16.5
click at [133, 335] on button "Todos" at bounding box center [136, 336] width 7 height 7
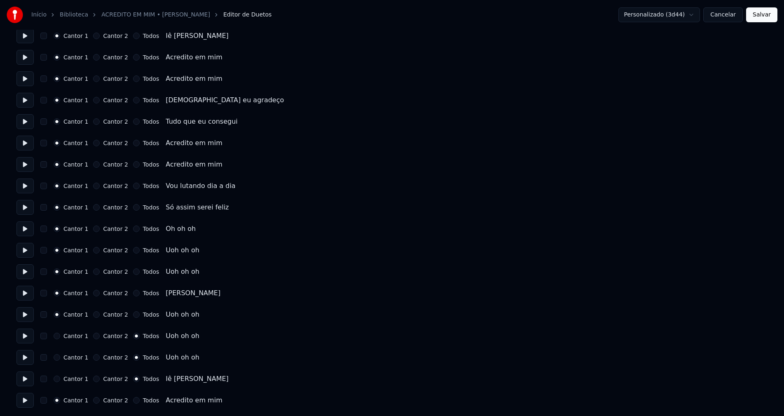
drag, startPoint x: 130, startPoint y: 312, endPoint x: 130, endPoint y: 298, distance: 14.0
click at [130, 311] on div "Cantor 1 Cantor 2 Todos Uoh oh oh" at bounding box center [391, 314] width 751 height 15
drag, startPoint x: 130, startPoint y: 293, endPoint x: 130, endPoint y: 278, distance: 14.8
click at [133, 292] on button "Todos" at bounding box center [136, 293] width 7 height 7
click at [133, 270] on button "Todos" at bounding box center [136, 271] width 7 height 7
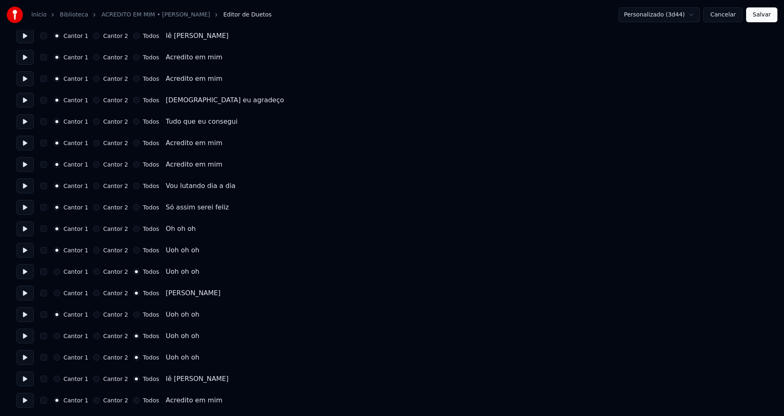
drag, startPoint x: 131, startPoint y: 251, endPoint x: 130, endPoint y: 239, distance: 12.0
click at [133, 250] on button "Todos" at bounding box center [136, 250] width 7 height 7
click at [133, 228] on button "Todos" at bounding box center [136, 228] width 7 height 7
click at [133, 315] on button "Todos" at bounding box center [136, 314] width 7 height 7
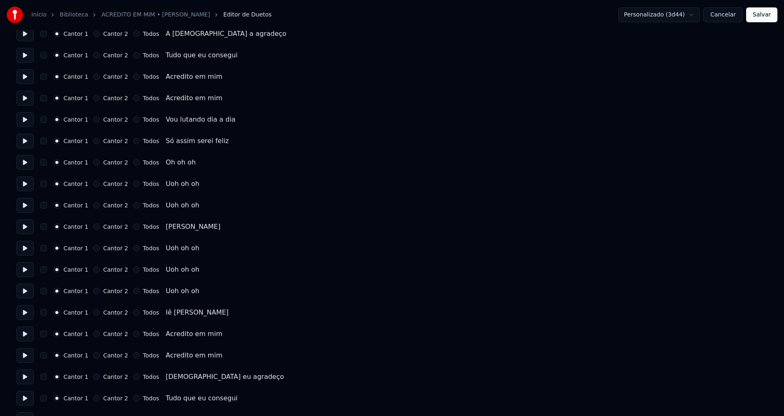
scroll to position [1028, 0]
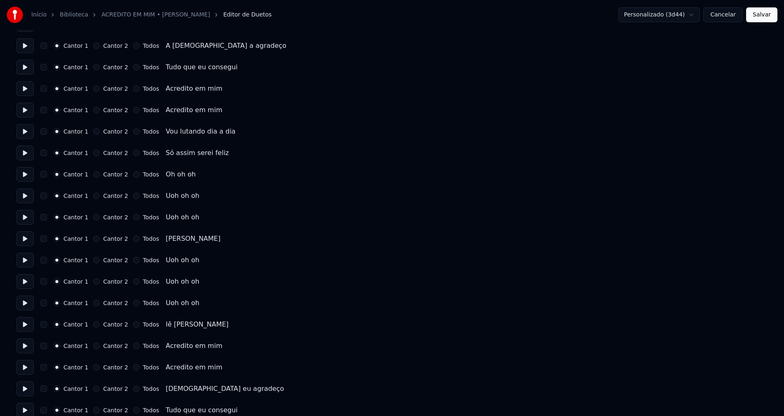
click at [133, 324] on button "Todos" at bounding box center [136, 324] width 7 height 7
click at [133, 302] on button "Todos" at bounding box center [136, 303] width 7 height 7
drag, startPoint x: 128, startPoint y: 281, endPoint x: 130, endPoint y: 262, distance: 18.2
click at [133, 280] on button "Todos" at bounding box center [136, 281] width 7 height 7
drag, startPoint x: 129, startPoint y: 258, endPoint x: 130, endPoint y: 241, distance: 16.9
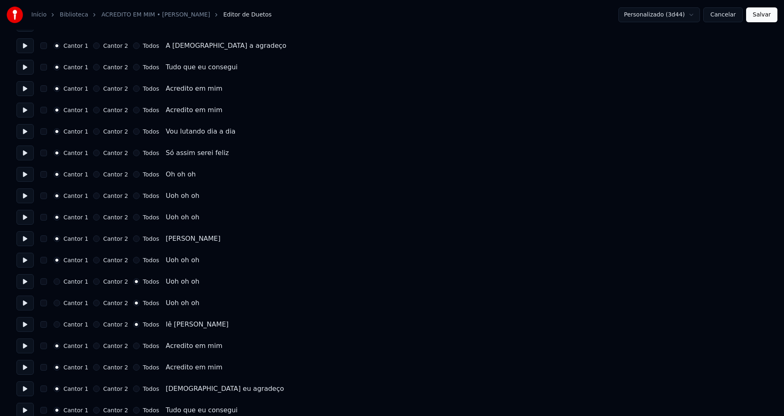
click at [133, 258] on button "Todos" at bounding box center [136, 260] width 7 height 7
click at [133, 237] on button "Todos" at bounding box center [136, 238] width 7 height 7
drag, startPoint x: 129, startPoint y: 217, endPoint x: 128, endPoint y: 202, distance: 14.9
click at [133, 215] on button "Todos" at bounding box center [136, 217] width 7 height 7
drag, startPoint x: 129, startPoint y: 191, endPoint x: 131, endPoint y: 181, distance: 9.6
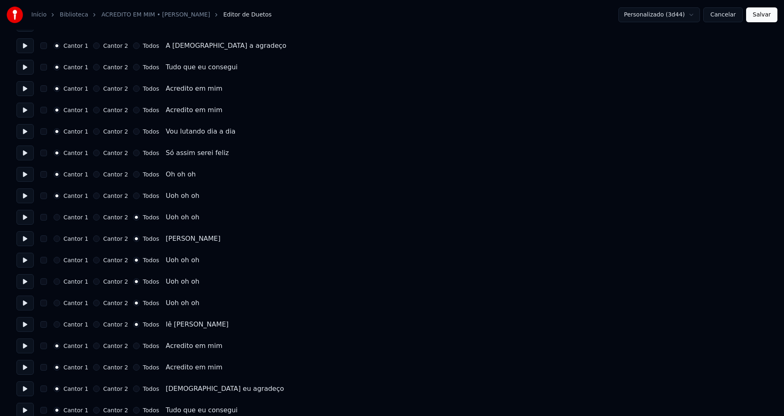
click at [129, 190] on div "Cantor 1 Cantor 2 Todos Uoh oh oh" at bounding box center [391, 195] width 751 height 15
click at [131, 171] on div "Cantor 1 Cantor 2 Todos Oh oh oh" at bounding box center [391, 174] width 751 height 15
click at [133, 194] on button "Todos" at bounding box center [136, 195] width 7 height 7
click at [133, 174] on button "Todos" at bounding box center [136, 174] width 7 height 7
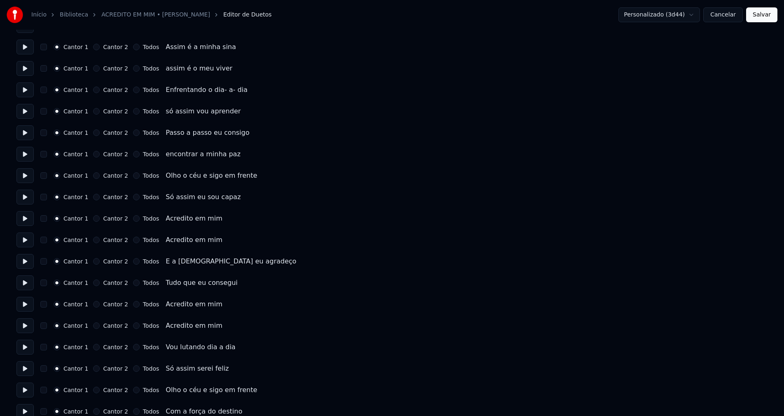
scroll to position [575, 0]
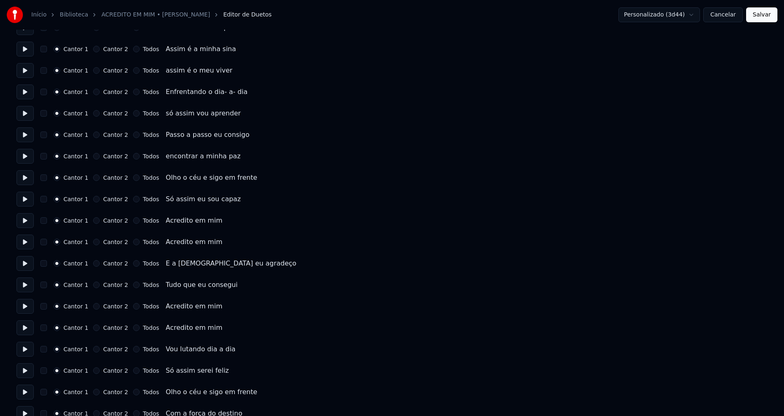
click at [764, 14] on button "Salvar" at bounding box center [761, 14] width 31 height 15
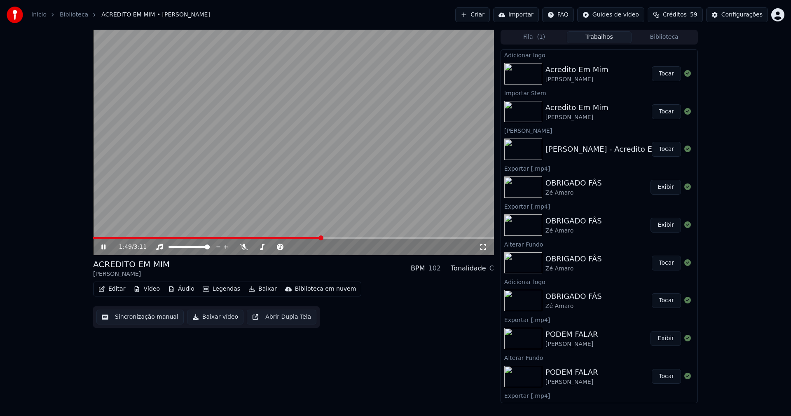
click at [322, 238] on span at bounding box center [293, 238] width 401 height 2
click at [483, 246] on icon at bounding box center [483, 247] width 8 height 7
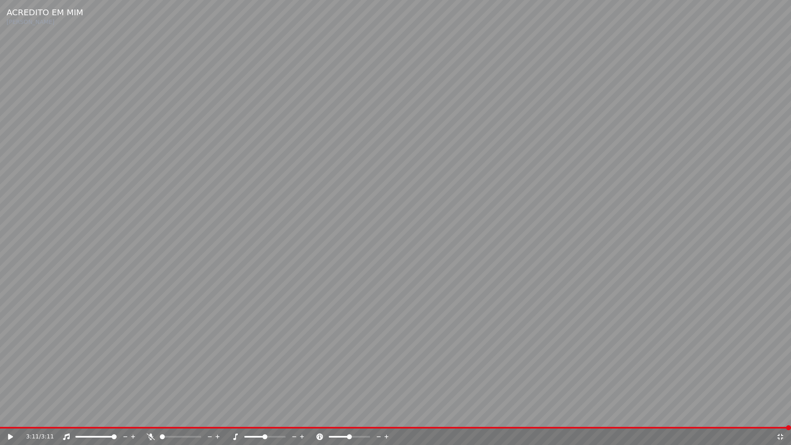
click at [782, 415] on icon at bounding box center [781, 437] width 6 height 6
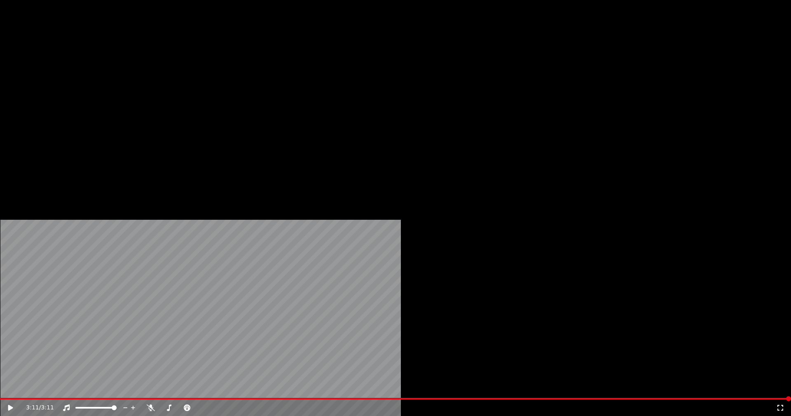
click at [123, 69] on button "Editar" at bounding box center [111, 64] width 33 height 12
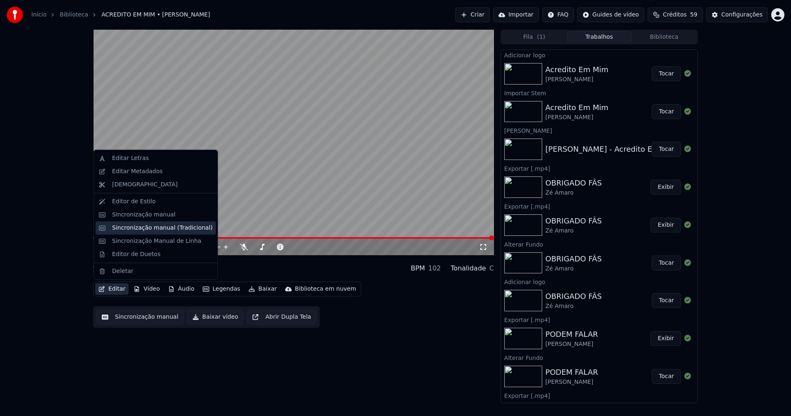
click at [148, 230] on div "Sincronização manual (Tradicional)" at bounding box center [162, 228] width 101 height 8
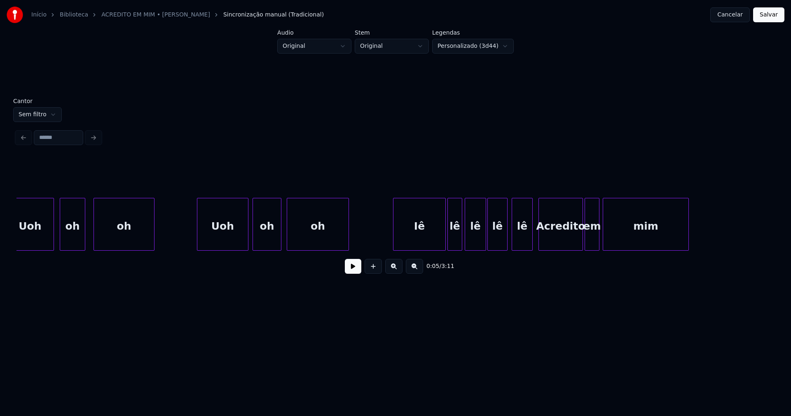
scroll to position [0, 14840]
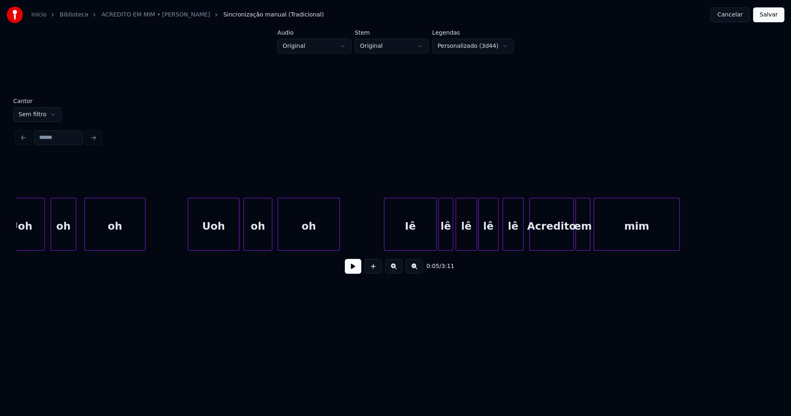
click at [737, 16] on button "Cancelar" at bounding box center [730, 14] width 40 height 15
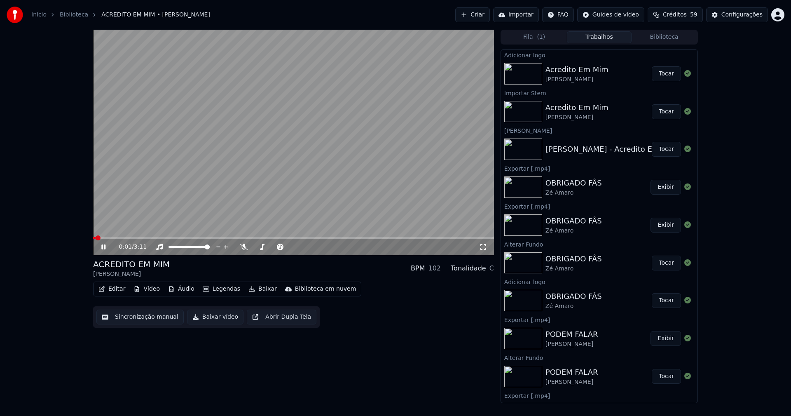
click at [104, 248] on icon at bounding box center [103, 246] width 4 height 5
click at [675, 33] on button "Biblioteca" at bounding box center [664, 37] width 65 height 12
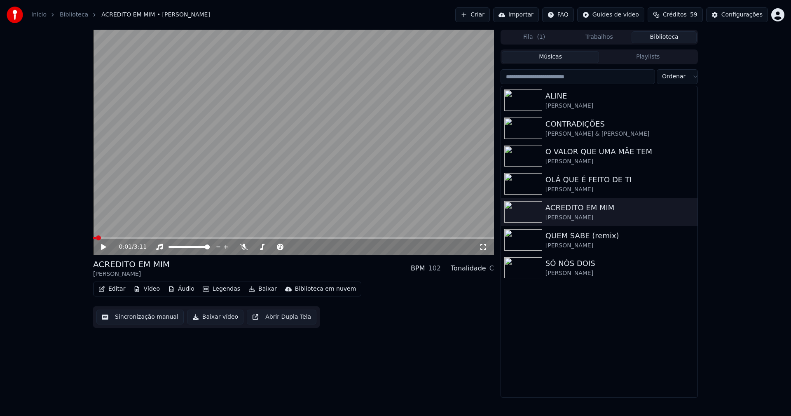
click at [219, 319] on button "Baixar vídeo" at bounding box center [215, 316] width 56 height 15
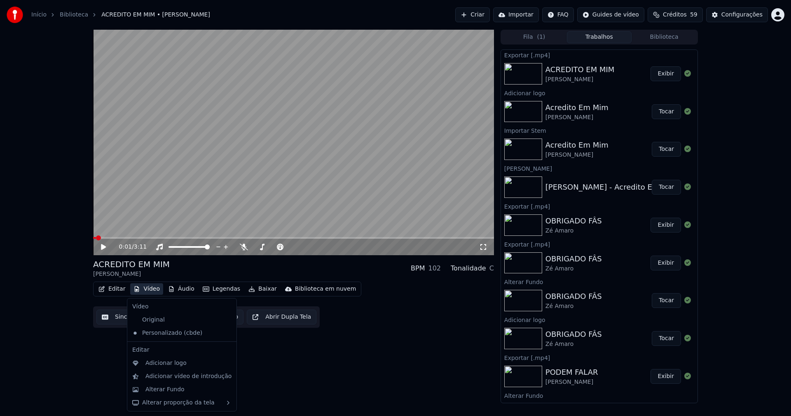
click at [149, 291] on button "Vídeo" at bounding box center [146, 289] width 33 height 12
click at [167, 387] on div "Alterar Fundo" at bounding box center [164, 389] width 39 height 8
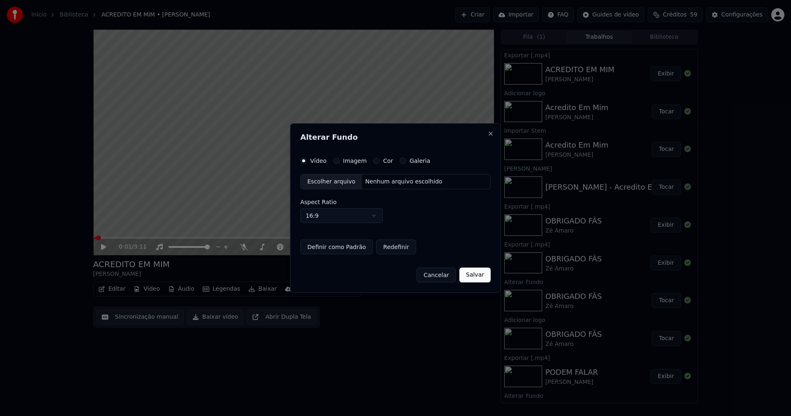
click at [333, 180] on div "Escolher arquivo" at bounding box center [331, 181] width 61 height 15
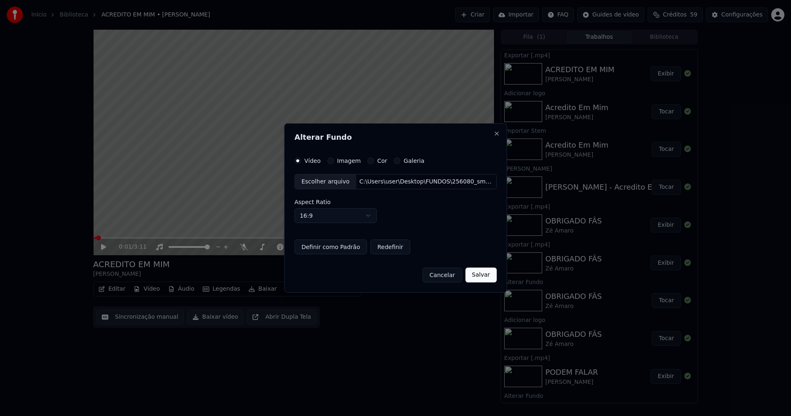
click at [472, 273] on button "Salvar" at bounding box center [480, 274] width 31 height 15
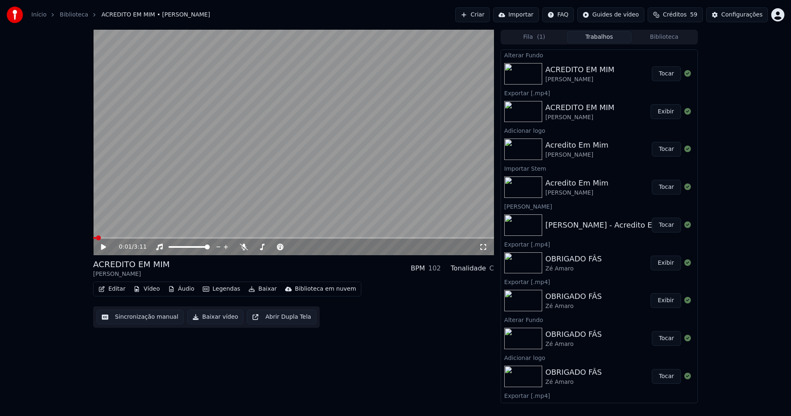
click at [653, 75] on button "Tocar" at bounding box center [666, 73] width 29 height 15
click at [104, 246] on icon at bounding box center [103, 246] width 4 height 5
click at [210, 319] on button "Baixar vídeo" at bounding box center [215, 316] width 56 height 15
